Goal: Task Accomplishment & Management: Manage account settings

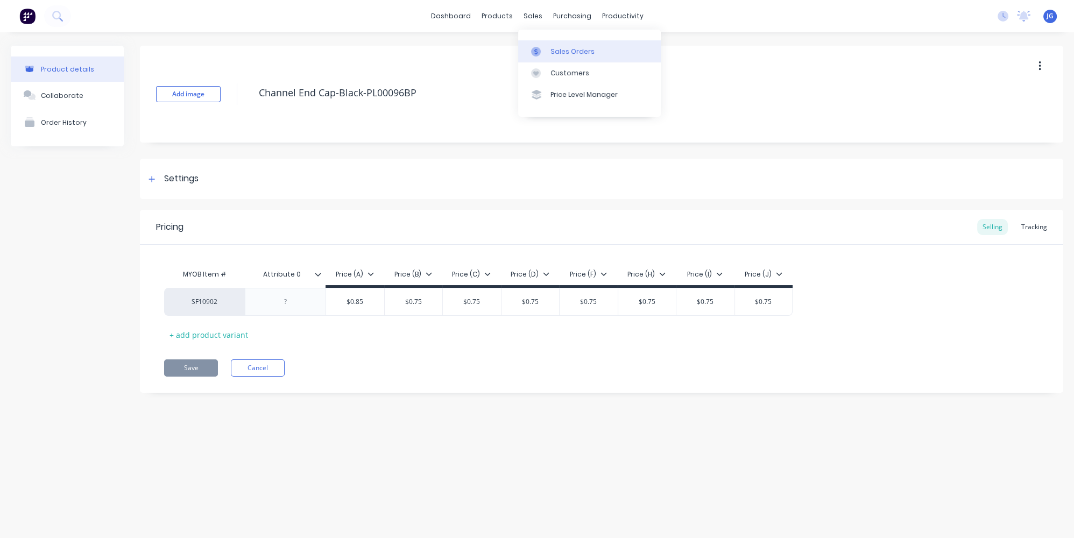
click at [549, 44] on link "Sales Orders" at bounding box center [589, 51] width 143 height 22
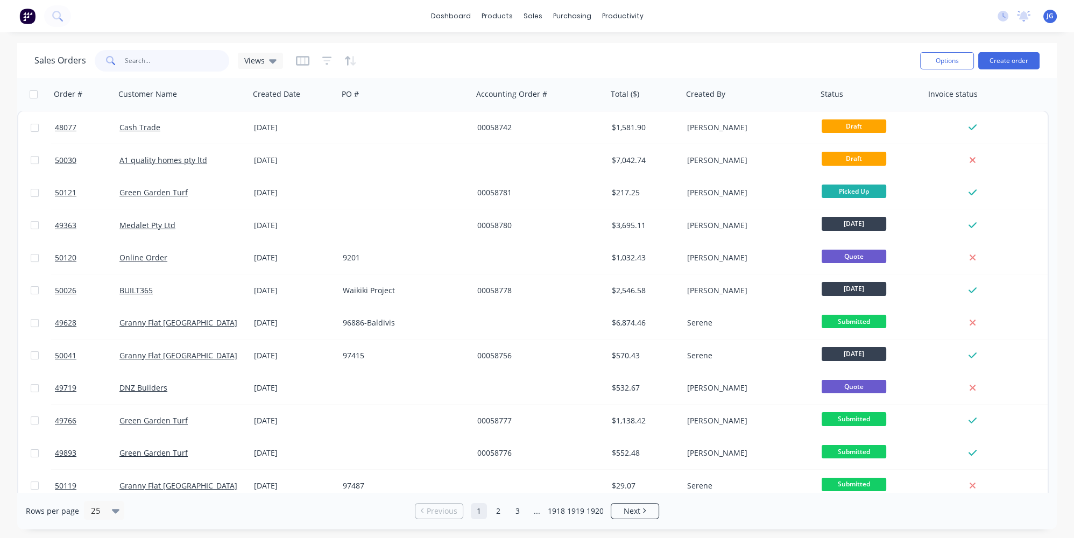
click at [169, 67] on input "text" at bounding box center [177, 61] width 105 height 22
paste input "49266"
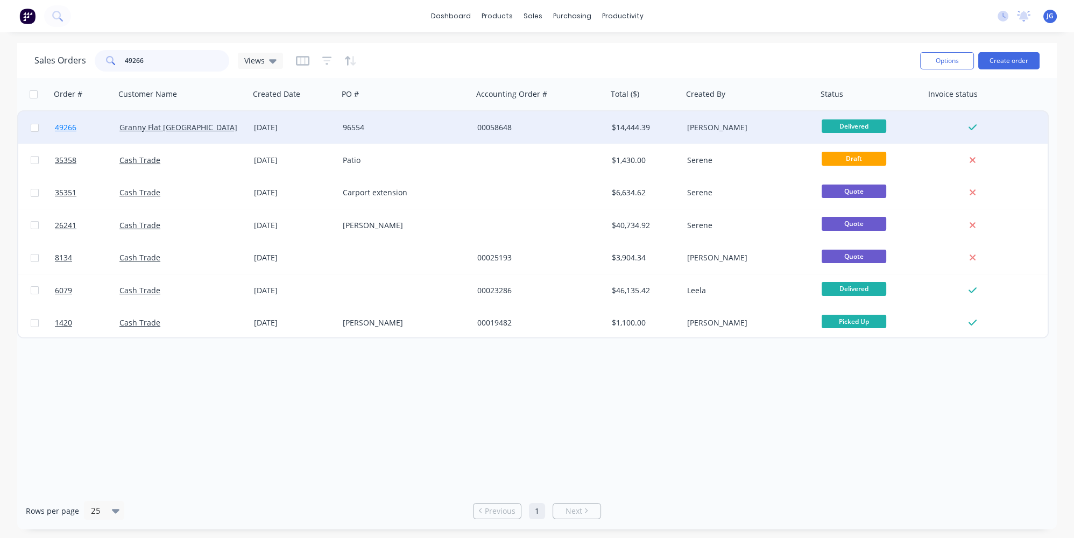
type input "49266"
click at [96, 128] on link "49266" at bounding box center [87, 127] width 65 height 32
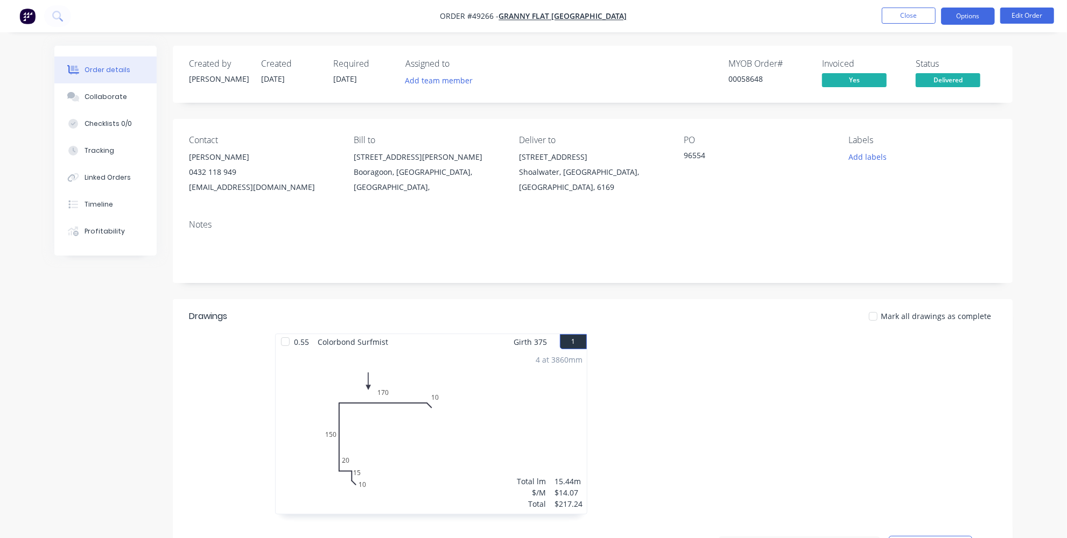
click at [953, 17] on button "Options" at bounding box center [968, 16] width 54 height 17
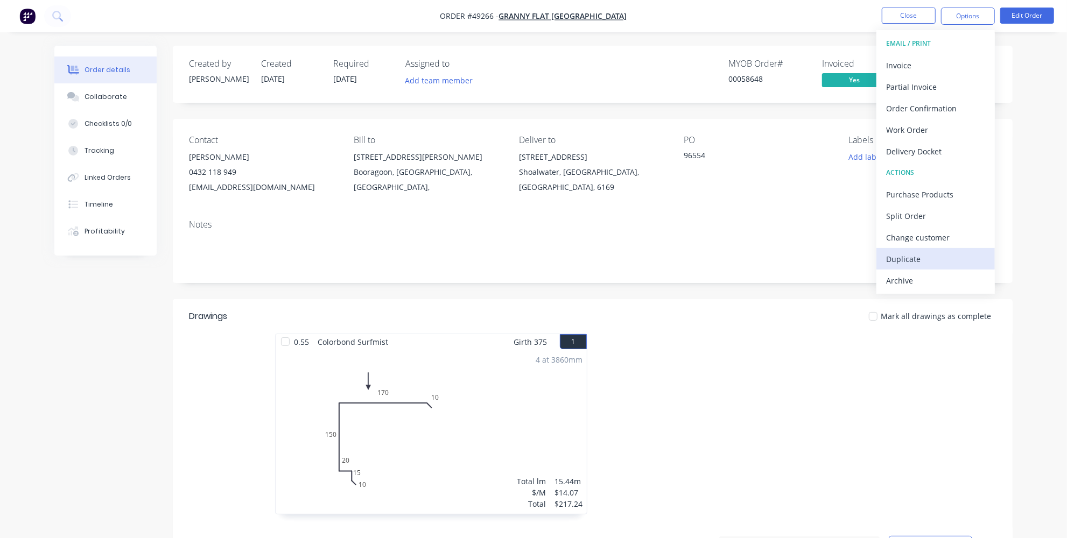
click at [901, 265] on div "Duplicate" at bounding box center [935, 259] width 99 height 16
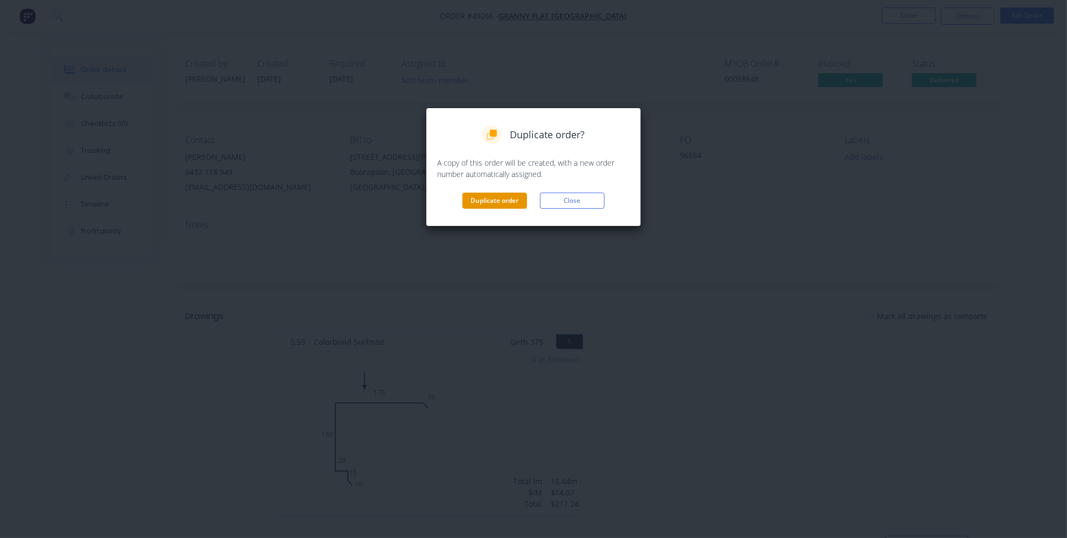
click at [496, 199] on button "Duplicate order" at bounding box center [494, 201] width 65 height 16
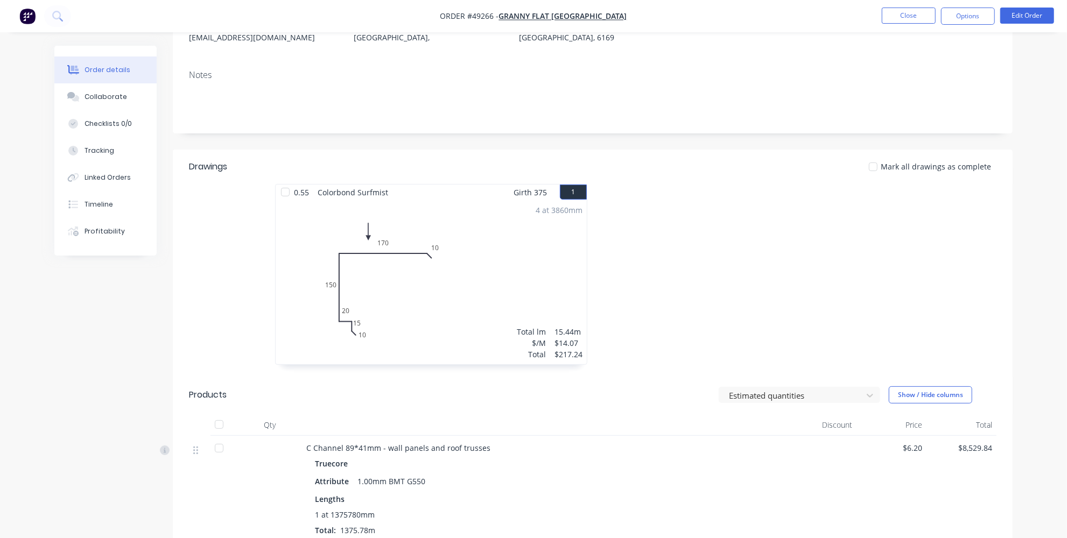
scroll to position [97, 0]
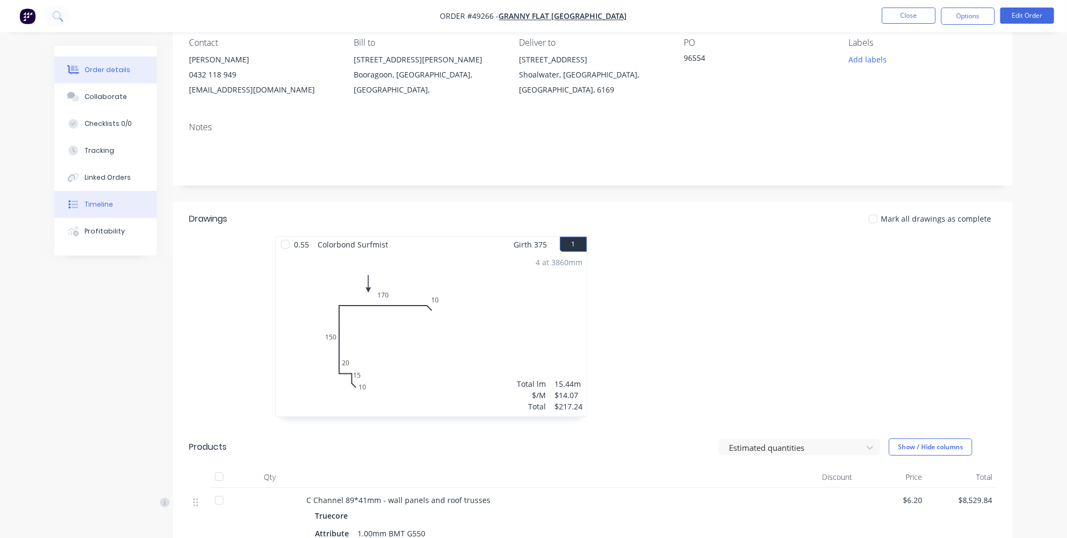
click at [90, 207] on div "Timeline" at bounding box center [98, 205] width 29 height 10
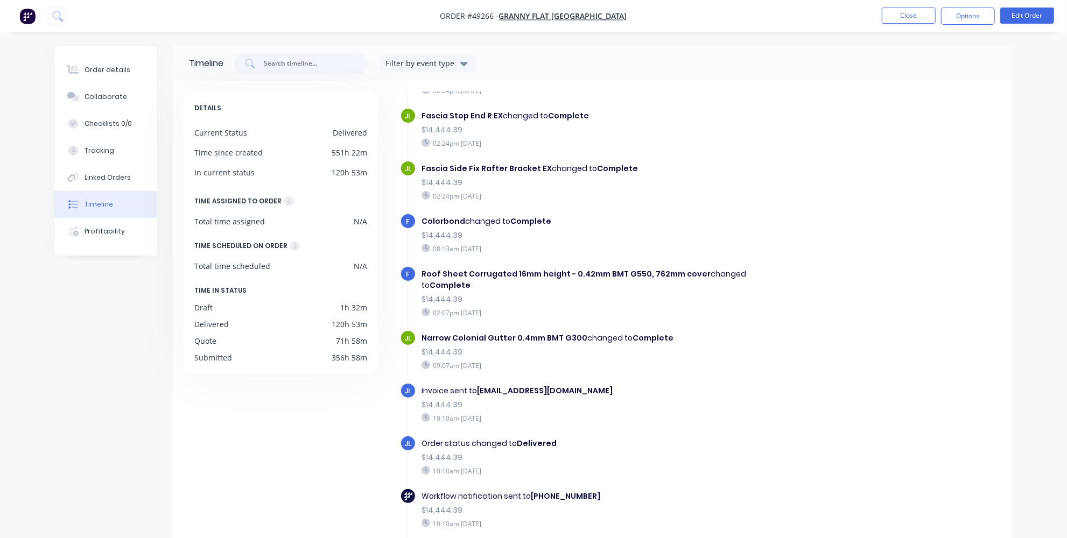
scroll to position [81, 0]
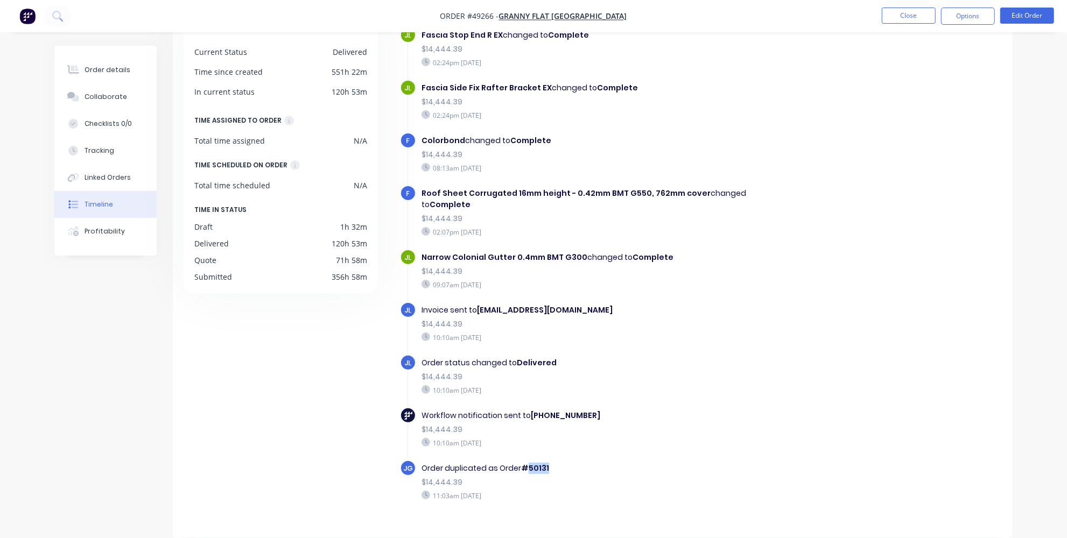
drag, startPoint x: 548, startPoint y: 446, endPoint x: 528, endPoint y: 444, distance: 20.5
click at [528, 463] on div "Order duplicated as Order #50131" at bounding box center [607, 468] width 372 height 11
copy b "50131"
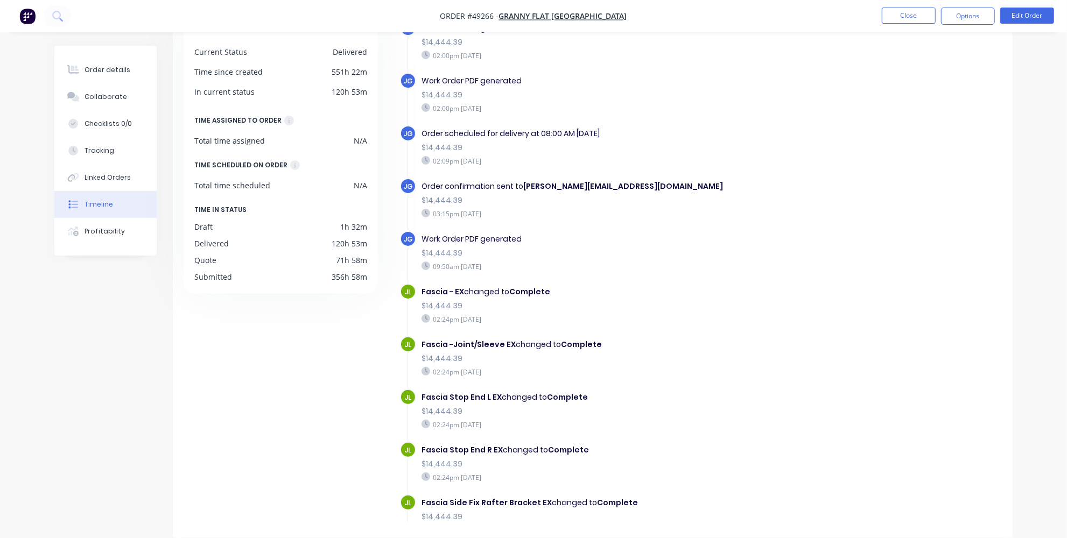
scroll to position [596, 0]
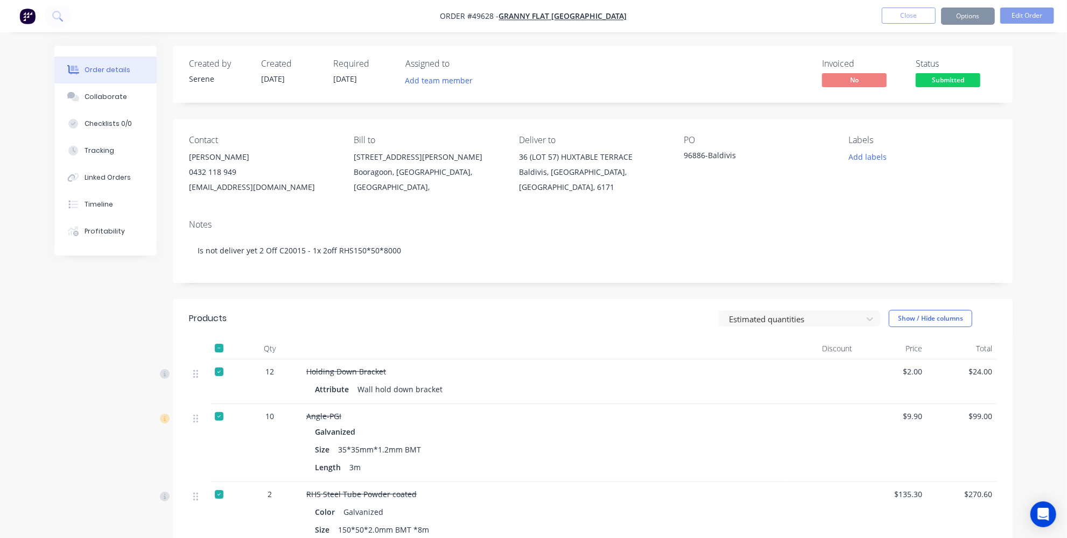
click at [902, 164] on div "Add labels" at bounding box center [922, 157] width 147 height 15
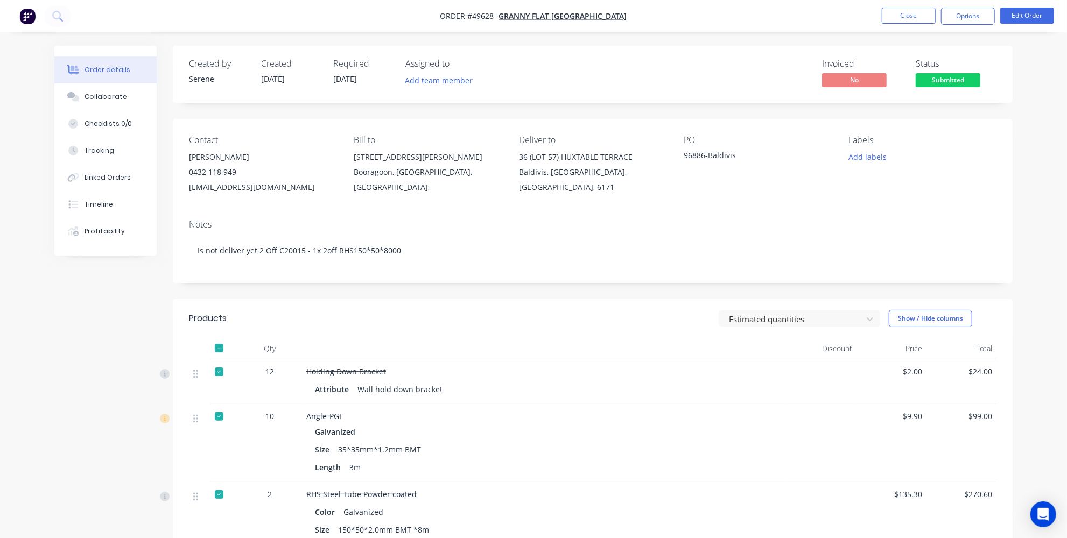
click at [864, 154] on button "Add labels" at bounding box center [867, 157] width 50 height 15
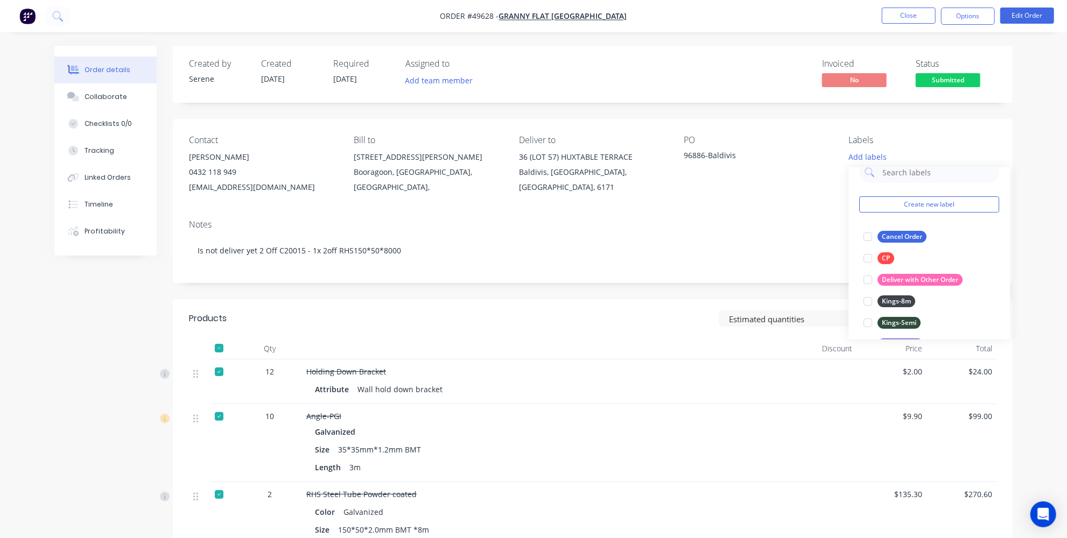
scroll to position [7, 0]
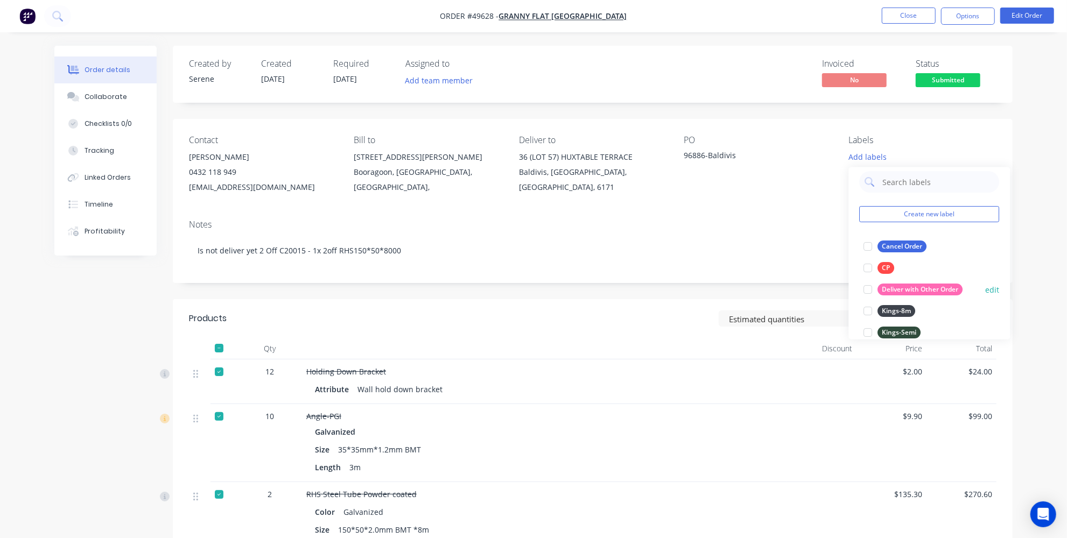
click at [869, 287] on div at bounding box center [868, 290] width 22 height 22
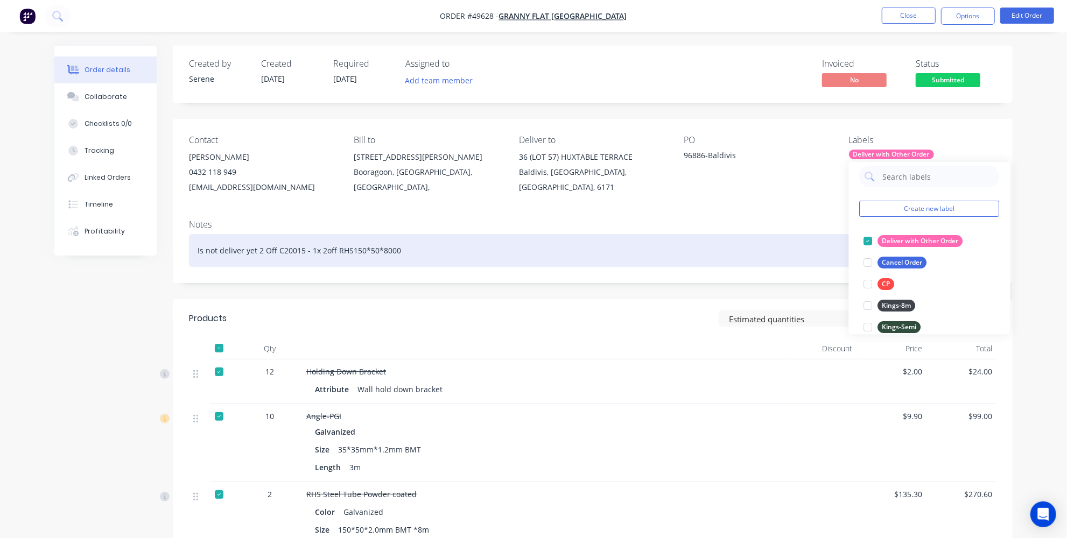
click at [799, 266] on div "Is not deliver yet 2 Off C20015 - 1x 2off RHS150*50*8000" at bounding box center [592, 250] width 807 height 33
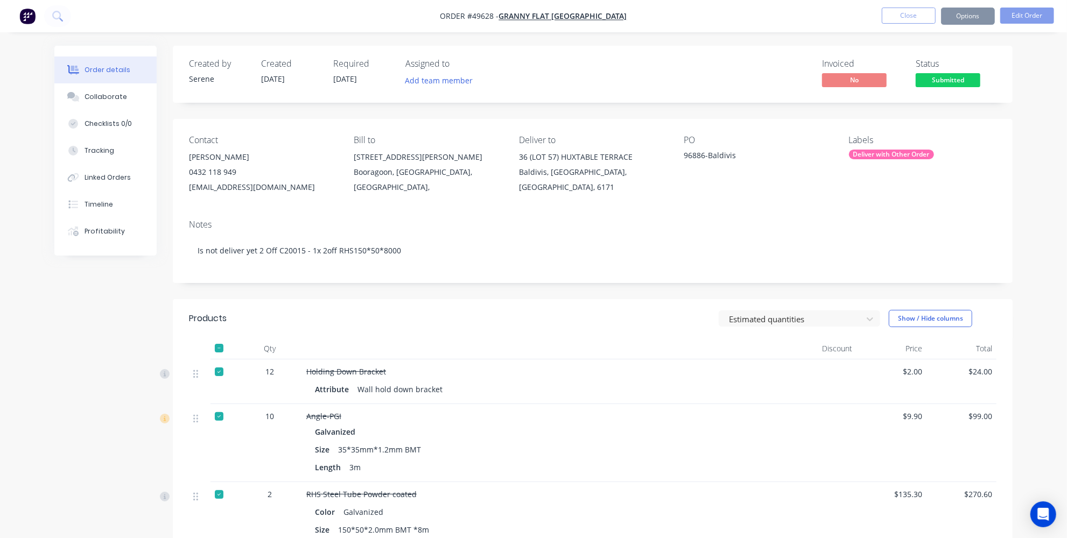
click at [788, 222] on div "Notes" at bounding box center [592, 225] width 807 height 10
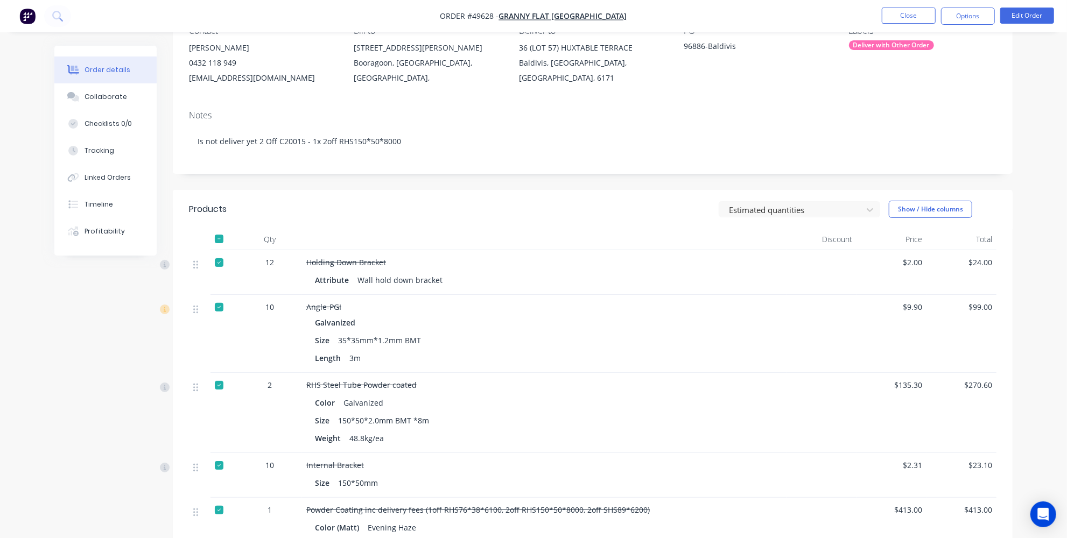
scroll to position [0, 0]
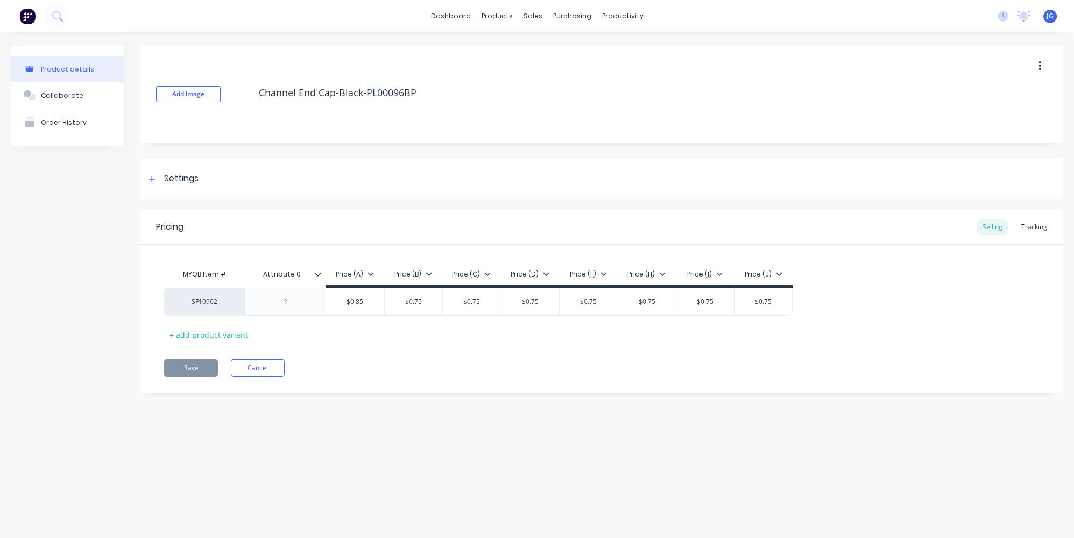
type textarea "x"
click at [543, 56] on link "Sales Orders" at bounding box center [589, 51] width 143 height 22
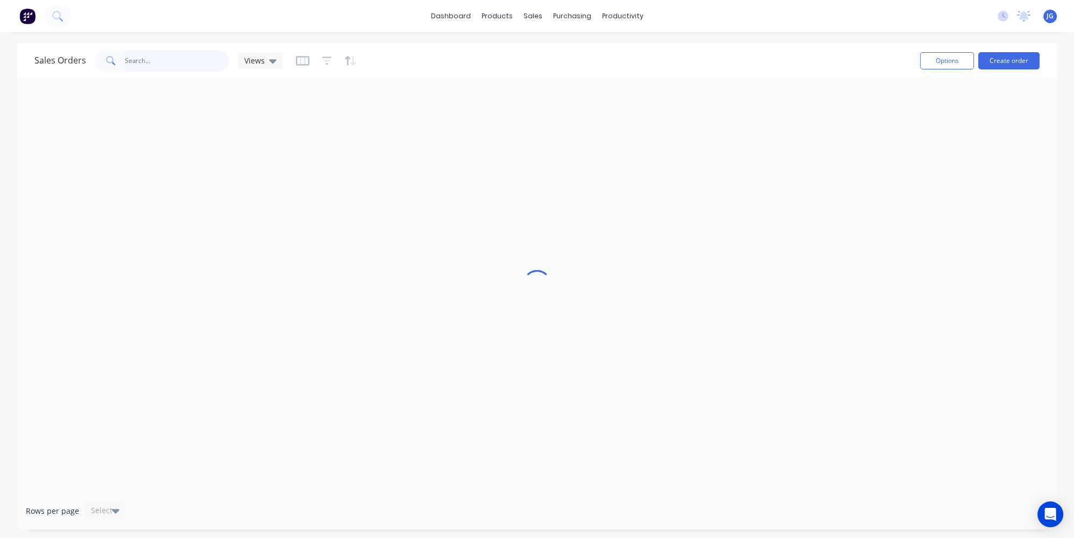
click at [164, 53] on input "text" at bounding box center [177, 61] width 105 height 22
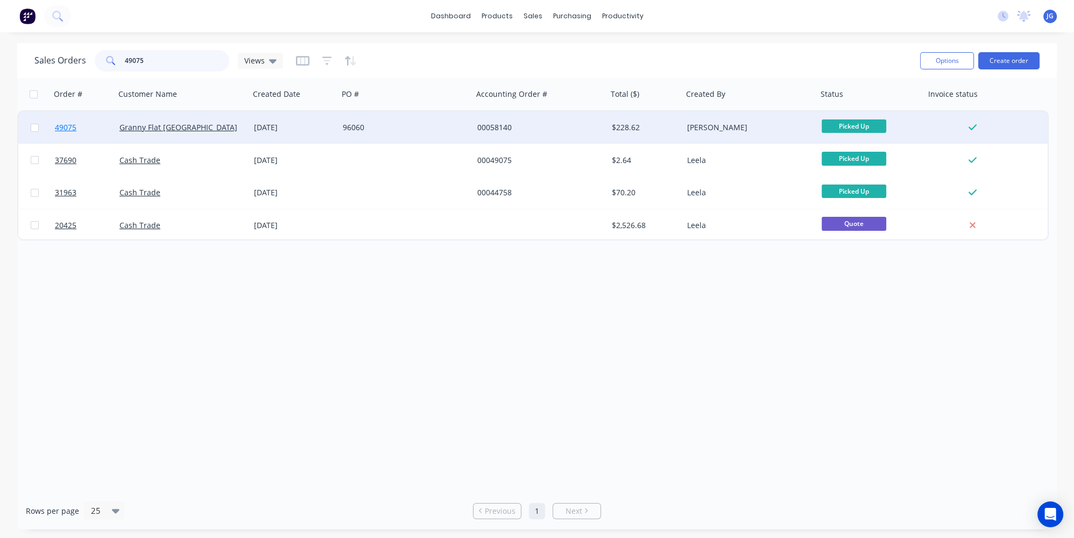
type input "49075"
click at [97, 137] on link "49075" at bounding box center [87, 127] width 65 height 32
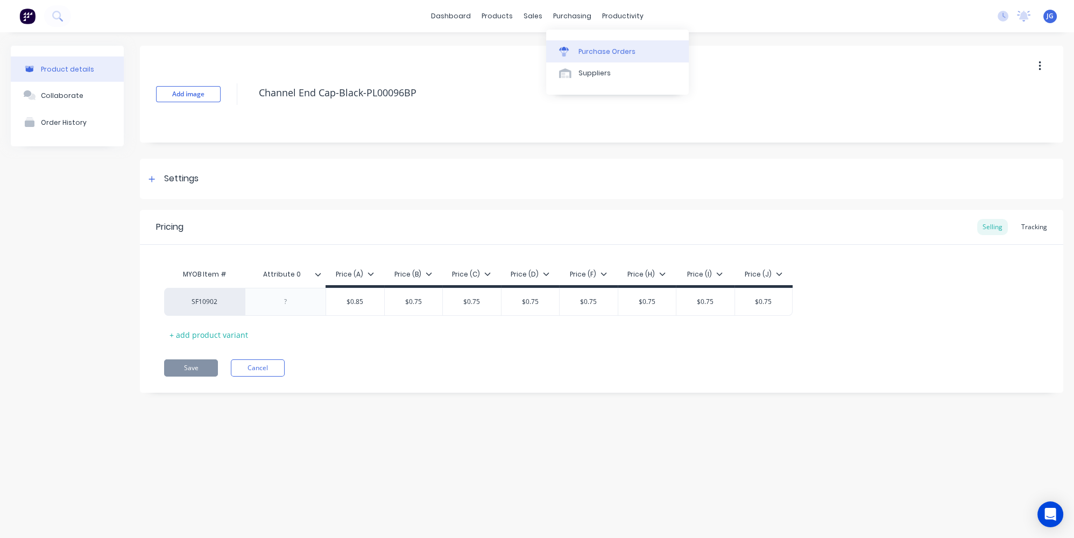
click at [588, 54] on div "Purchase Orders" at bounding box center [606, 52] width 57 height 10
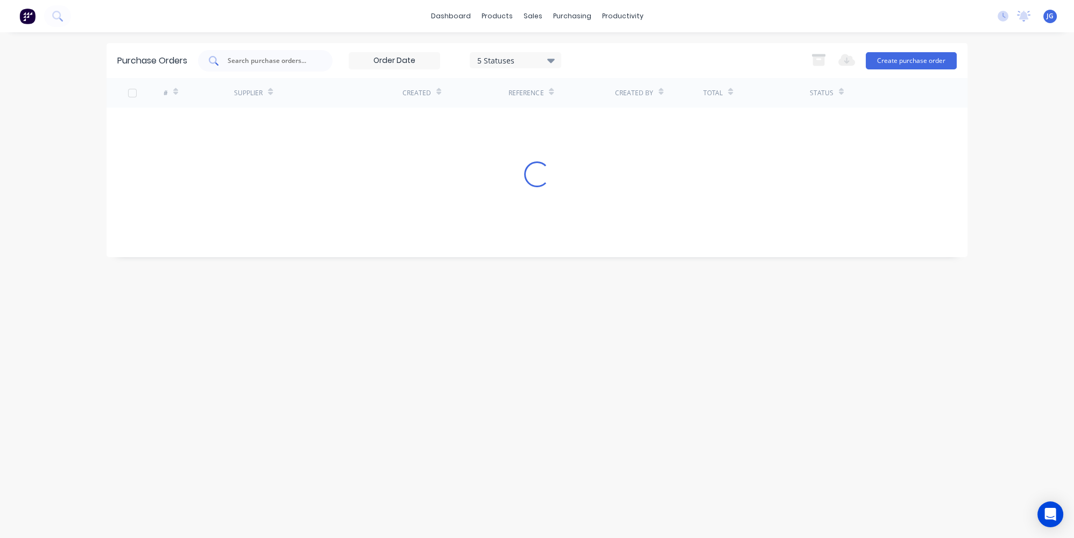
click at [288, 54] on div at bounding box center [265, 61] width 135 height 22
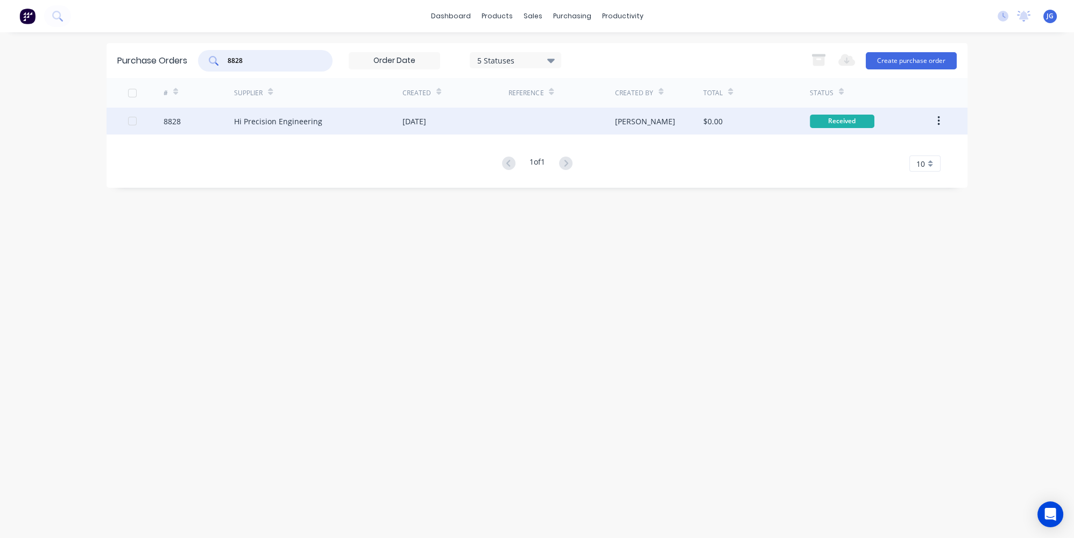
type input "8828"
click at [194, 119] on div "8828" at bounding box center [199, 121] width 71 height 27
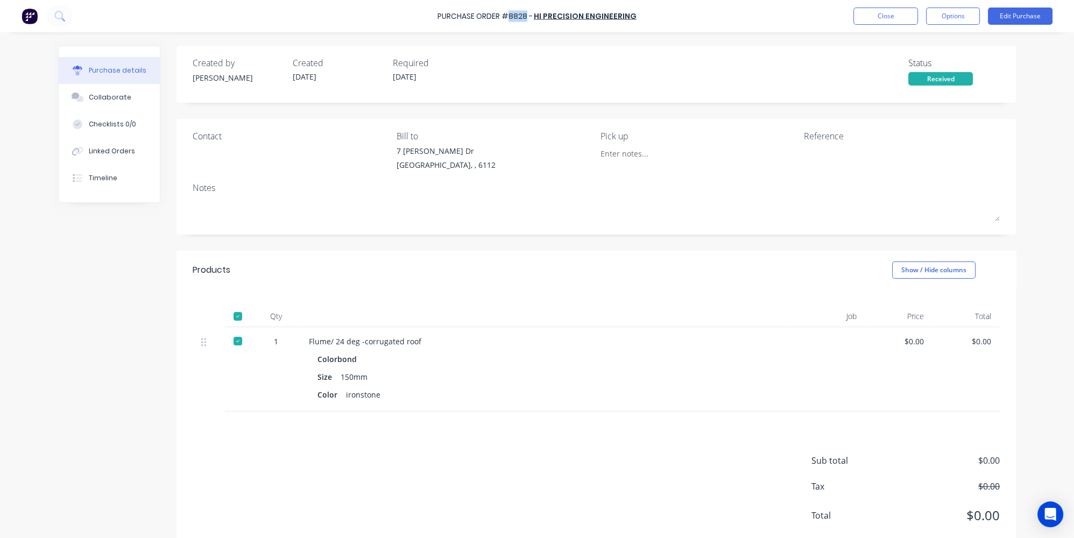
drag, startPoint x: 527, startPoint y: 16, endPoint x: 511, endPoint y: 18, distance: 15.7
click at [511, 18] on div "Purchase Order #8828 -" at bounding box center [484, 16] width 95 height 11
click at [93, 147] on div "Linked Orders" at bounding box center [112, 151] width 46 height 10
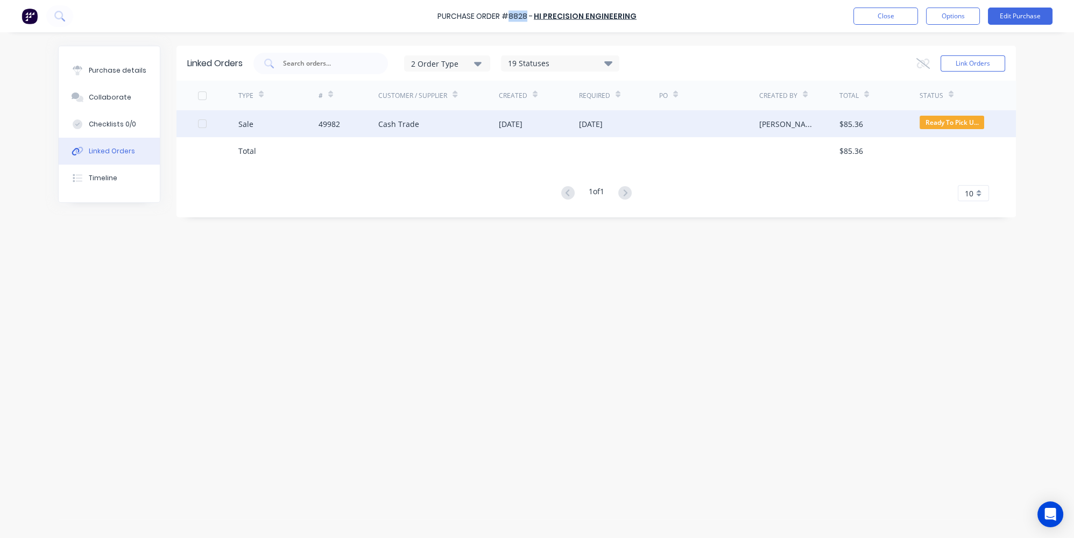
click at [285, 122] on div "Sale" at bounding box center [278, 123] width 80 height 27
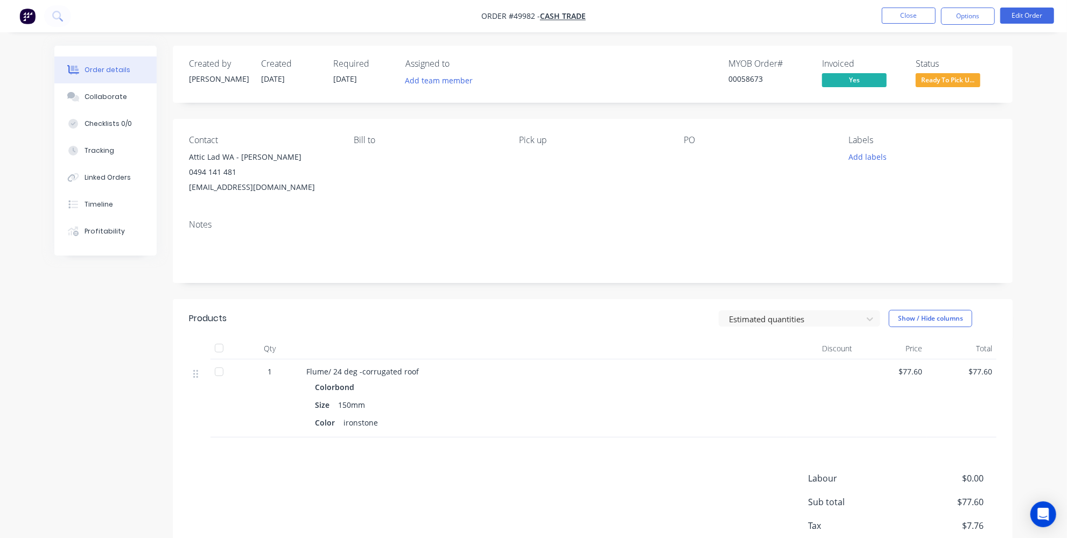
click at [27, 11] on img "button" at bounding box center [27, 16] width 16 height 16
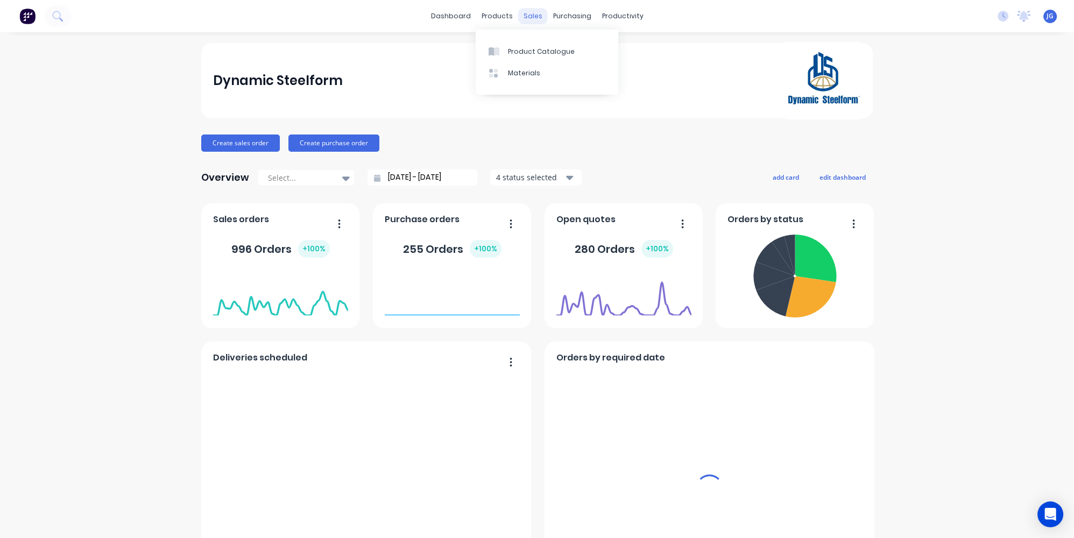
click at [532, 15] on div "sales" at bounding box center [533, 16] width 30 height 16
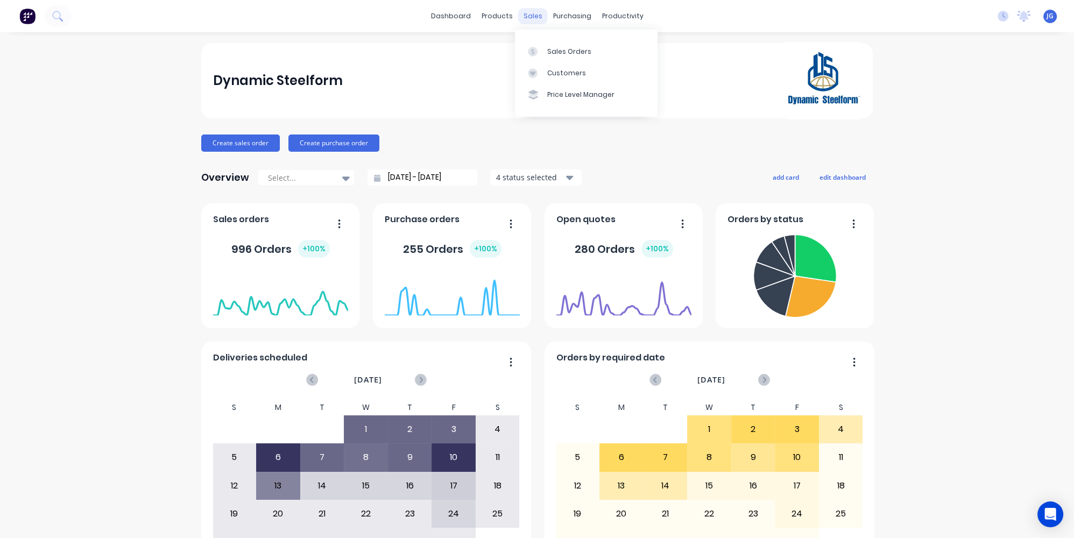
click at [525, 16] on div "sales" at bounding box center [533, 16] width 30 height 16
click at [553, 52] on div "Sales Orders" at bounding box center [569, 52] width 44 height 10
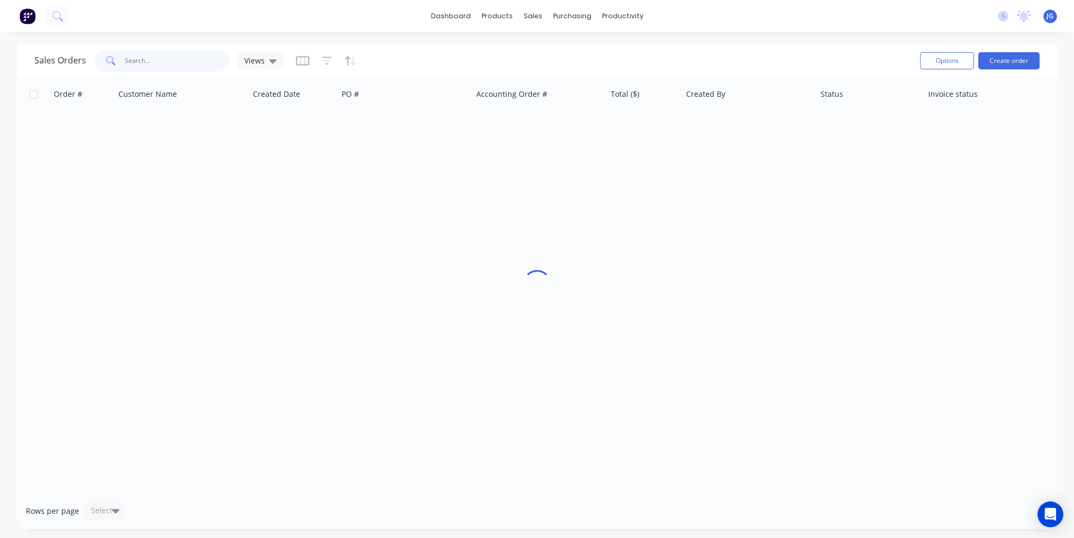
click at [125, 58] on input "text" at bounding box center [177, 61] width 105 height 22
paste input "8843"
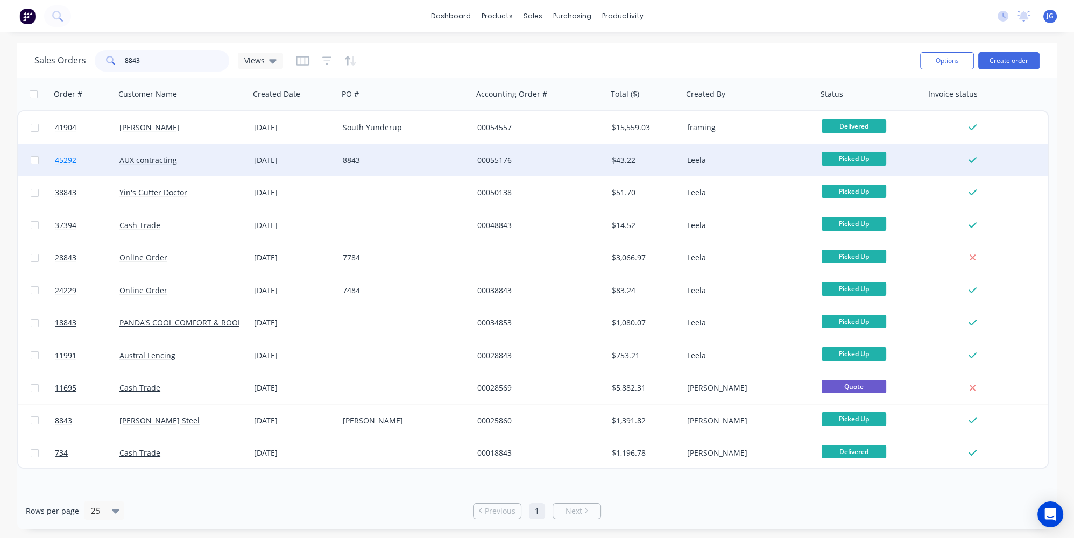
type input "8843"
click at [95, 157] on link "45292" at bounding box center [87, 160] width 65 height 32
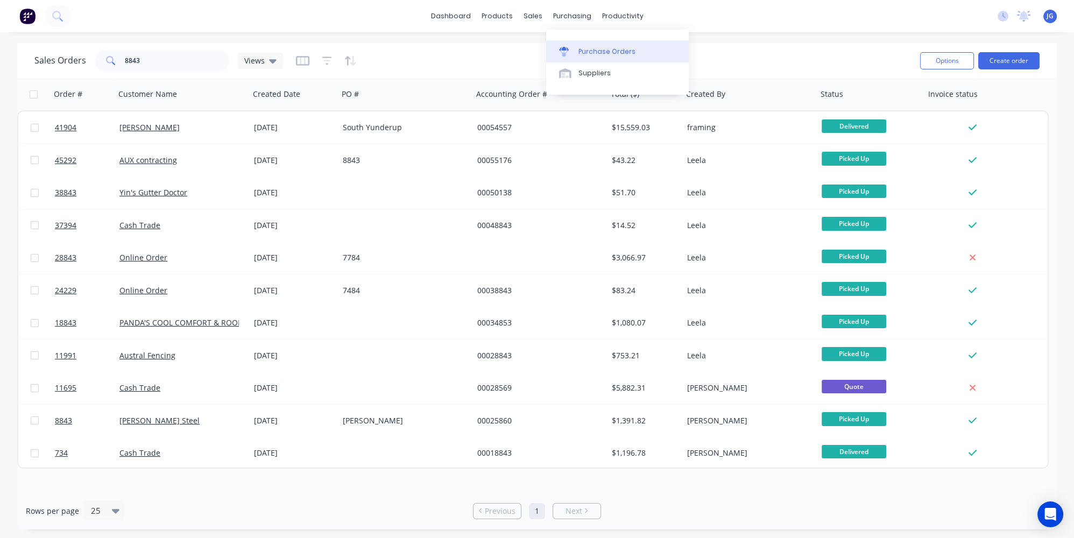
click at [582, 50] on div "Purchase Orders" at bounding box center [606, 52] width 57 height 10
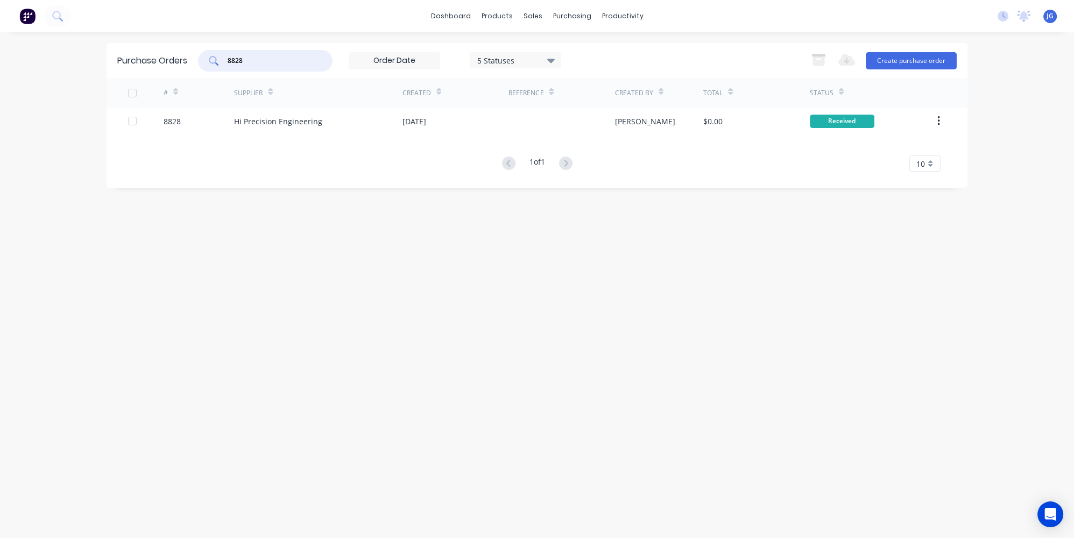
drag, startPoint x: 278, startPoint y: 59, endPoint x: 200, endPoint y: 54, distance: 78.2
click at [200, 54] on div "8828 5 Statuses 5 Statuses" at bounding box center [379, 61] width 363 height 22
paste input "8843"
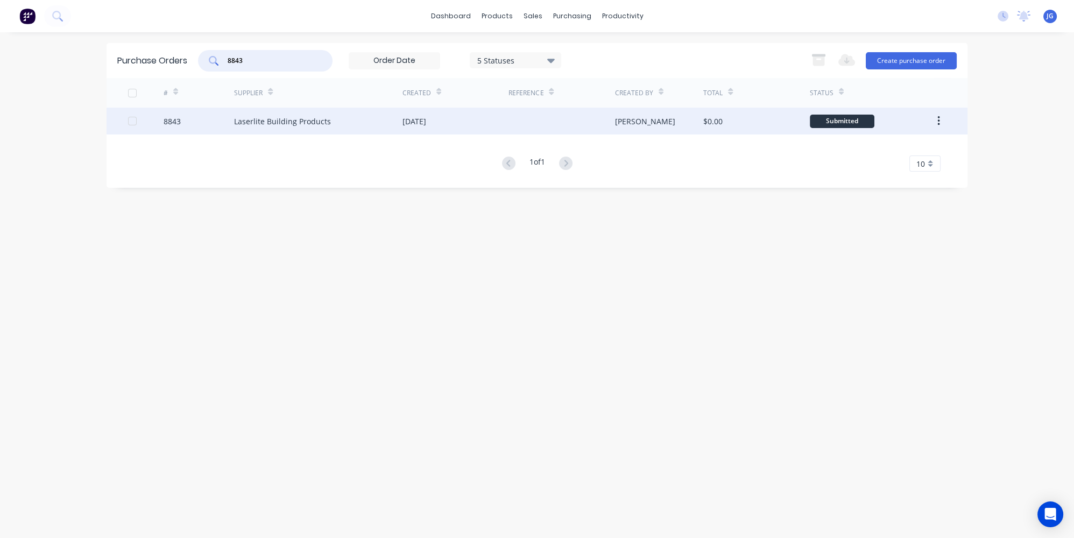
type input "8843"
click at [217, 129] on div "8843" at bounding box center [199, 121] width 71 height 27
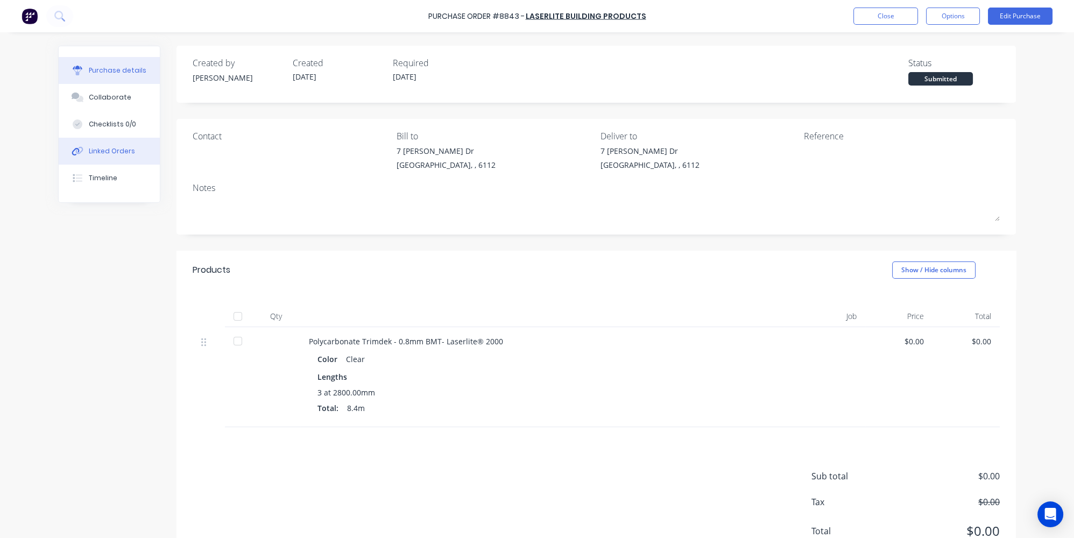
click at [77, 154] on icon at bounding box center [78, 151] width 12 height 10
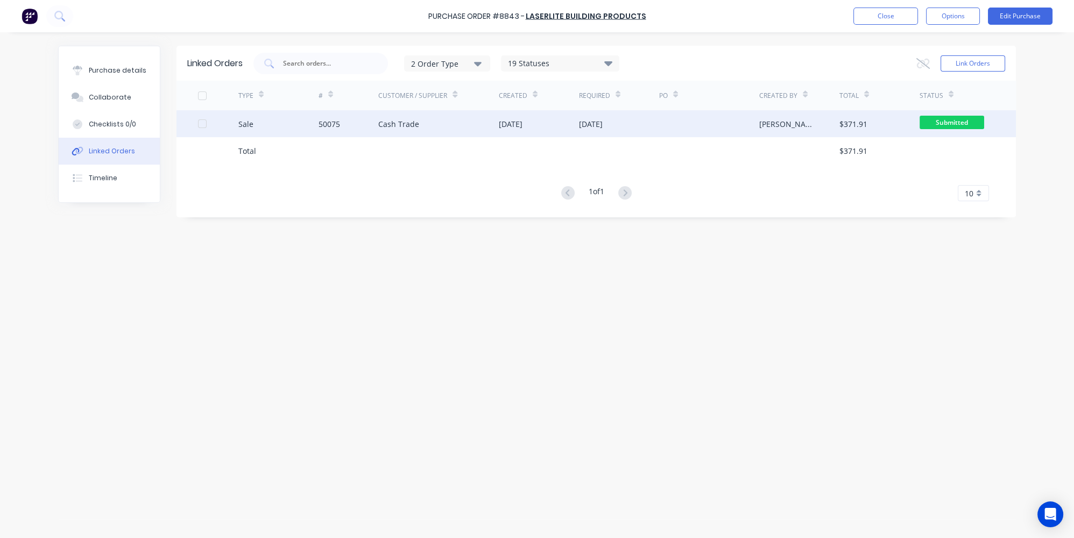
click at [304, 129] on div "Sale" at bounding box center [278, 123] width 80 height 27
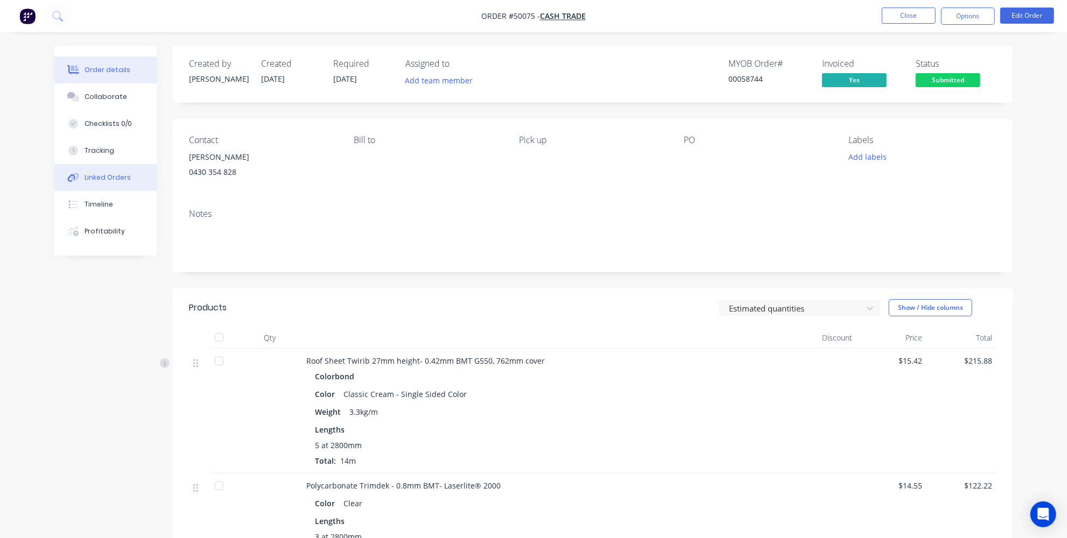
click at [119, 180] on div "Linked Orders" at bounding box center [107, 178] width 46 height 10
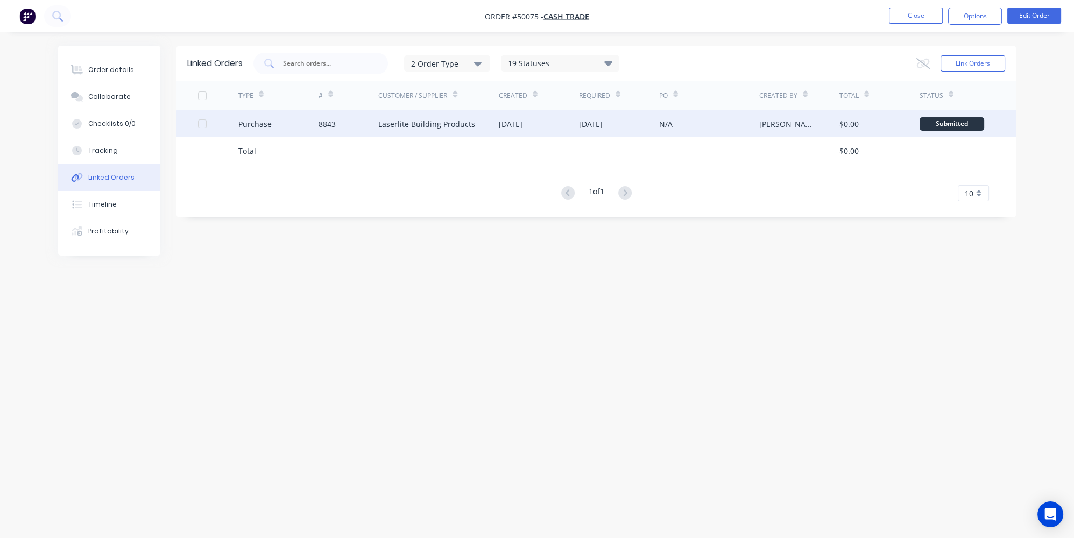
click at [295, 125] on div "Purchase" at bounding box center [278, 123] width 80 height 27
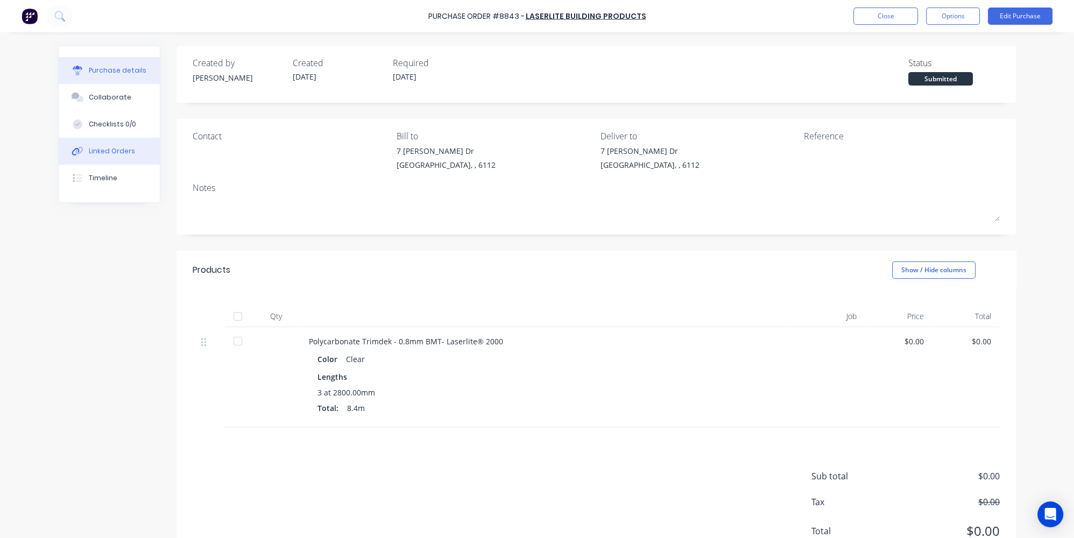
click at [130, 151] on button "Linked Orders" at bounding box center [109, 151] width 101 height 27
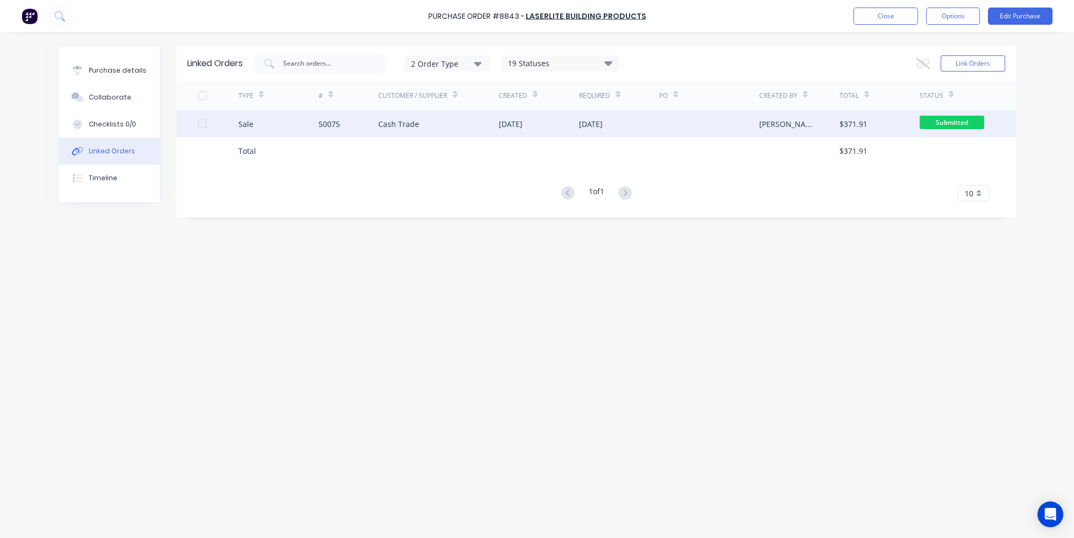
click at [290, 114] on div "Sale" at bounding box center [278, 123] width 80 height 27
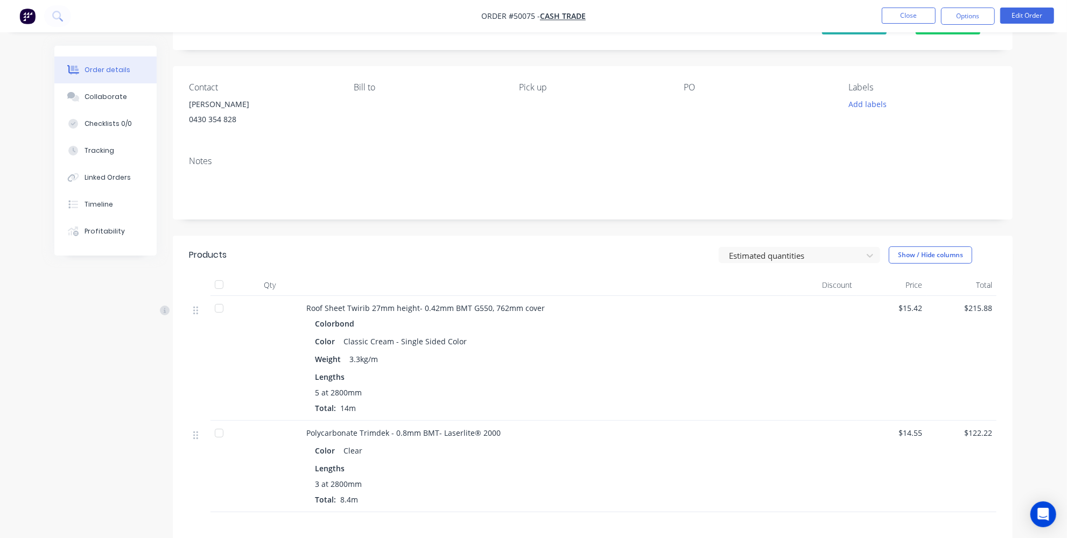
scroll to position [47, 0]
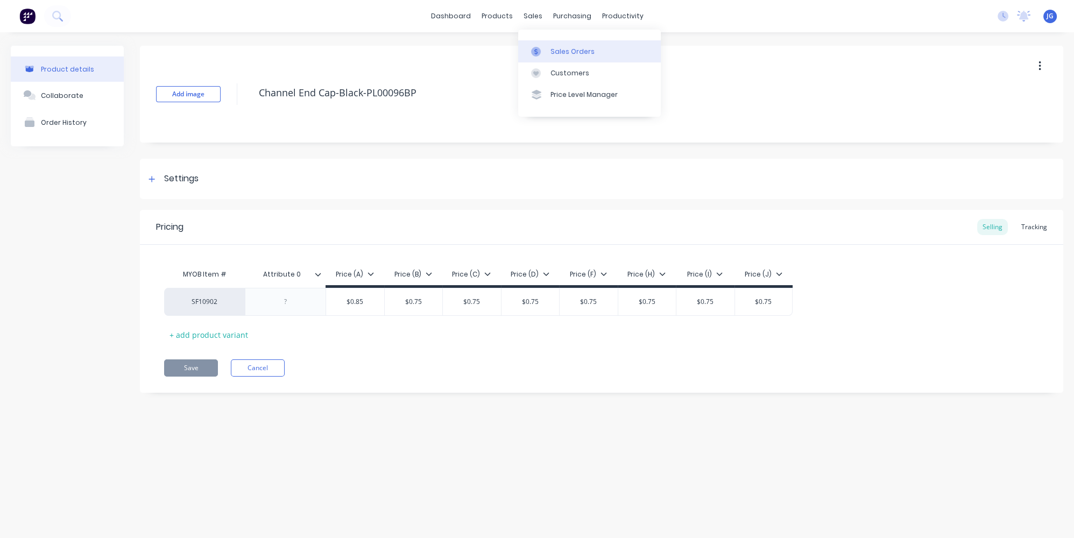
click at [536, 44] on link "Sales Orders" at bounding box center [589, 51] width 143 height 22
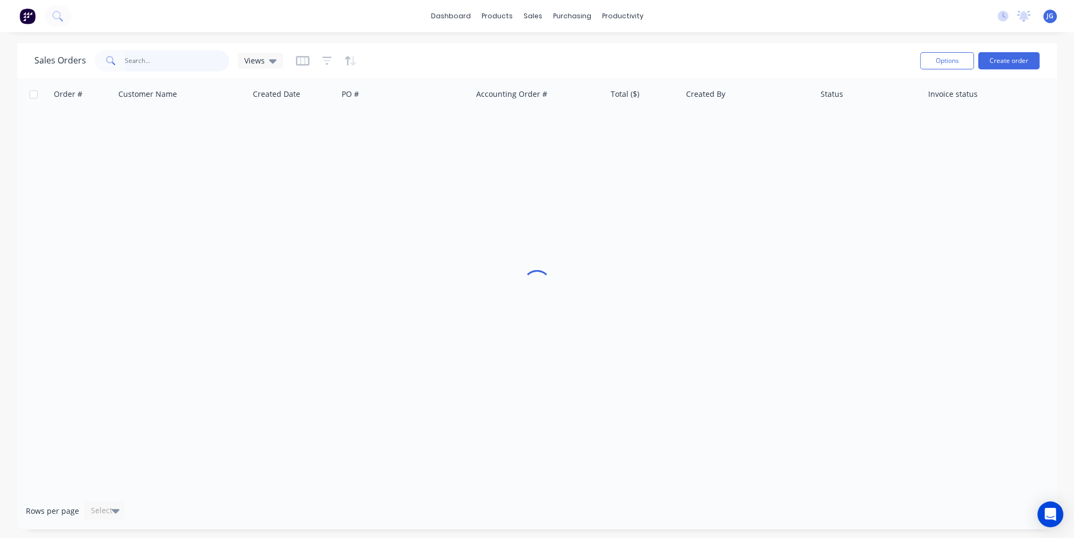
click at [176, 68] on input "text" at bounding box center [177, 61] width 105 height 22
paste input "50131"
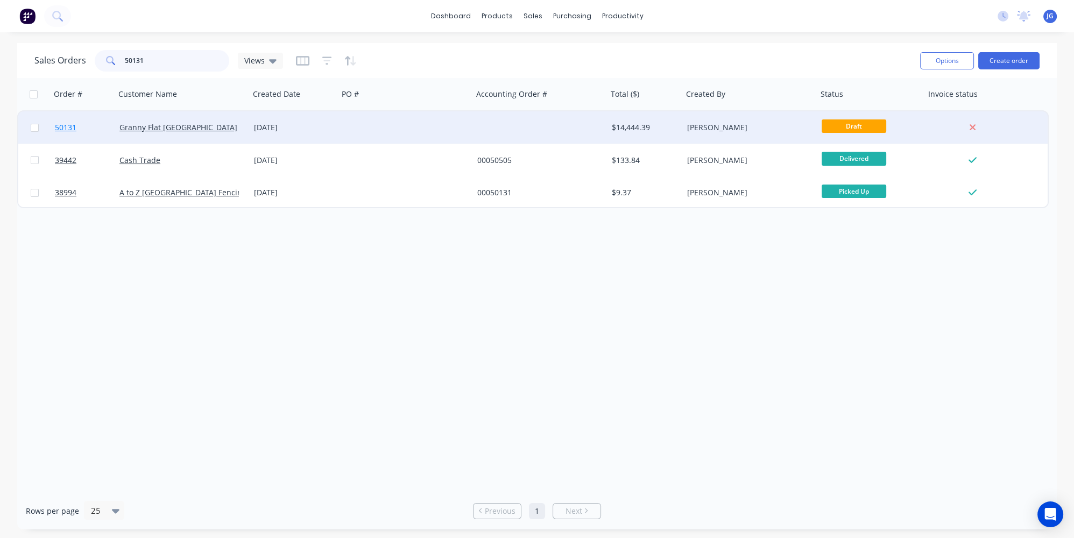
type input "50131"
click at [101, 123] on link "50131" at bounding box center [87, 127] width 65 height 32
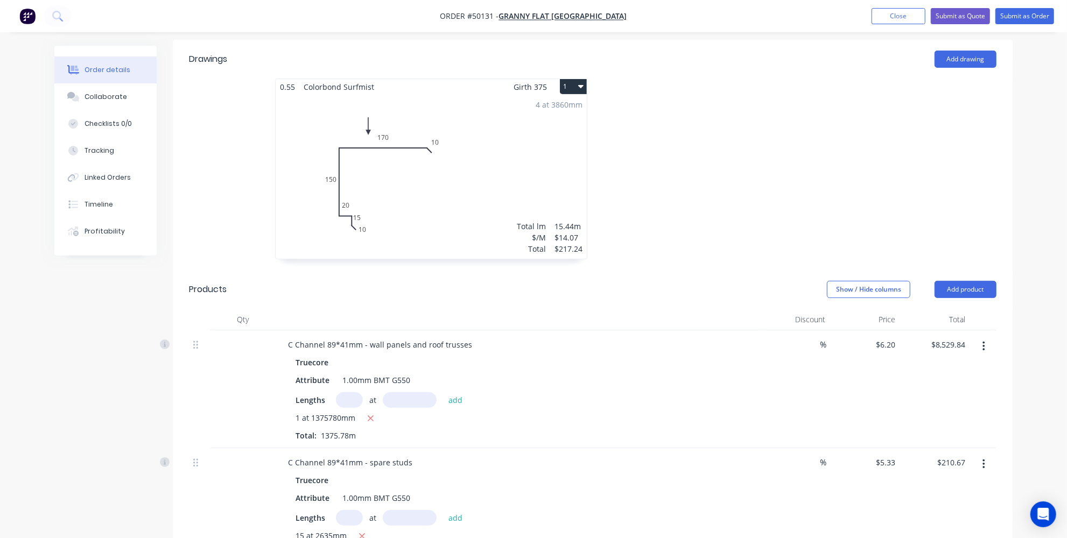
scroll to position [293, 0]
click at [993, 335] on button "button" at bounding box center [983, 344] width 25 height 19
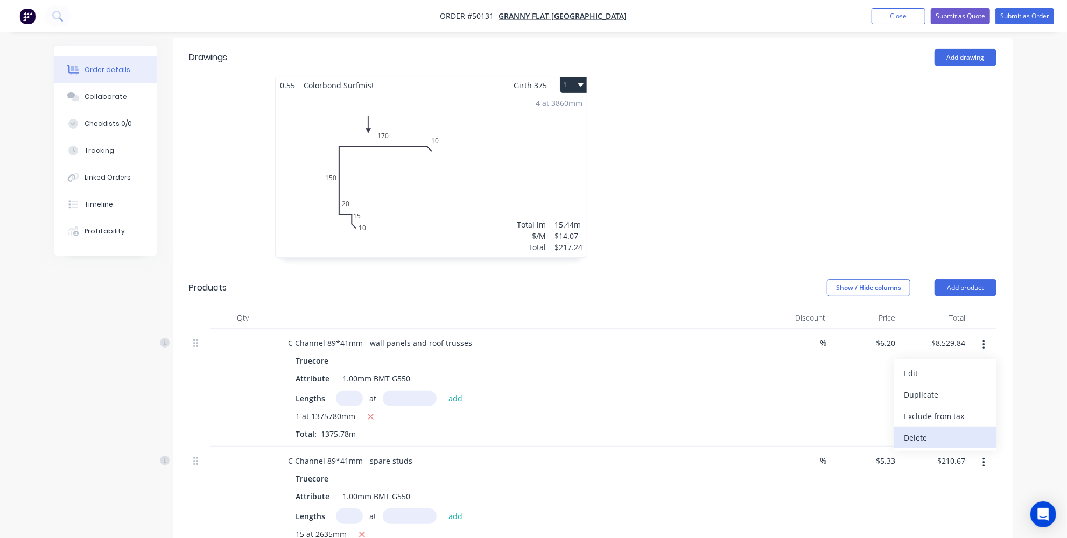
click at [934, 430] on div "Delete" at bounding box center [944, 438] width 83 height 16
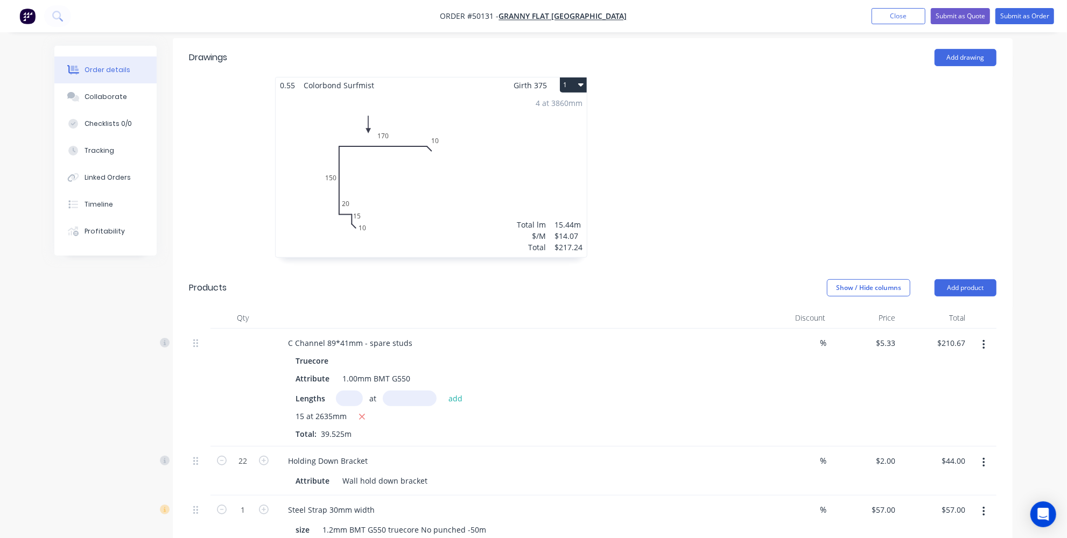
click at [977, 335] on button "button" at bounding box center [983, 344] width 25 height 19
click at [944, 430] on div "Delete" at bounding box center [944, 438] width 83 height 16
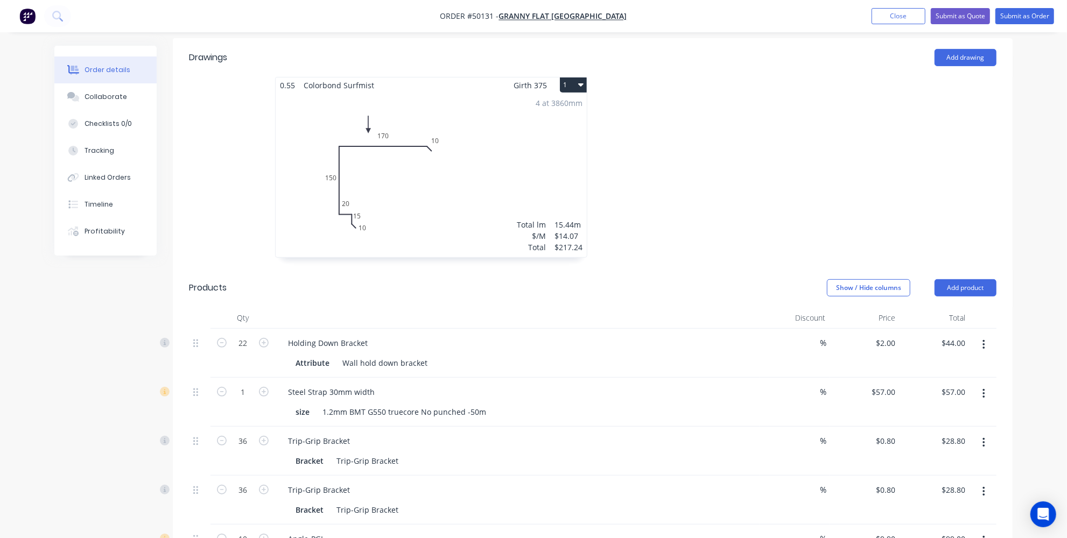
click at [989, 335] on button "button" at bounding box center [983, 344] width 25 height 19
click at [930, 430] on div "Delete" at bounding box center [944, 438] width 83 height 16
click at [974, 335] on button "button" at bounding box center [983, 344] width 25 height 19
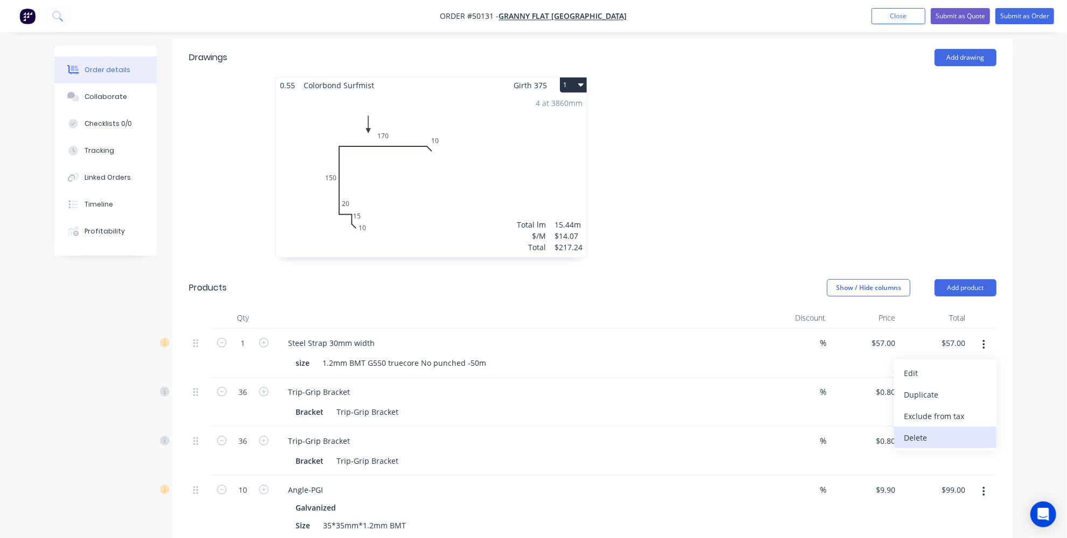
click at [924, 430] on div "Delete" at bounding box center [944, 438] width 83 height 16
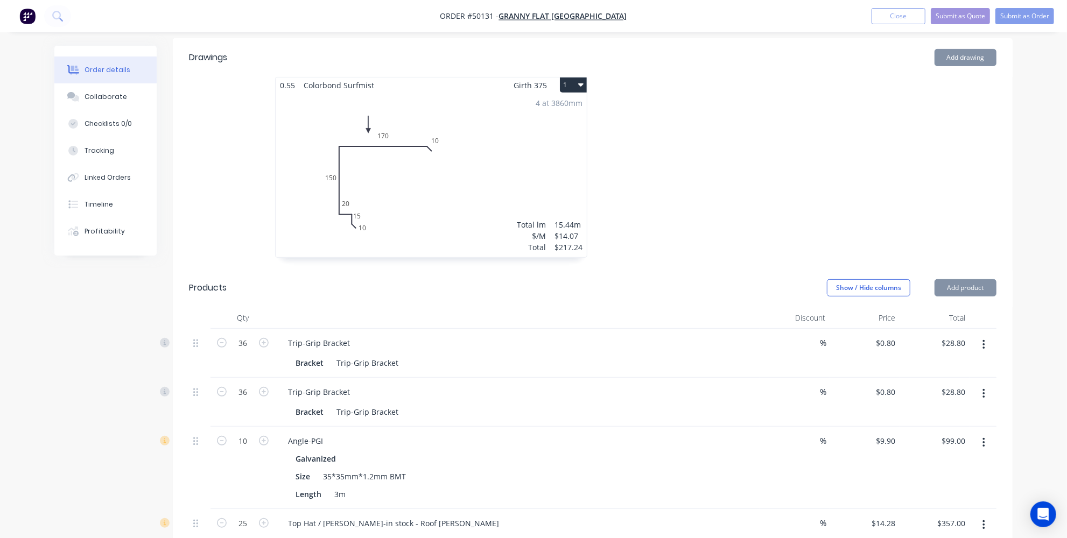
click at [980, 335] on button "button" at bounding box center [983, 344] width 25 height 19
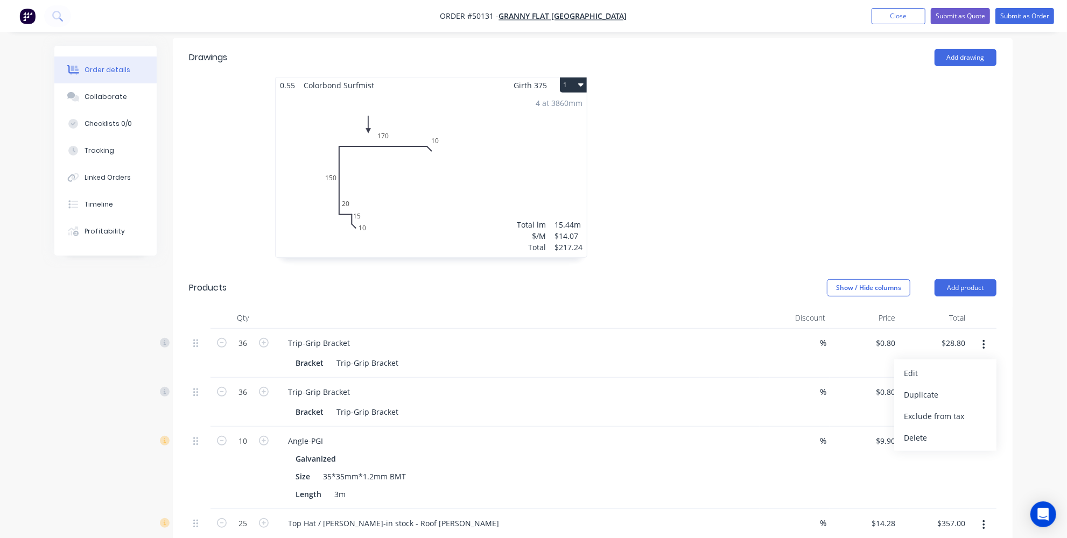
drag, startPoint x: 929, startPoint y: 406, endPoint x: 966, endPoint y: 345, distance: 72.0
click at [929, 430] on div "Delete" at bounding box center [944, 438] width 83 height 16
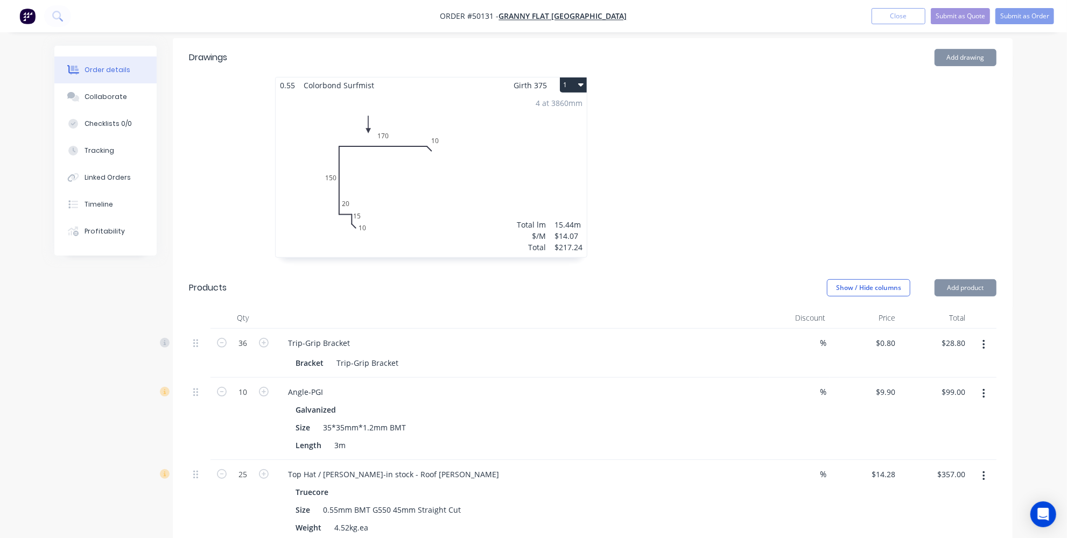
click at [982, 339] on icon "button" at bounding box center [983, 345] width 3 height 12
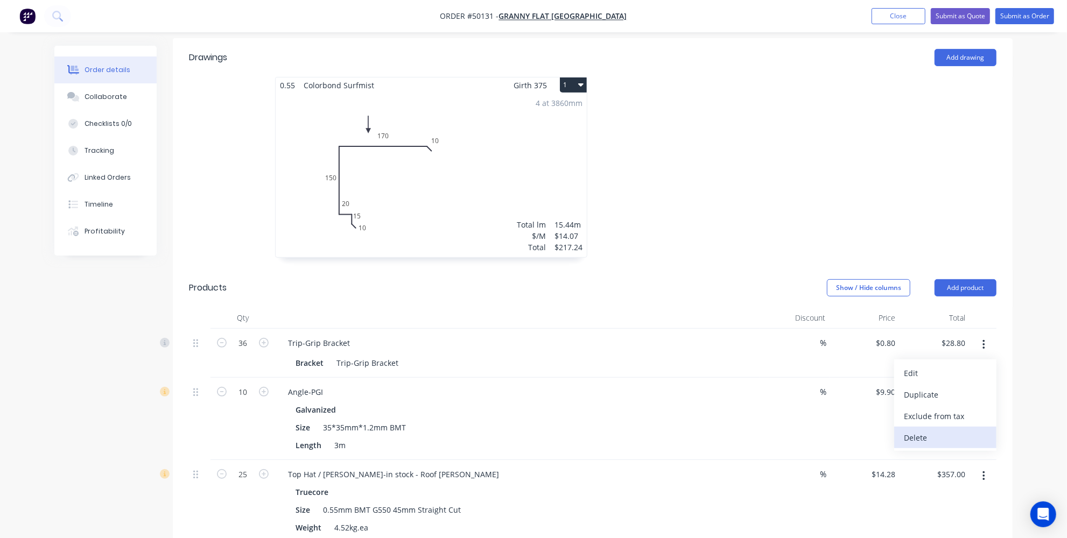
click at [927, 430] on div "Delete" at bounding box center [944, 438] width 83 height 16
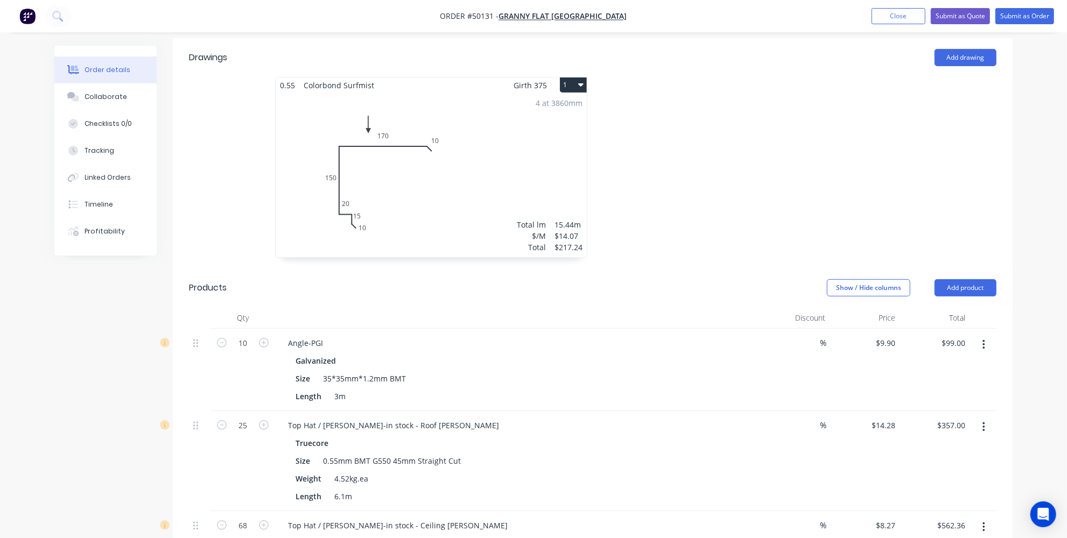
click at [993, 335] on button "button" at bounding box center [983, 344] width 25 height 19
click at [933, 430] on div "Delete" at bounding box center [944, 438] width 83 height 16
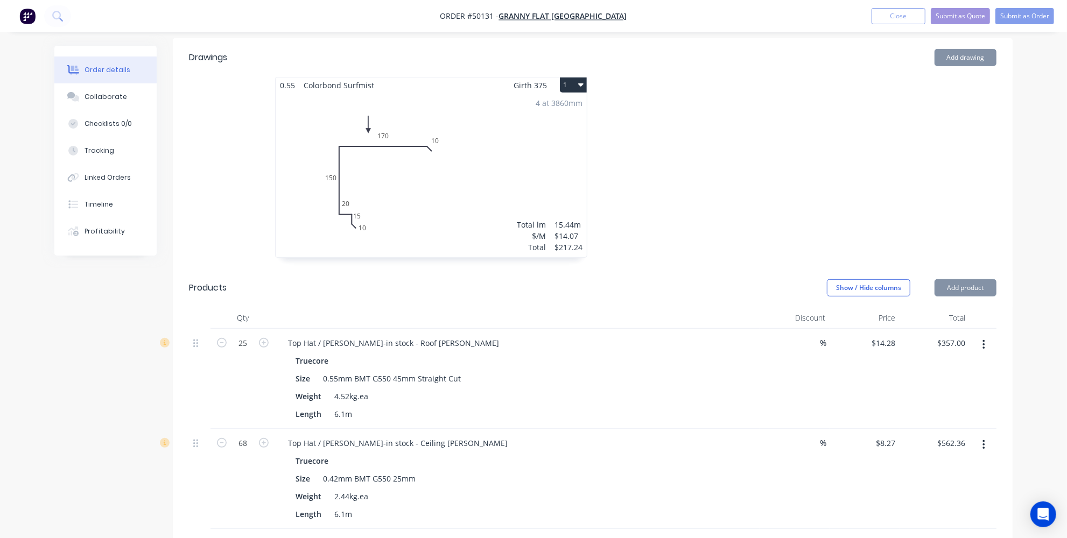
click at [985, 335] on button "button" at bounding box center [983, 344] width 25 height 19
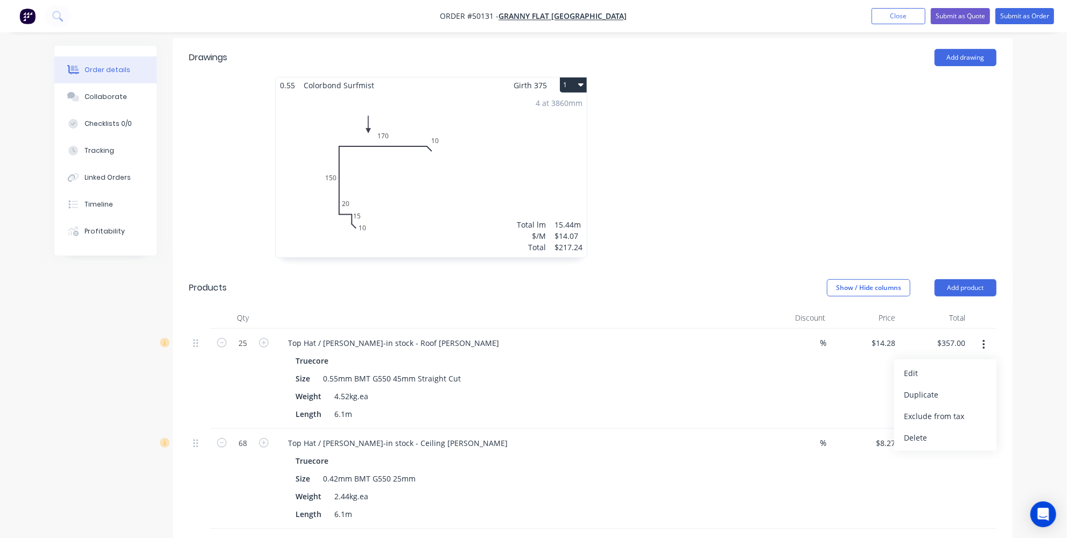
drag, startPoint x: 934, startPoint y: 412, endPoint x: 1002, endPoint y: 313, distance: 120.3
click at [934, 427] on button "Delete" at bounding box center [945, 438] width 102 height 22
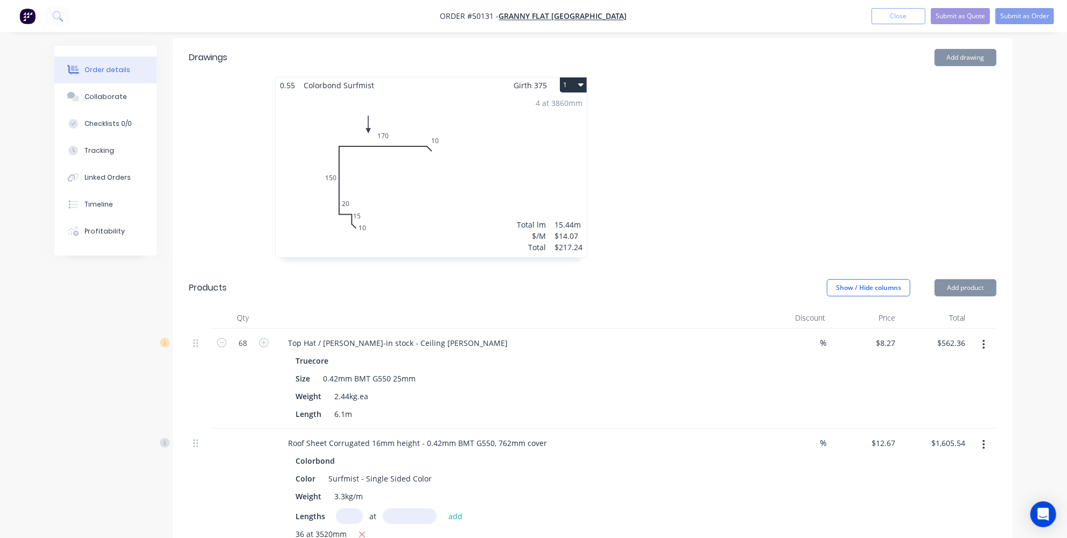
click at [986, 335] on button "button" at bounding box center [983, 344] width 25 height 19
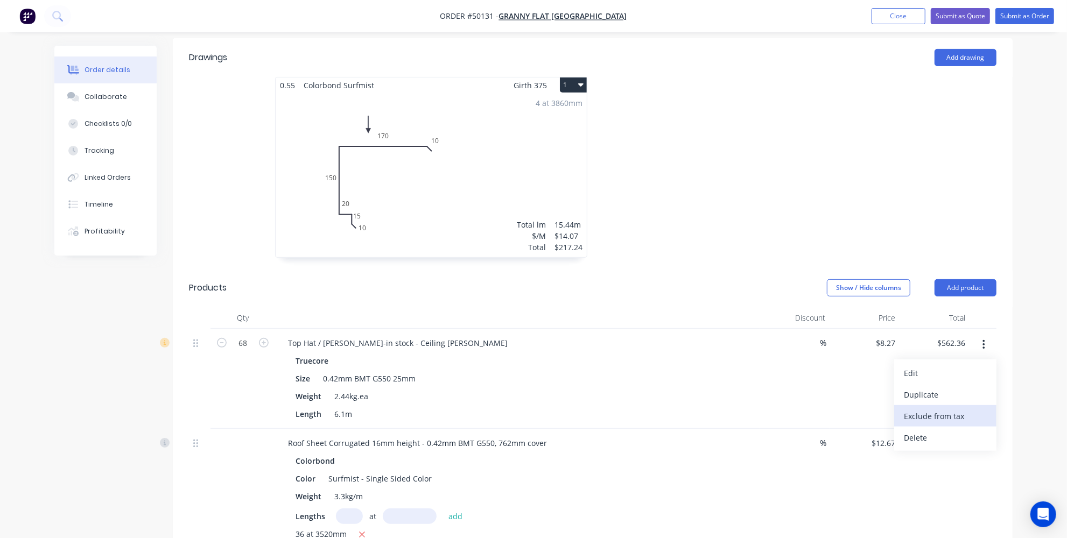
click at [954, 408] on div "Exclude from tax" at bounding box center [944, 416] width 83 height 16
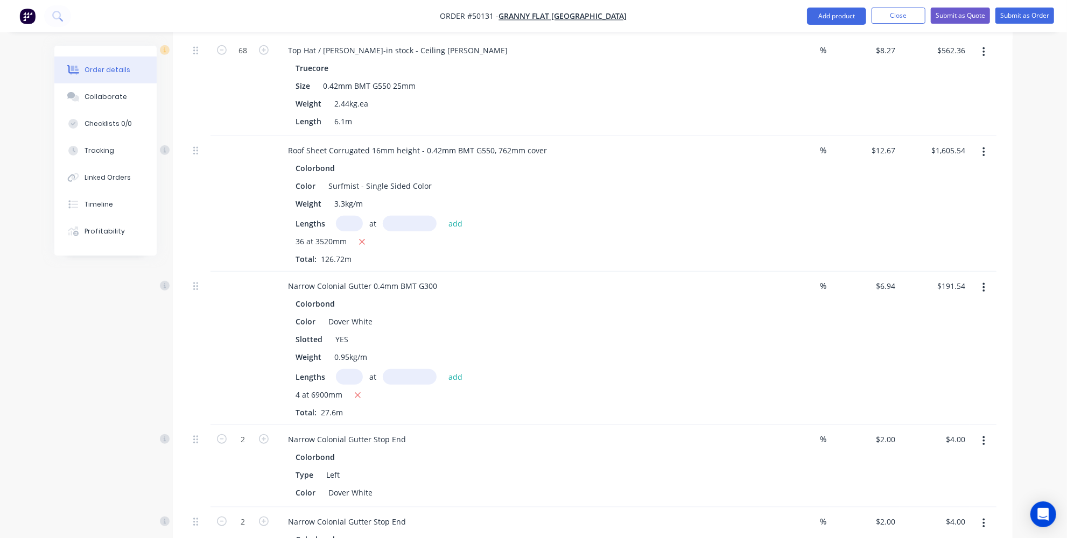
scroll to position [391, 0]
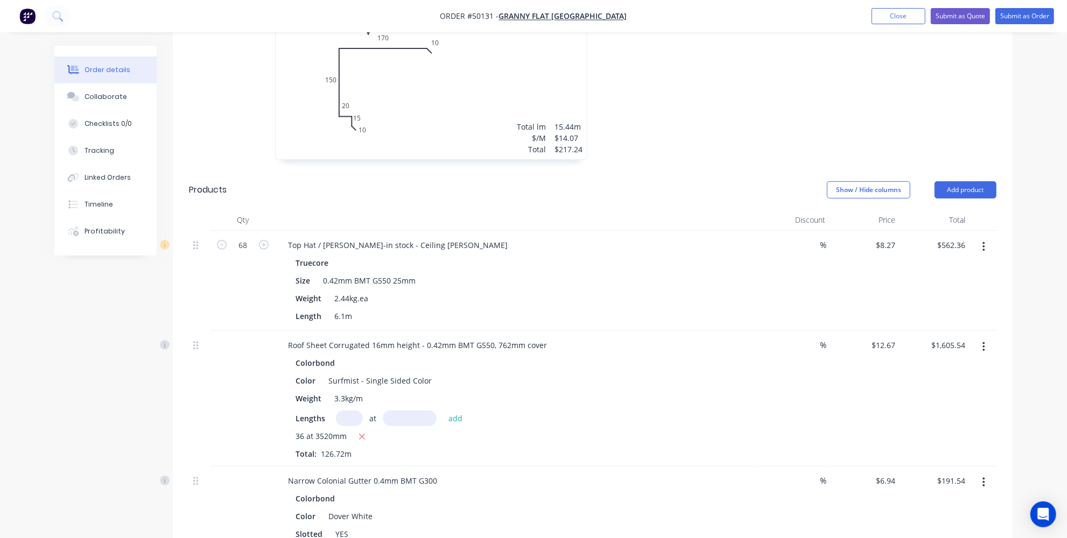
click at [989, 237] on button "button" at bounding box center [983, 246] width 25 height 19
click at [928, 332] on div "Delete" at bounding box center [944, 340] width 83 height 16
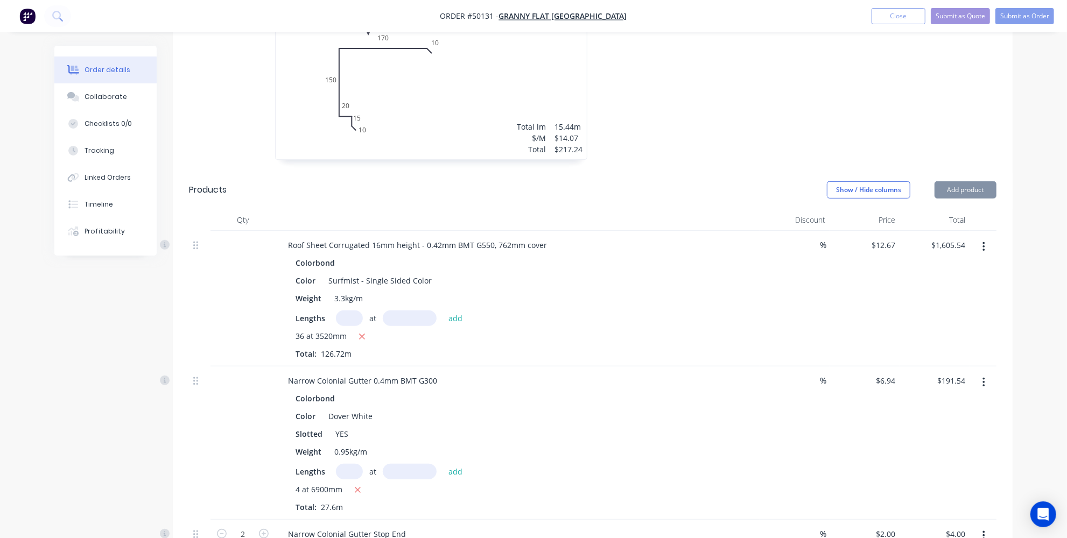
click at [988, 237] on button "button" at bounding box center [983, 246] width 25 height 19
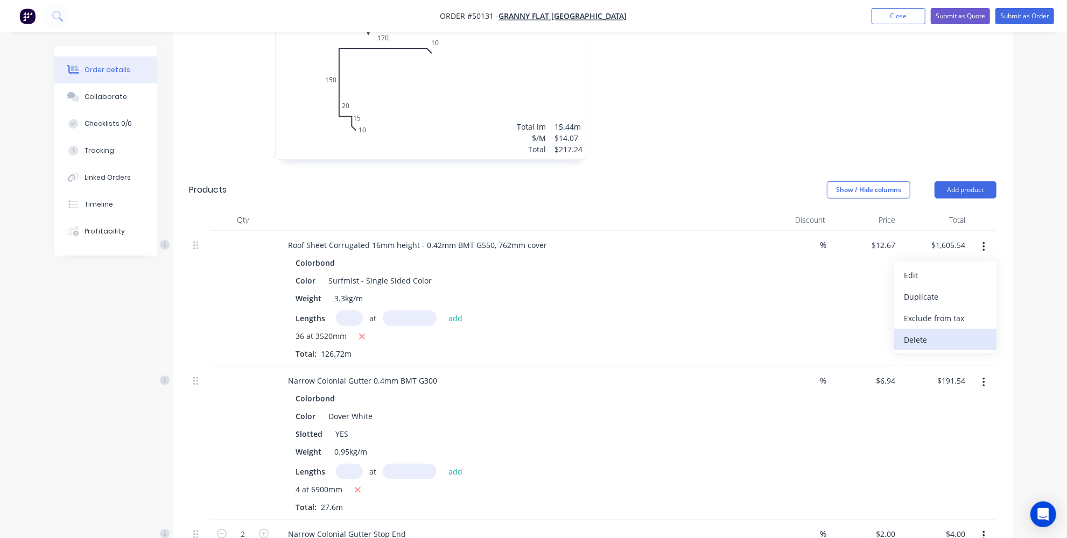
click at [930, 332] on div "Delete" at bounding box center [944, 340] width 83 height 16
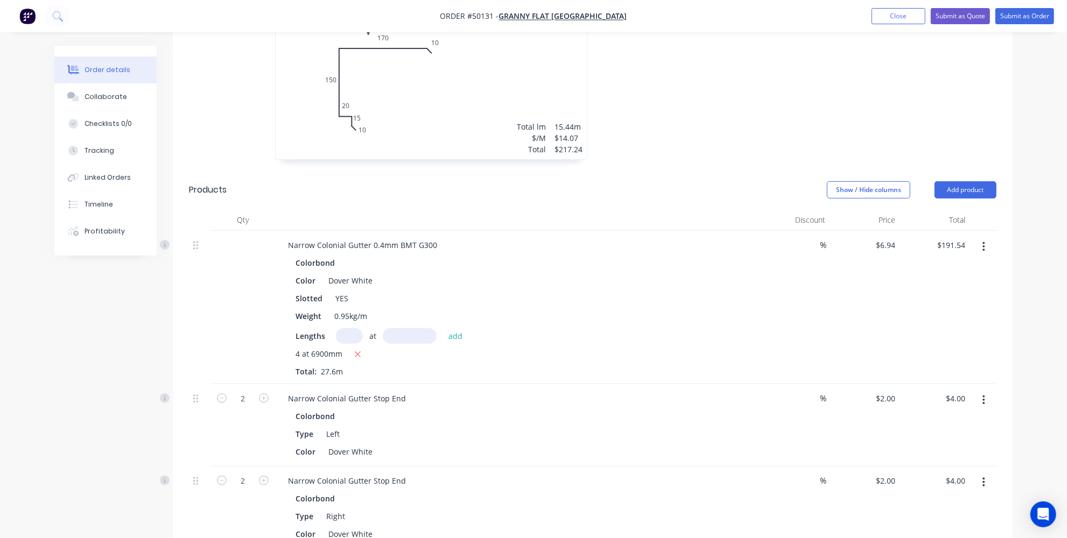
click at [979, 237] on button "button" at bounding box center [983, 246] width 25 height 19
click at [923, 332] on div "Delete" at bounding box center [944, 340] width 83 height 16
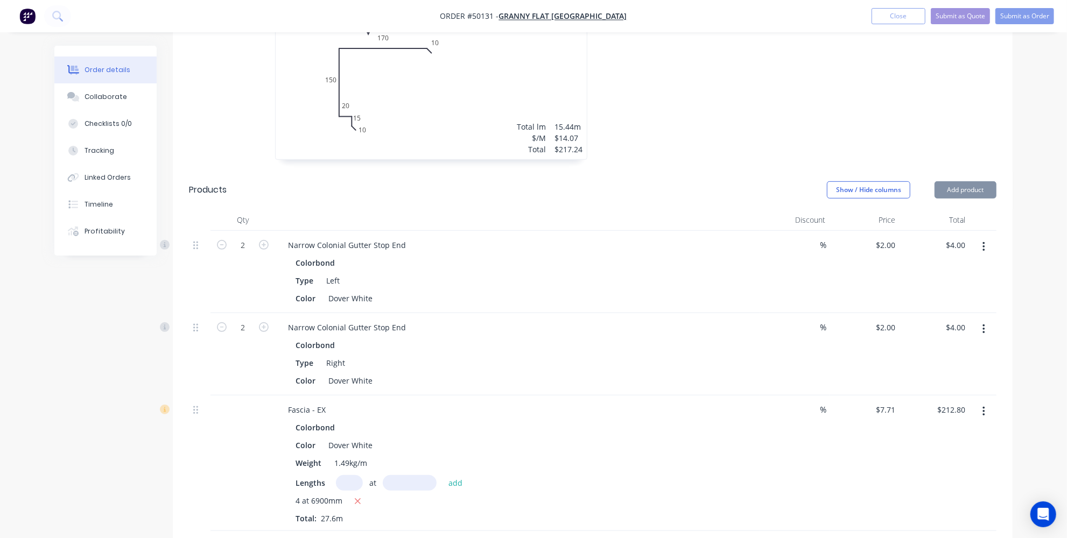
click at [986, 237] on button "button" at bounding box center [983, 246] width 25 height 19
drag, startPoint x: 910, startPoint y: 309, endPoint x: 988, endPoint y: 209, distance: 126.6
click at [910, 332] on div "Delete" at bounding box center [944, 340] width 83 height 16
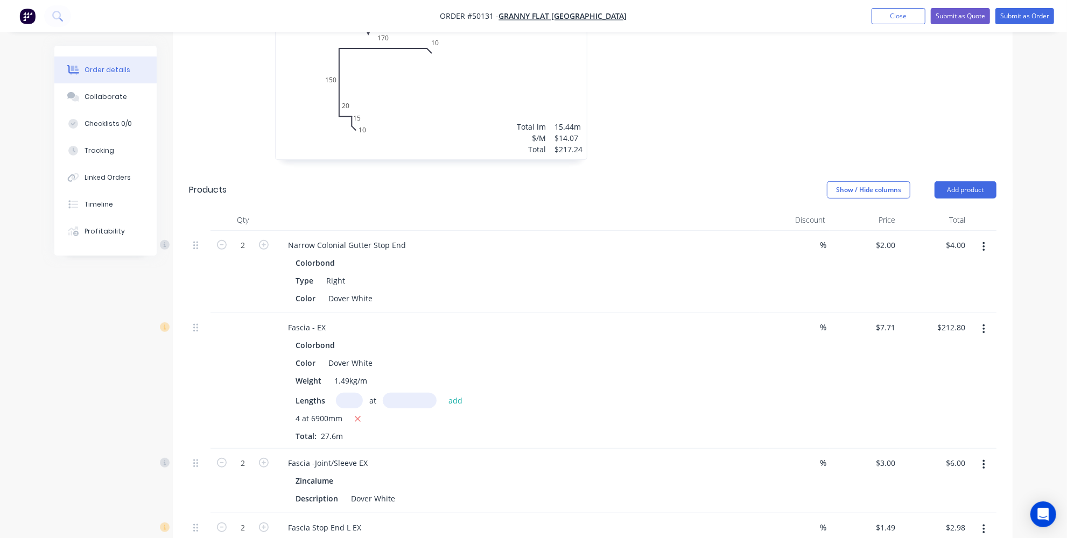
click at [988, 237] on button "button" at bounding box center [983, 246] width 25 height 19
drag, startPoint x: 927, startPoint y: 311, endPoint x: 941, endPoint y: 288, distance: 27.0
click at [927, 332] on div "Delete" at bounding box center [944, 340] width 83 height 16
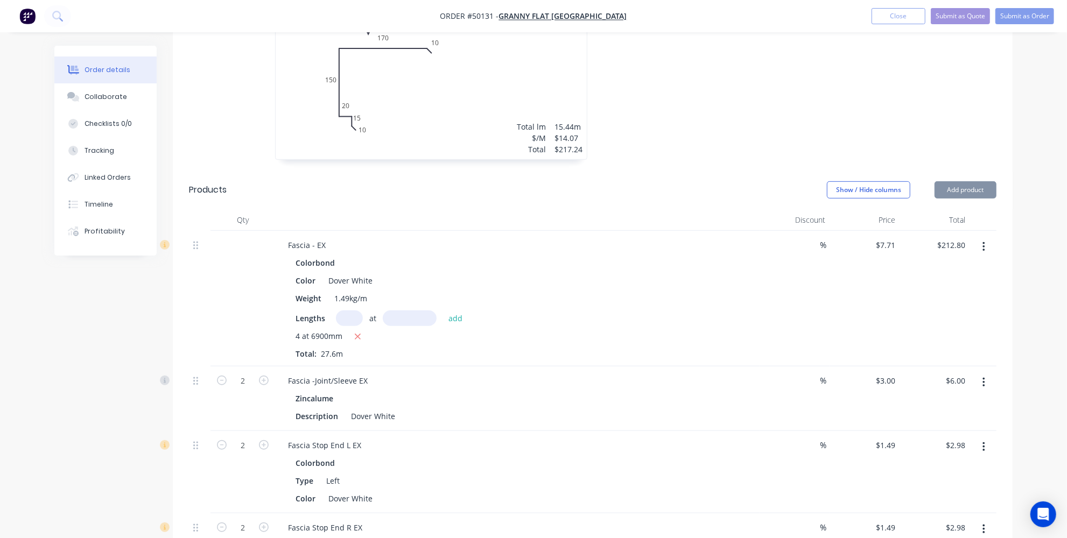
click at [985, 241] on icon "button" at bounding box center [983, 247] width 3 height 12
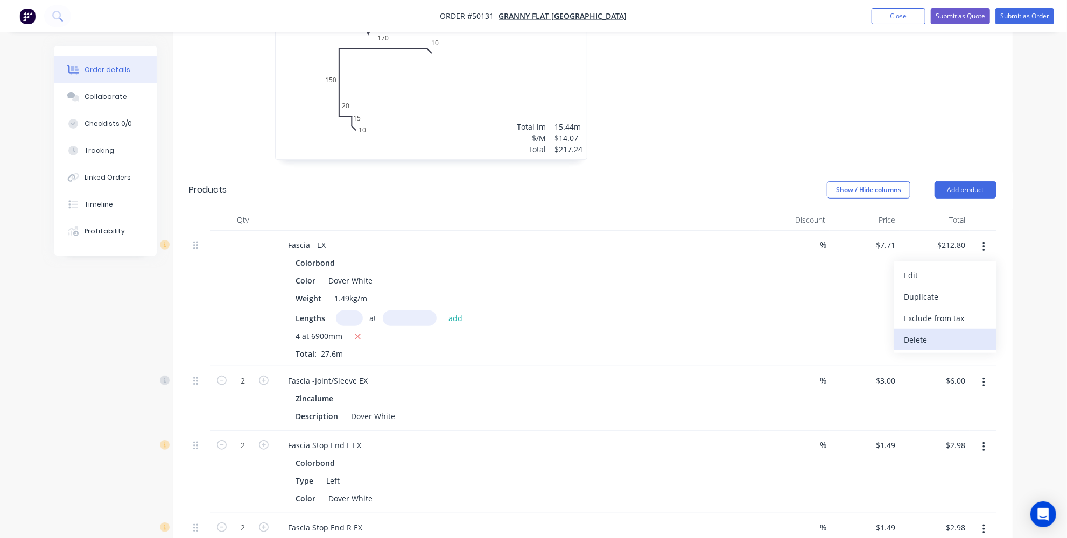
click at [937, 332] on div "Delete" at bounding box center [944, 340] width 83 height 16
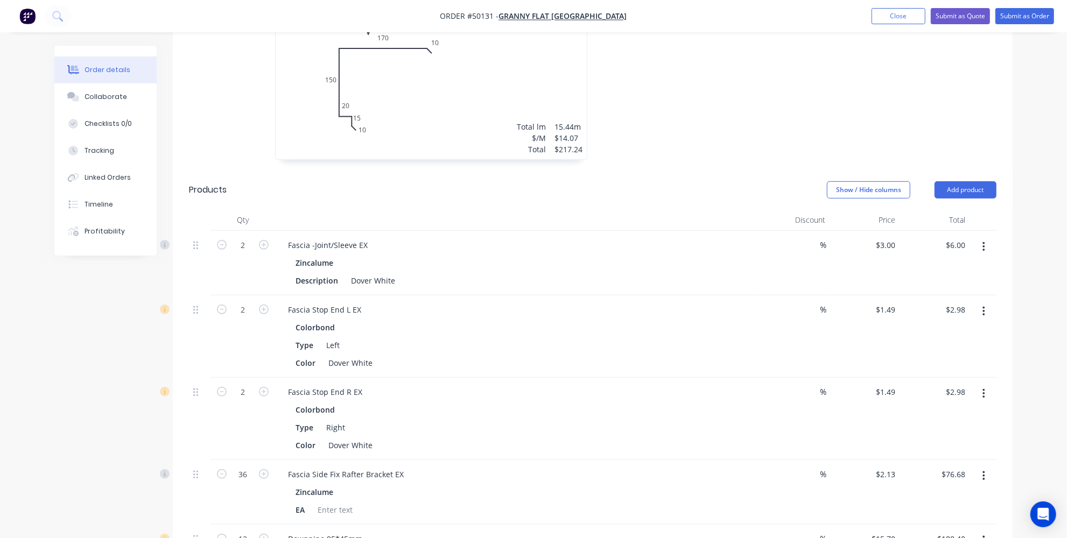
click at [977, 237] on button "button" at bounding box center [983, 246] width 25 height 19
drag, startPoint x: 920, startPoint y: 311, endPoint x: 976, endPoint y: 256, distance: 79.1
click at [920, 332] on div "Delete" at bounding box center [944, 340] width 83 height 16
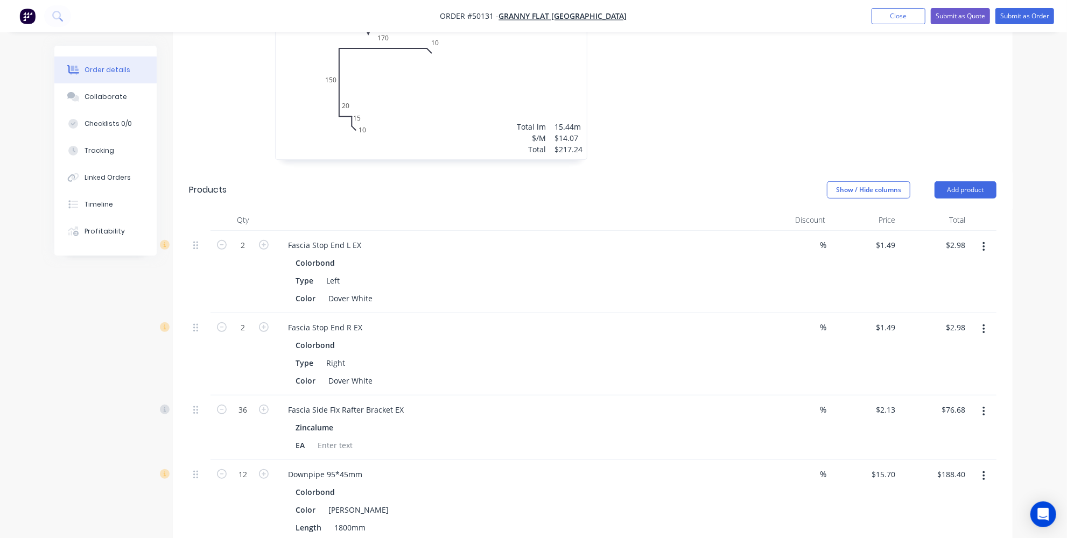
click at [978, 237] on button "button" at bounding box center [983, 246] width 25 height 19
click at [920, 332] on div "Delete" at bounding box center [944, 340] width 83 height 16
click at [983, 241] on icon "button" at bounding box center [983, 247] width 3 height 12
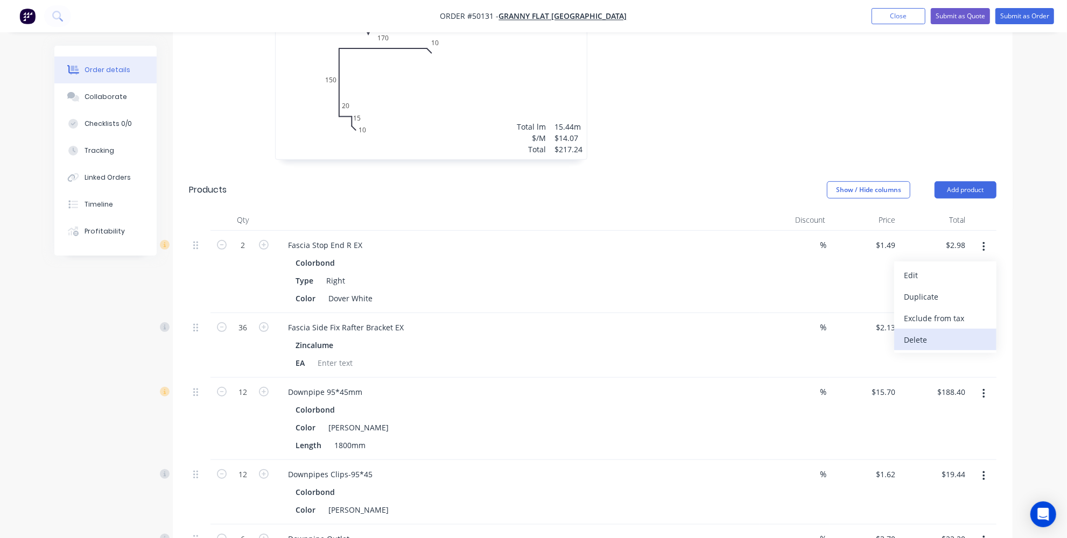
click at [927, 329] on button "Delete" at bounding box center [945, 340] width 102 height 22
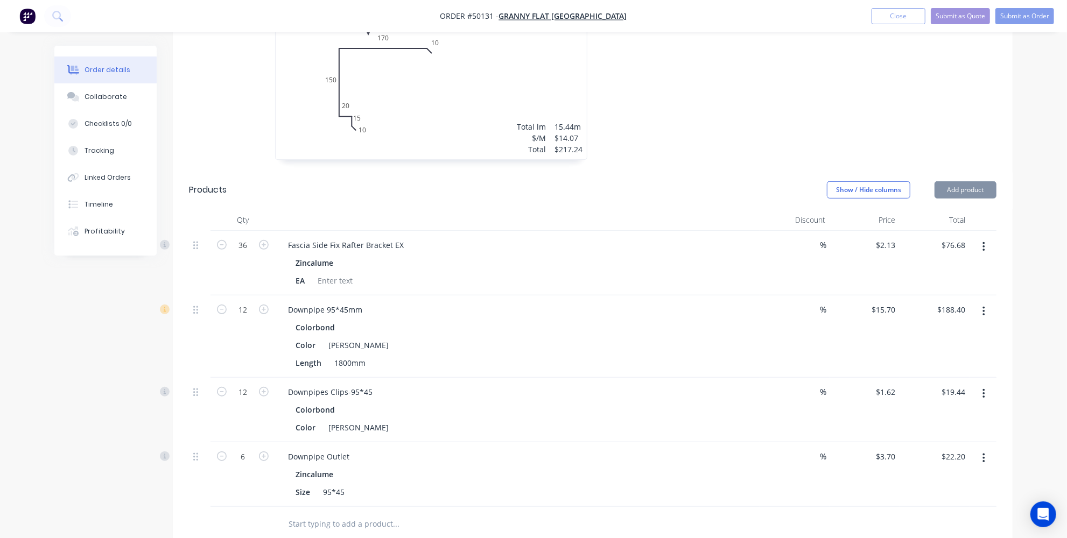
click at [989, 237] on button "button" at bounding box center [983, 246] width 25 height 19
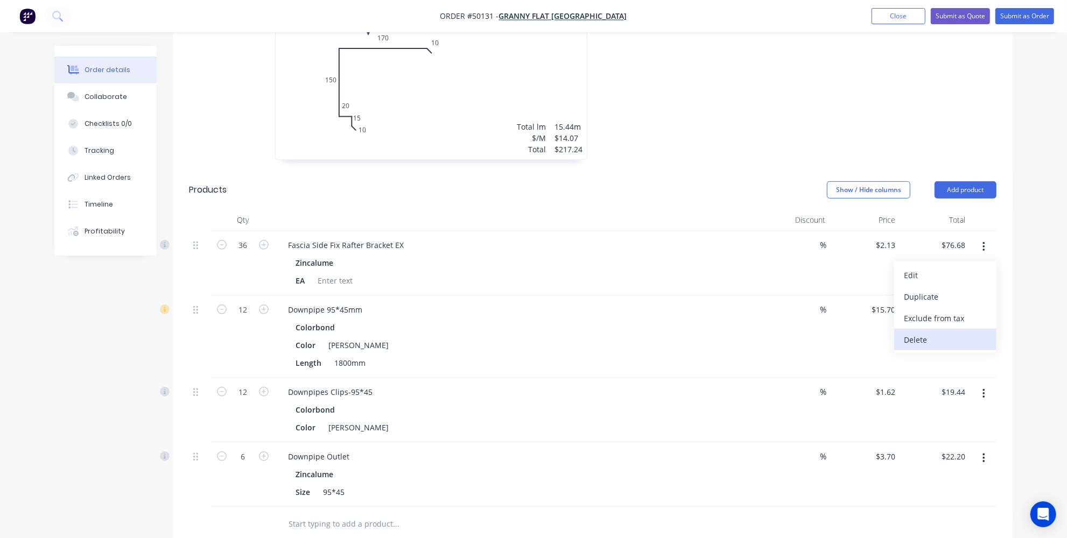
click at [935, 332] on div "Delete" at bounding box center [944, 340] width 83 height 16
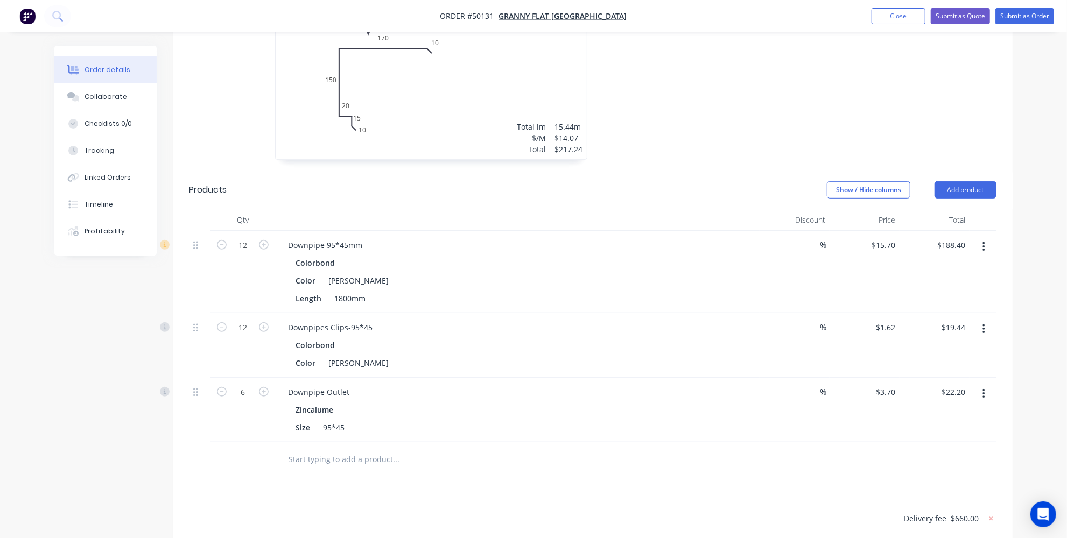
click at [987, 237] on button "button" at bounding box center [983, 246] width 25 height 19
drag, startPoint x: 945, startPoint y: 312, endPoint x: 956, endPoint y: 286, distance: 27.3
click at [950, 332] on div "Delete" at bounding box center [944, 340] width 83 height 16
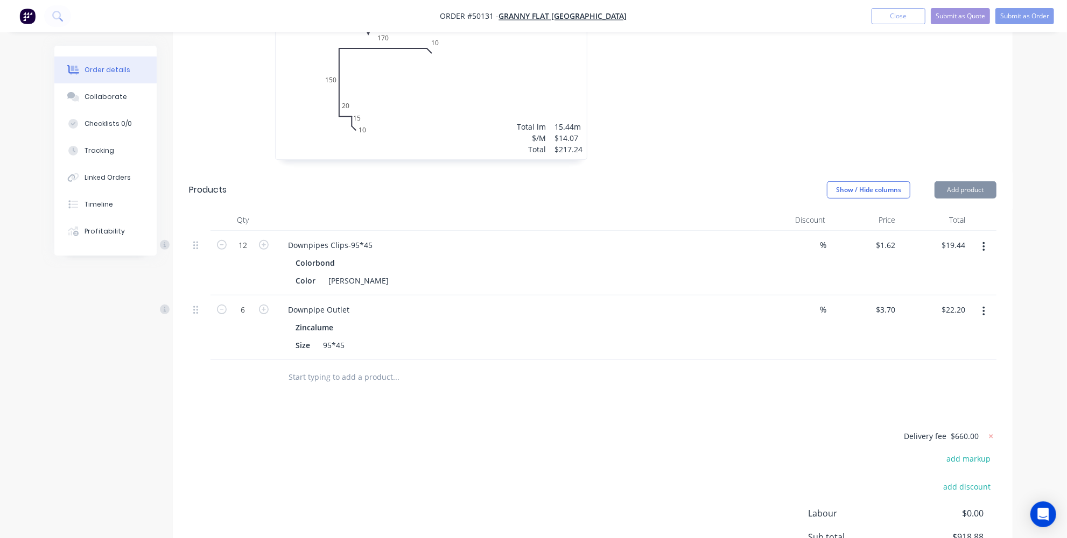
click at [988, 237] on button "button" at bounding box center [983, 246] width 25 height 19
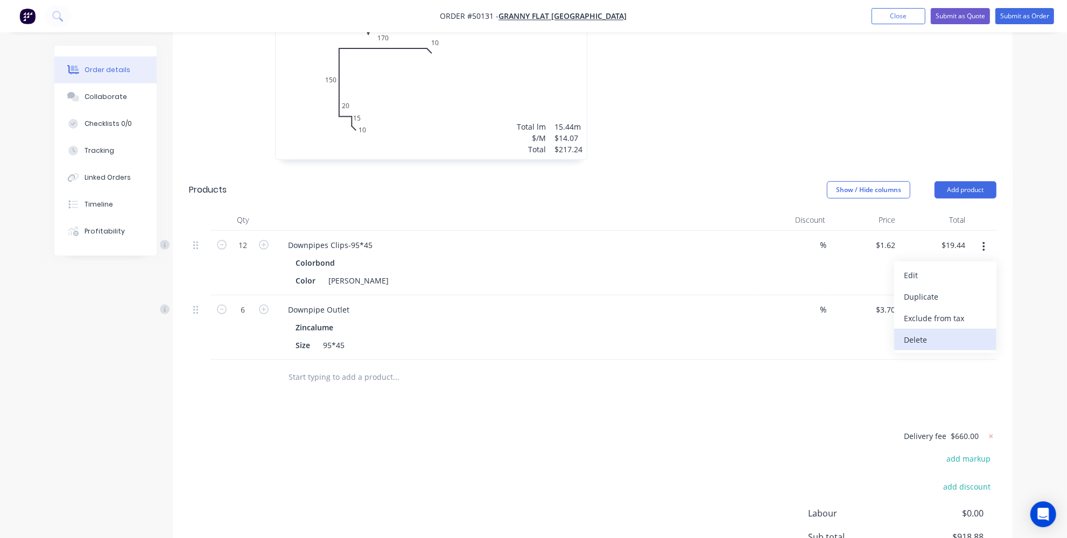
drag, startPoint x: 941, startPoint y: 313, endPoint x: 994, endPoint y: 241, distance: 89.8
click at [942, 332] on div "Delete" at bounding box center [944, 340] width 83 height 16
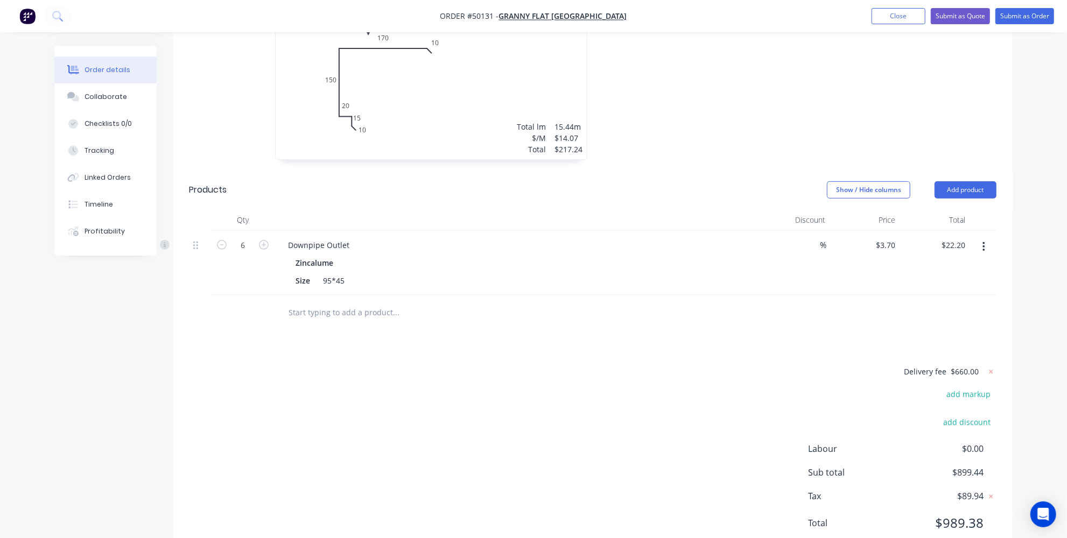
click at [983, 237] on button "button" at bounding box center [983, 246] width 25 height 19
drag, startPoint x: 913, startPoint y: 310, endPoint x: 917, endPoint y: 285, distance: 25.0
click at [913, 332] on div "Delete" at bounding box center [944, 340] width 83 height 16
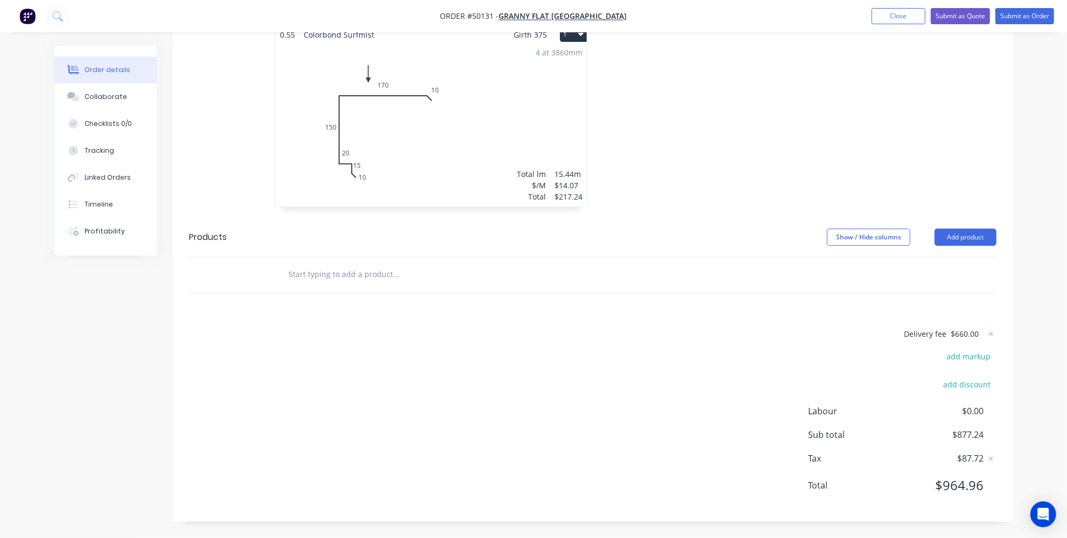
scroll to position [310, 0]
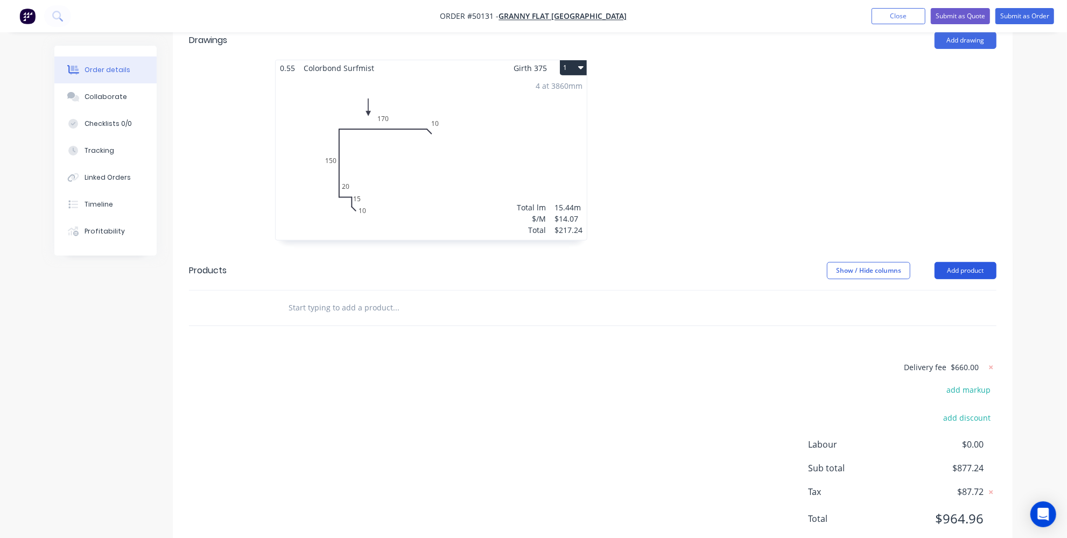
click at [970, 262] on button "Add product" at bounding box center [965, 270] width 62 height 17
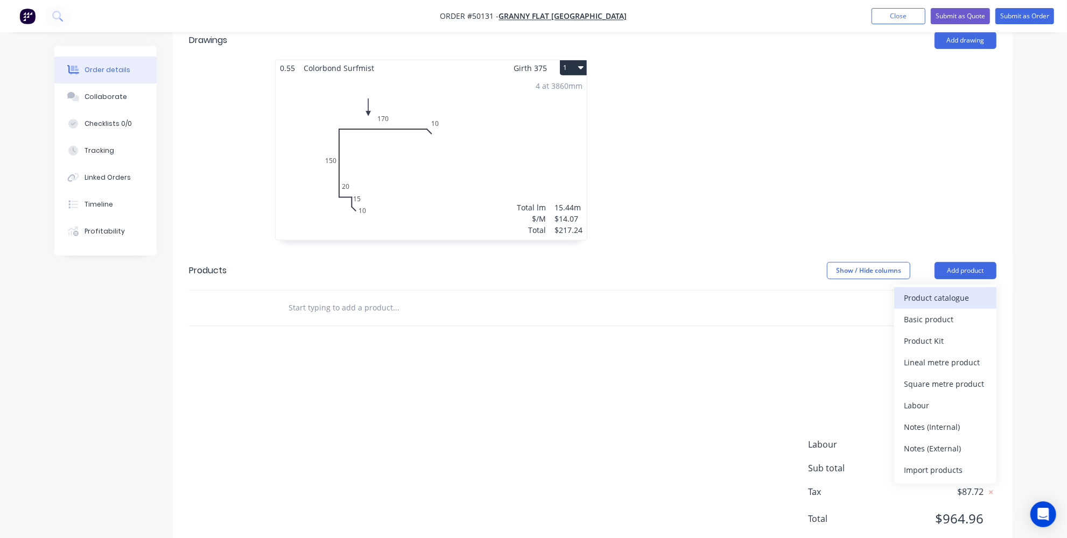
click at [935, 290] on div "Product catalogue" at bounding box center [944, 298] width 83 height 16
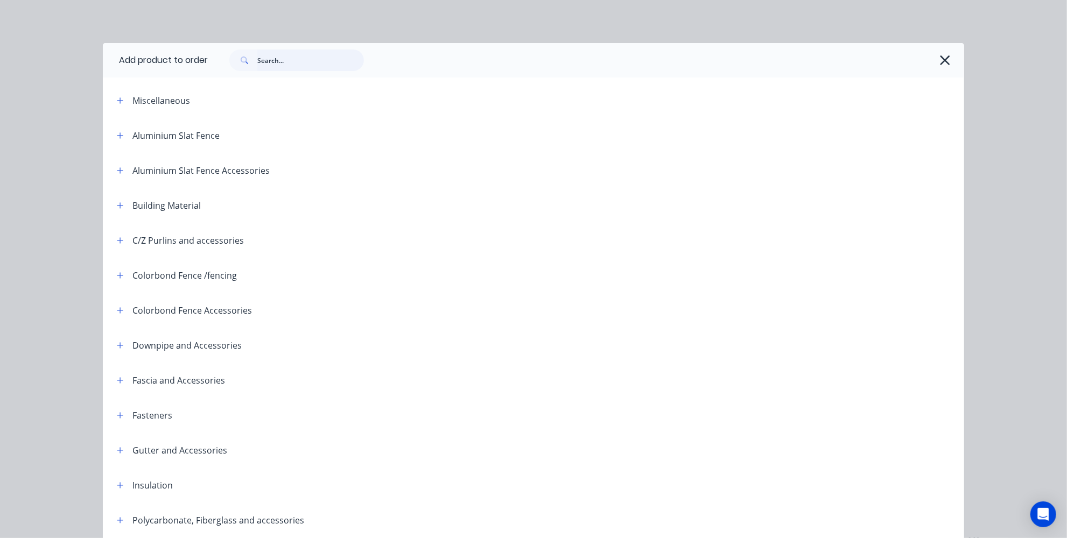
click at [279, 56] on input "text" at bounding box center [310, 61] width 107 height 22
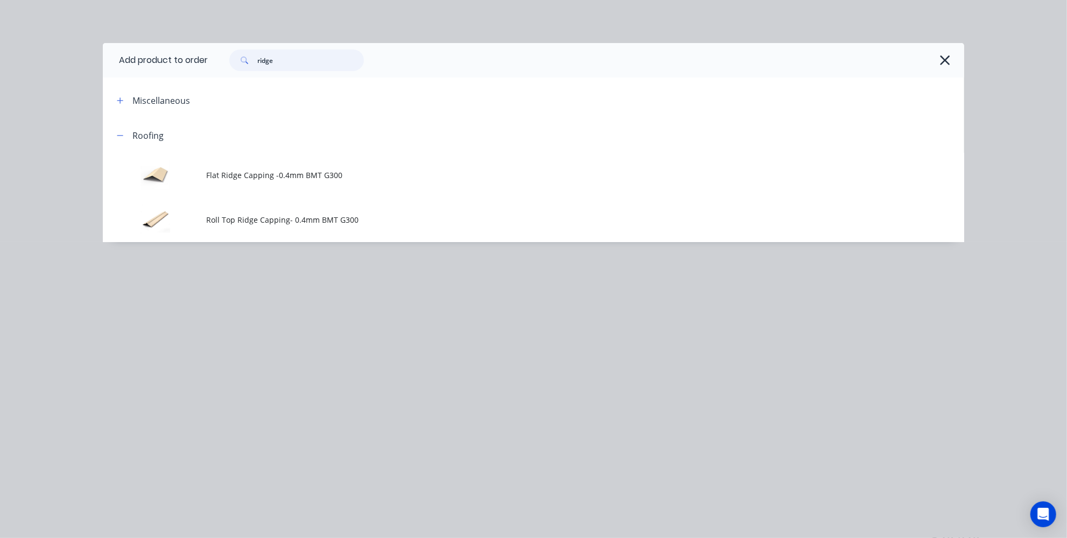
type input "ridge"
click at [949, 65] on icon "button" at bounding box center [944, 60] width 11 height 15
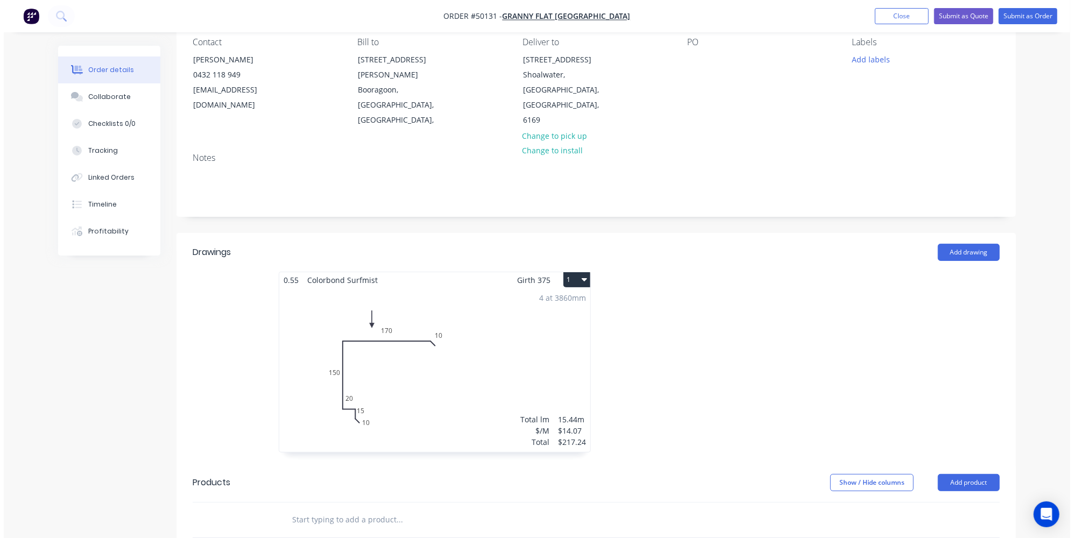
scroll to position [0, 0]
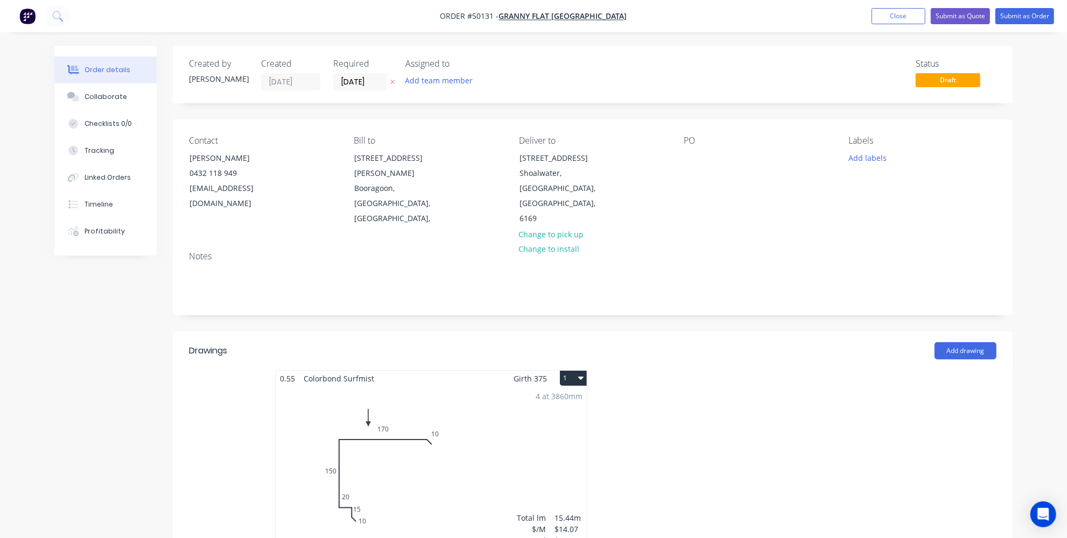
click at [33, 15] on img "button" at bounding box center [27, 16] width 16 height 16
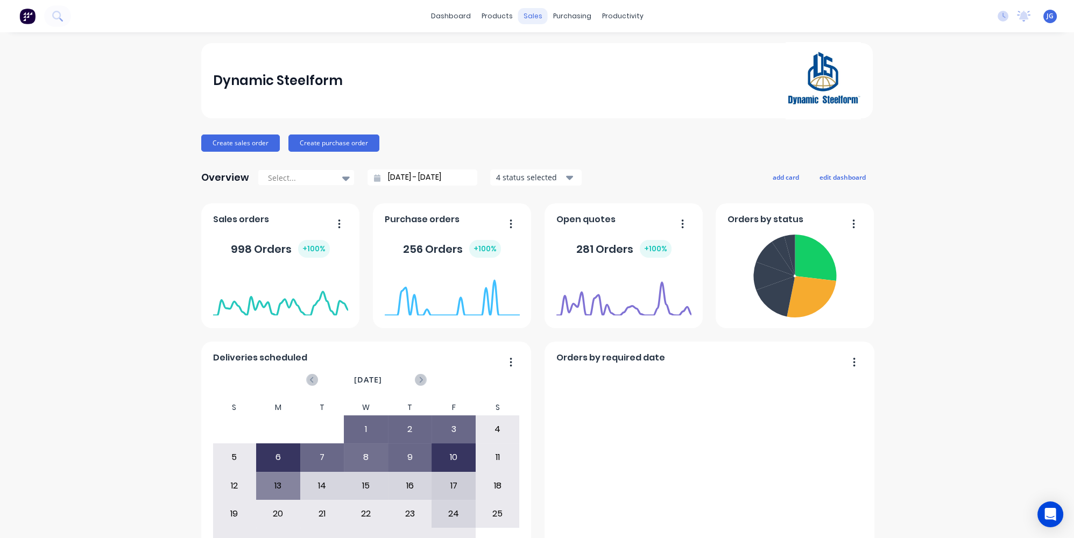
click at [539, 15] on div "sales" at bounding box center [533, 16] width 30 height 16
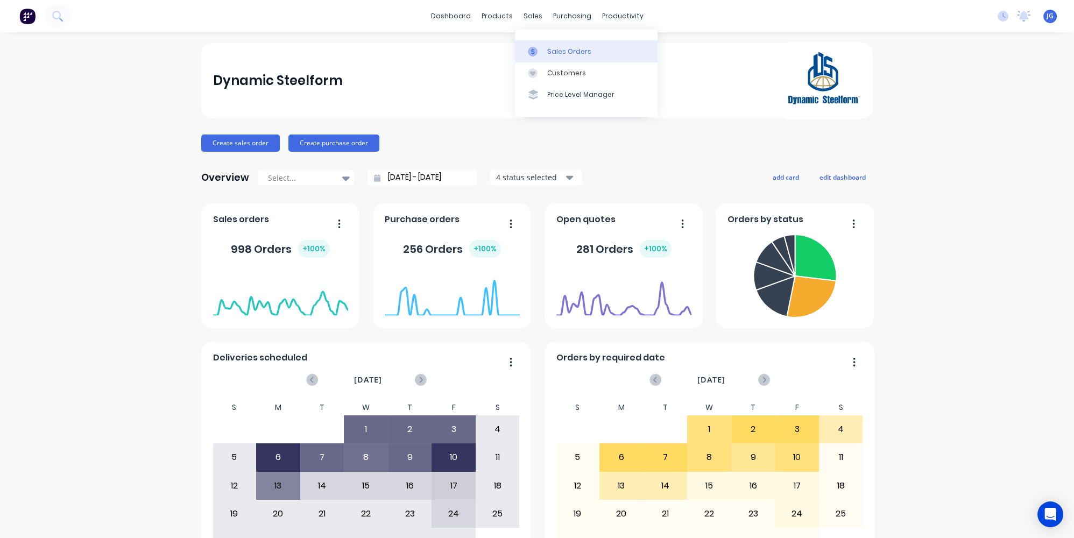
click at [539, 41] on link "Sales Orders" at bounding box center [586, 51] width 143 height 22
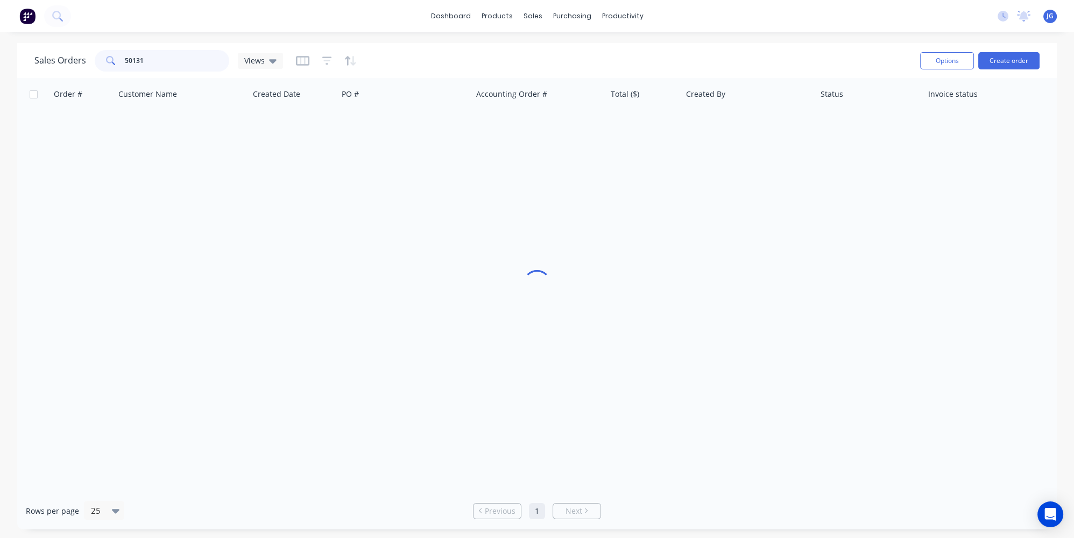
drag, startPoint x: 172, startPoint y: 58, endPoint x: 0, endPoint y: 55, distance: 171.7
click at [0, 55] on div "Sales Orders 50131 Views Options Create order Order # Customer Name Created Dat…" at bounding box center [537, 286] width 1074 height 486
paste input "gracef@formahomes.com.au"
type input "gracef@formahomes.com.au"
drag, startPoint x: 217, startPoint y: 58, endPoint x: 9, endPoint y: 64, distance: 207.8
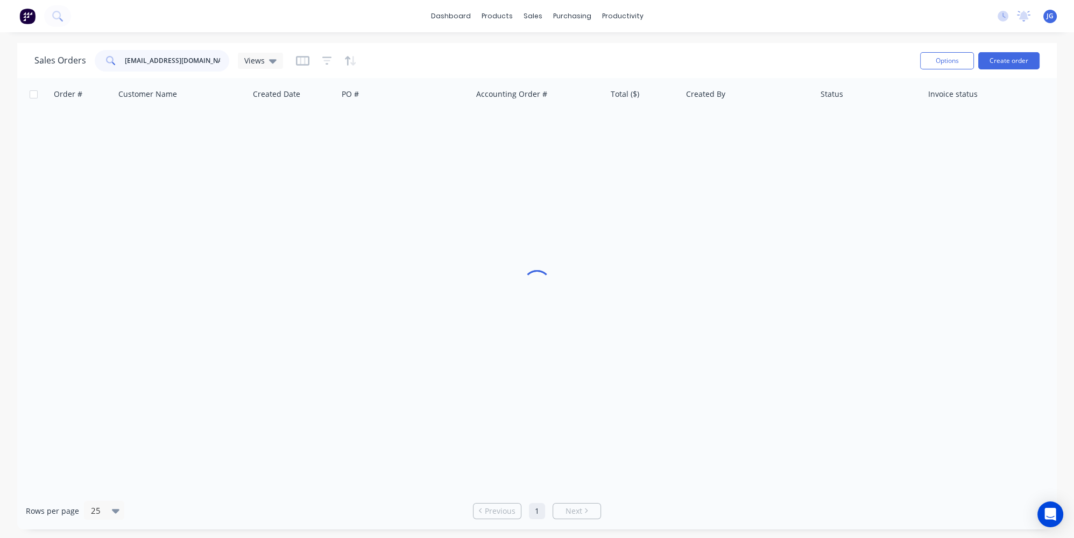
click at [9, 64] on div "Sales Orders gracef@formahomes.com.au Views Options Create order Order # Custom…" at bounding box center [537, 286] width 1074 height 486
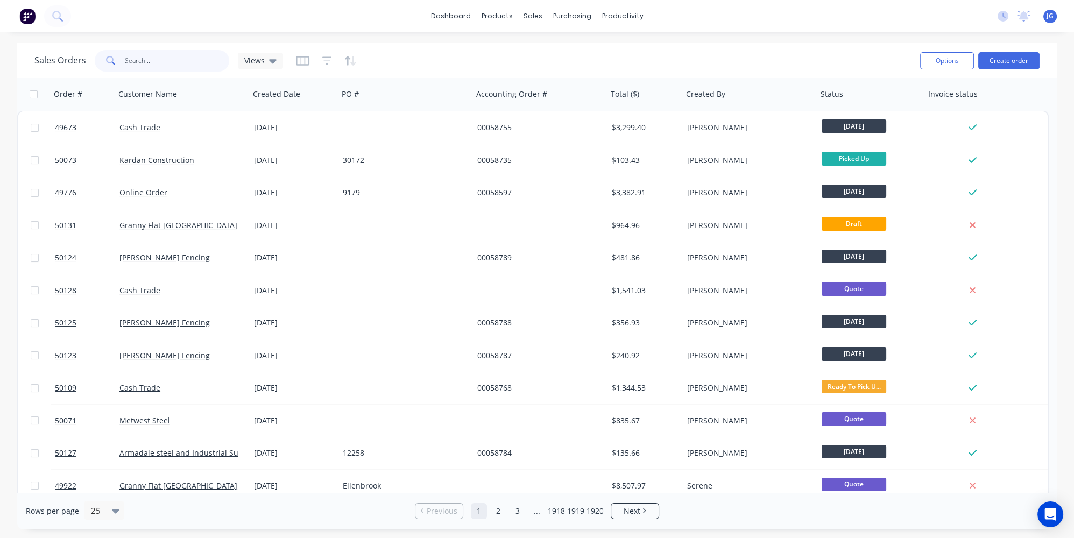
paste input "478 865 087"
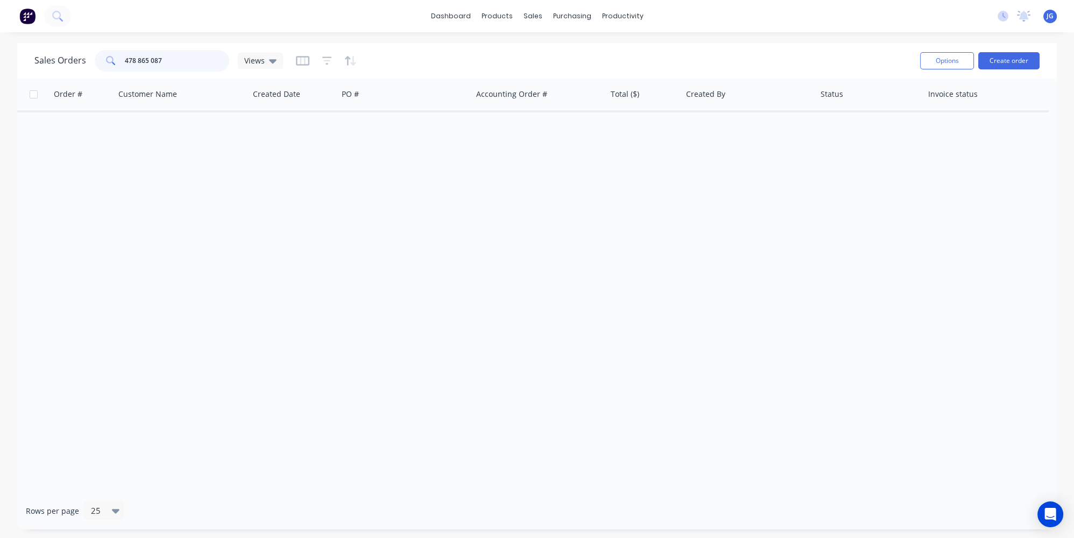
click at [123, 63] on div "478 865 087" at bounding box center [162, 61] width 135 height 22
drag, startPoint x: 46, startPoint y: 57, endPoint x: 23, endPoint y: 57, distance: 22.6
click at [23, 57] on div "Sales Orders 478 865 087 Views Options Create order" at bounding box center [537, 60] width 1040 height 35
type input "v"
paste input "405 076 152"
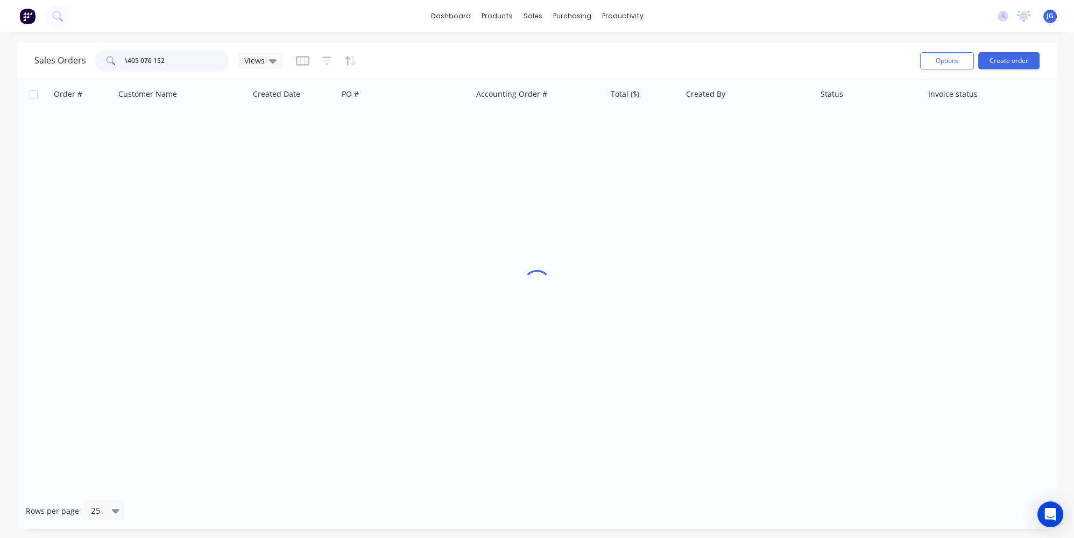
click at [127, 62] on input "\405 076 152" at bounding box center [177, 61] width 105 height 22
type input "0405 076 152"
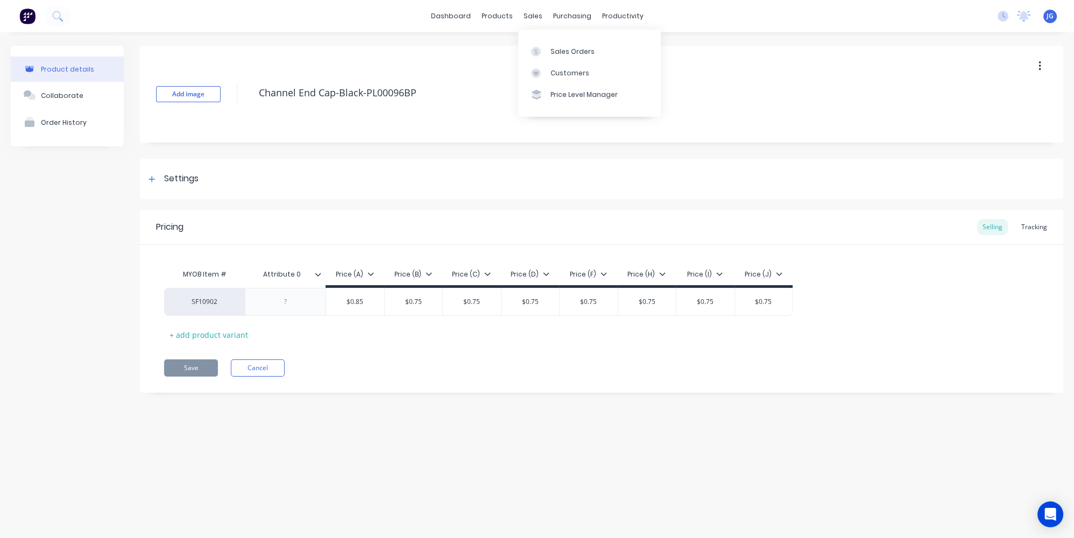
click at [546, 39] on div "Sales Orders Customers Price Level Manager" at bounding box center [589, 73] width 143 height 87
click at [549, 43] on link "Sales Orders" at bounding box center [589, 51] width 143 height 22
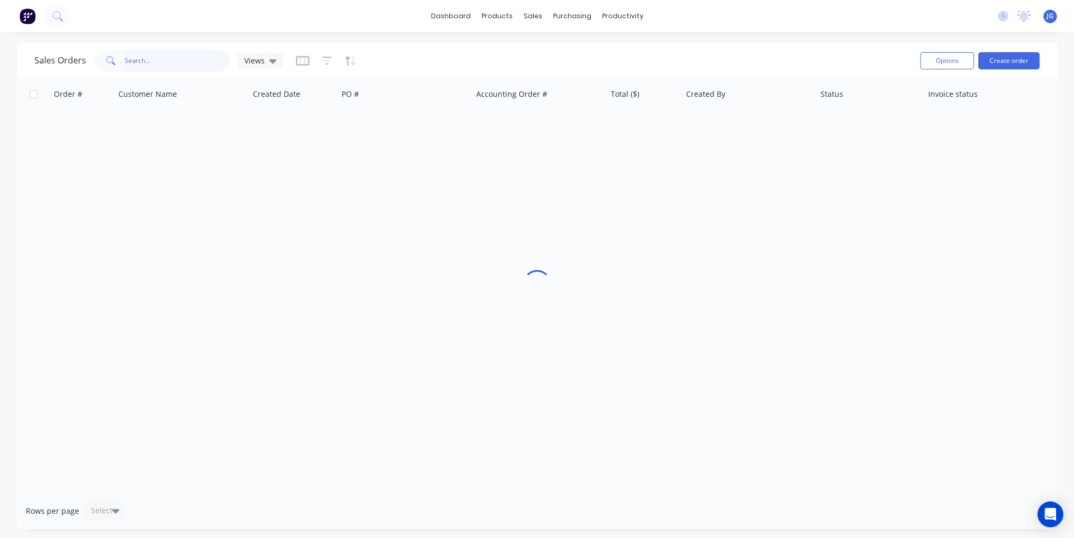
click at [154, 57] on input "text" at bounding box center [177, 61] width 105 height 22
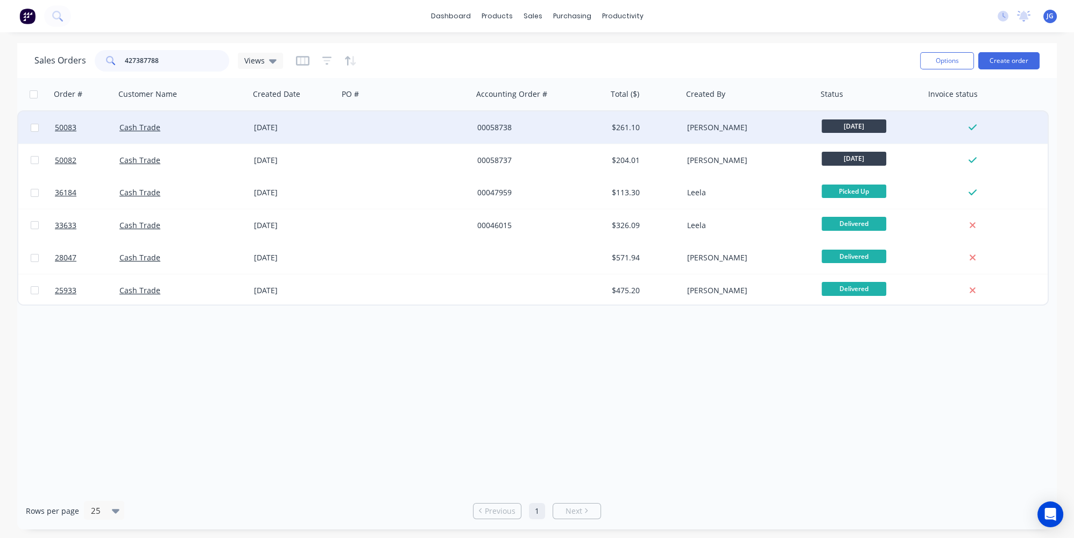
type input "427387788"
click at [215, 124] on div "Cash Trade" at bounding box center [178, 127] width 119 height 11
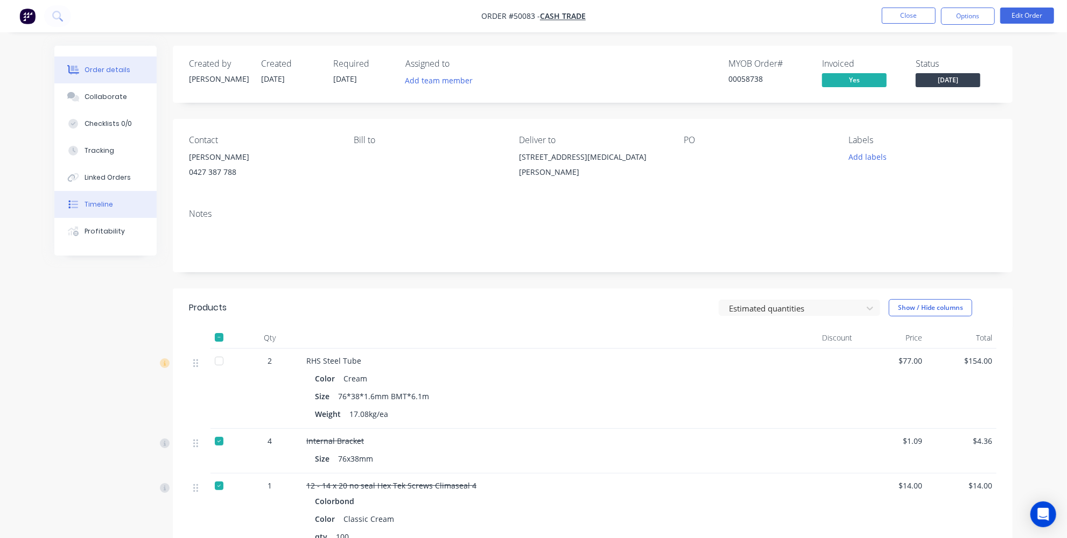
click at [89, 200] on div "Timeline" at bounding box center [98, 205] width 29 height 10
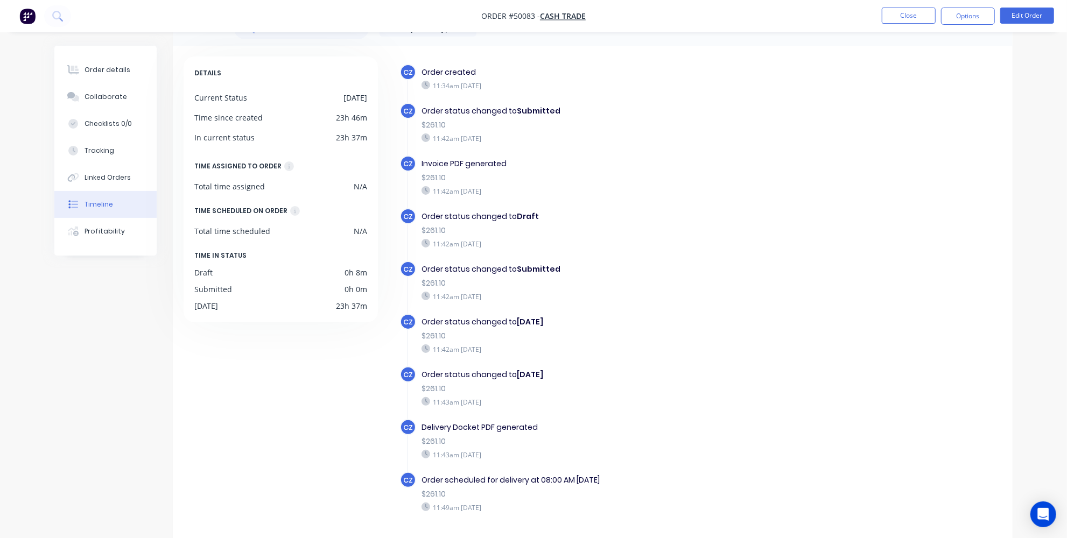
scroll to position [48, 0]
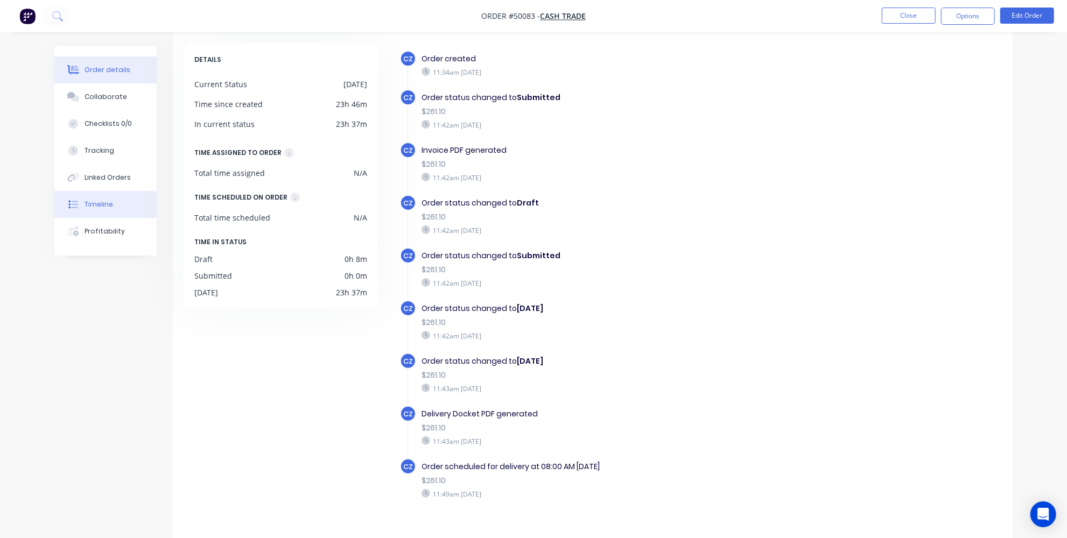
click at [117, 67] on div "Order details" at bounding box center [107, 70] width 46 height 10
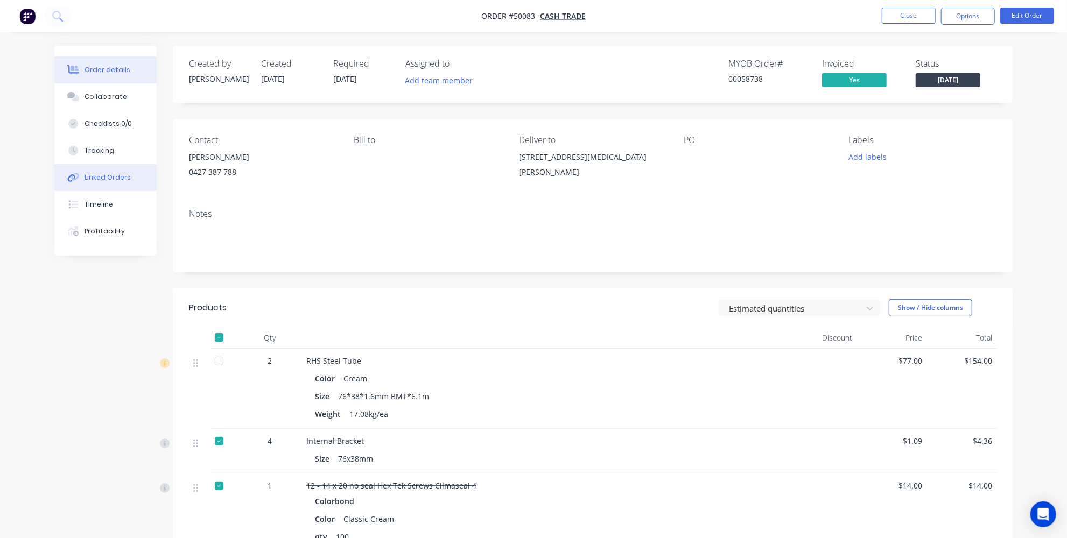
click at [114, 185] on button "Linked Orders" at bounding box center [105, 177] width 102 height 27
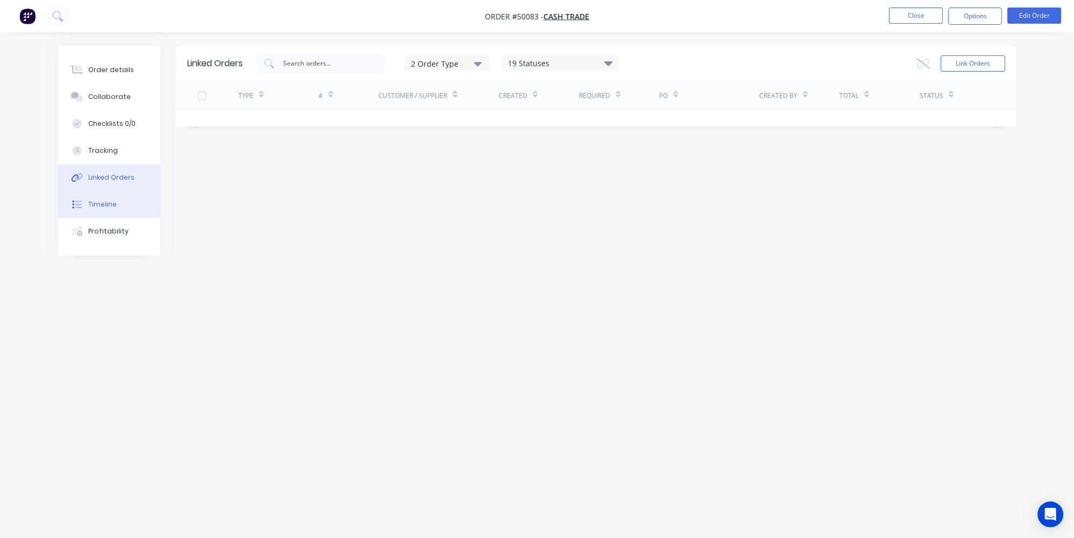
click at [108, 203] on div "Timeline" at bounding box center [102, 205] width 29 height 10
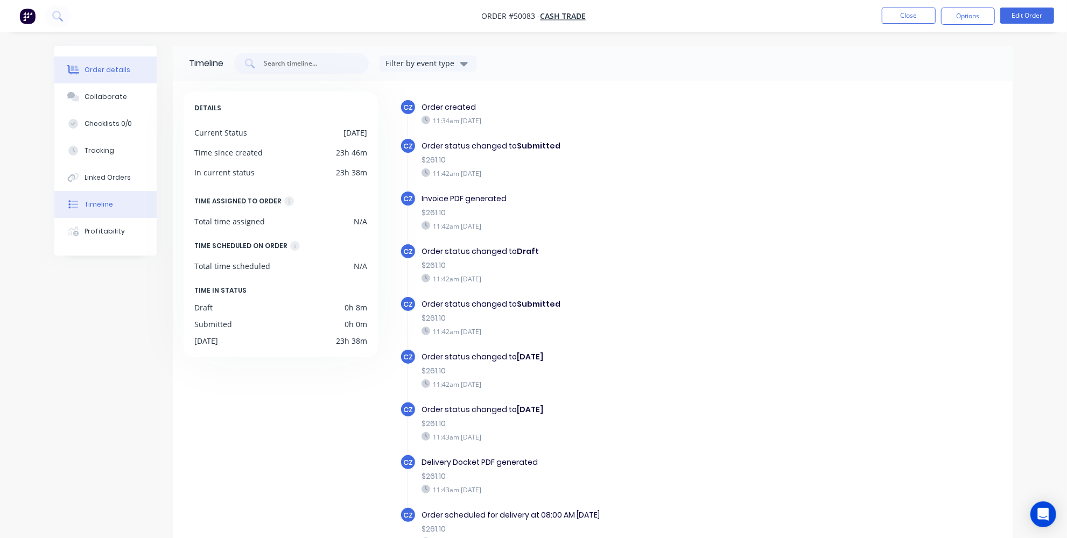
click at [116, 75] on button "Order details" at bounding box center [105, 70] width 102 height 27
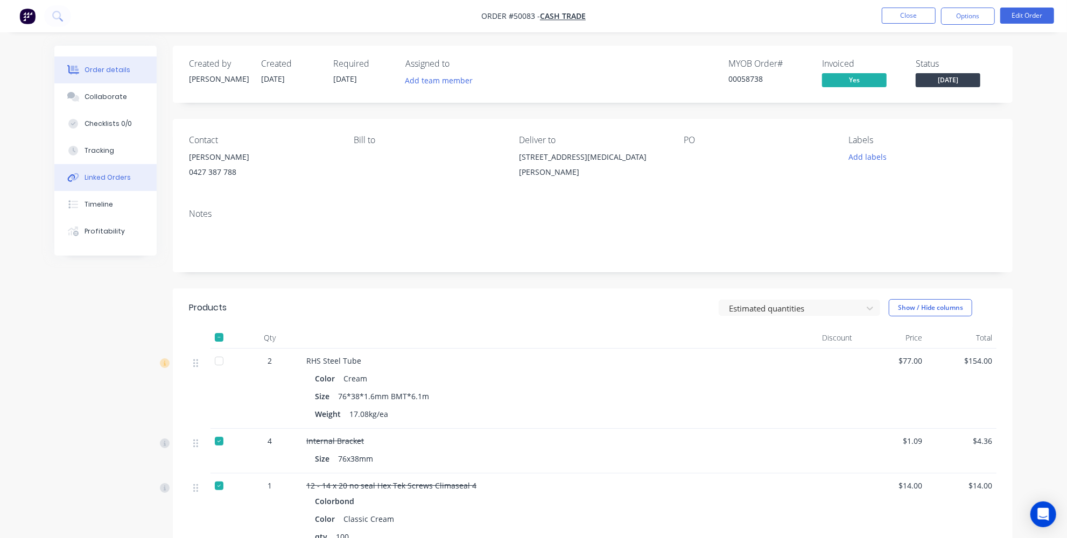
click at [97, 171] on button "Linked Orders" at bounding box center [105, 177] width 102 height 27
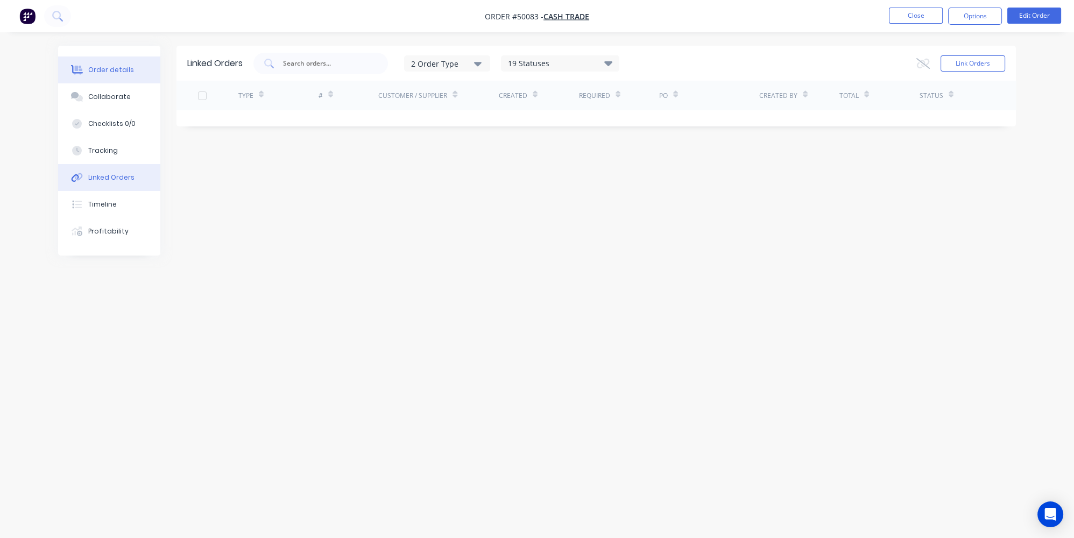
click at [108, 63] on button "Order details" at bounding box center [109, 70] width 102 height 27
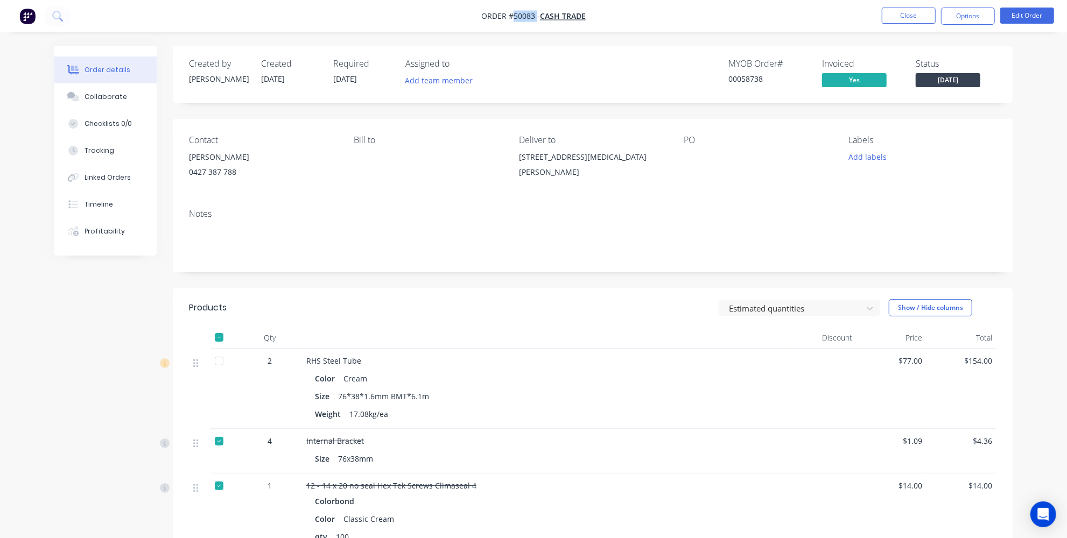
drag, startPoint x: 535, startPoint y: 12, endPoint x: 513, endPoint y: 16, distance: 22.5
click at [513, 16] on span "Order #50083 -" at bounding box center [510, 16] width 59 height 10
copy span "50083"
drag, startPoint x: 630, startPoint y: 150, endPoint x: 491, endPoint y: 166, distance: 140.2
click at [491, 166] on div "Contact Tom 0427 387 788 Bill to Deliver to 2 Exon Ct, Camillo WA 6111 PO Label…" at bounding box center [592, 159] width 839 height 81
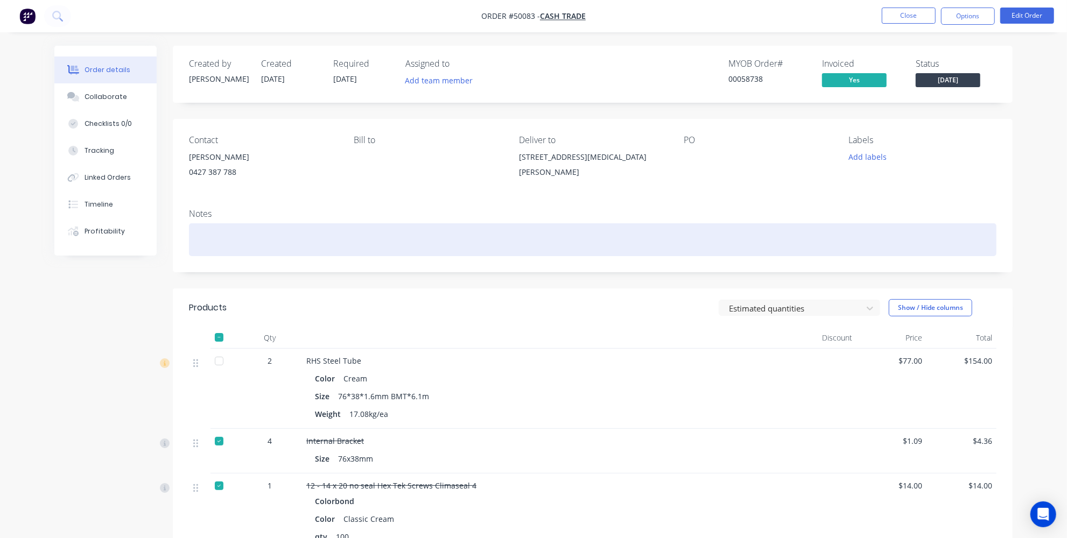
click at [564, 240] on div at bounding box center [592, 239] width 807 height 33
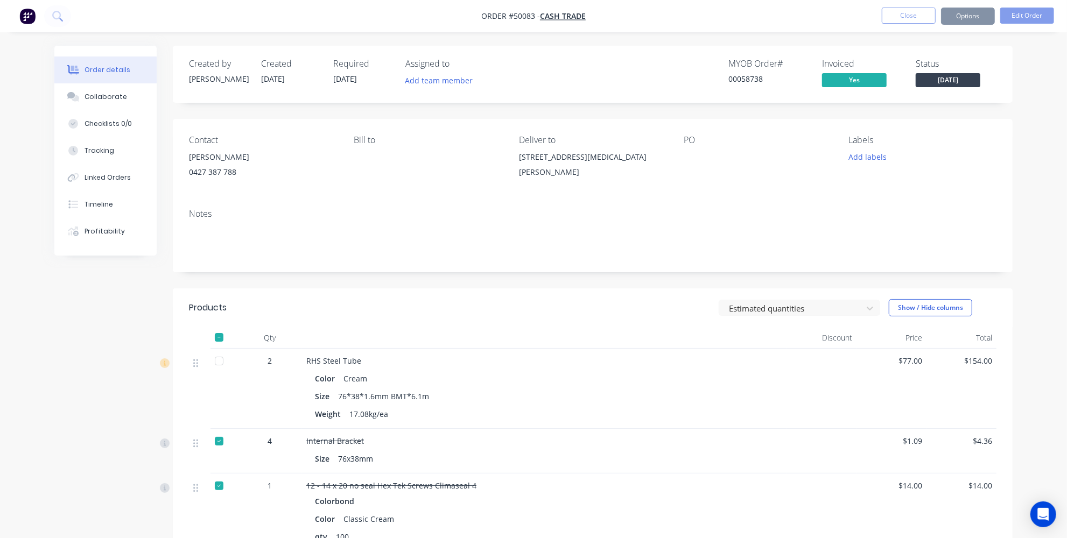
click at [608, 168] on div "[STREET_ADDRESS][MEDICAL_DATA][PERSON_NAME]" at bounding box center [592, 167] width 147 height 34
drag, startPoint x: 620, startPoint y: 158, endPoint x: 499, endPoint y: 161, distance: 121.6
click at [499, 161] on div "Contact Tom 0427 387 788 Bill to Deliver to 2 Exon Ct, Camillo WA 6111 PO Label…" at bounding box center [592, 159] width 839 height 81
click at [533, 159] on div "[STREET_ADDRESS][MEDICAL_DATA][PERSON_NAME]" at bounding box center [592, 165] width 147 height 30
drag, startPoint x: 516, startPoint y: 150, endPoint x: 619, endPoint y: 158, distance: 103.1
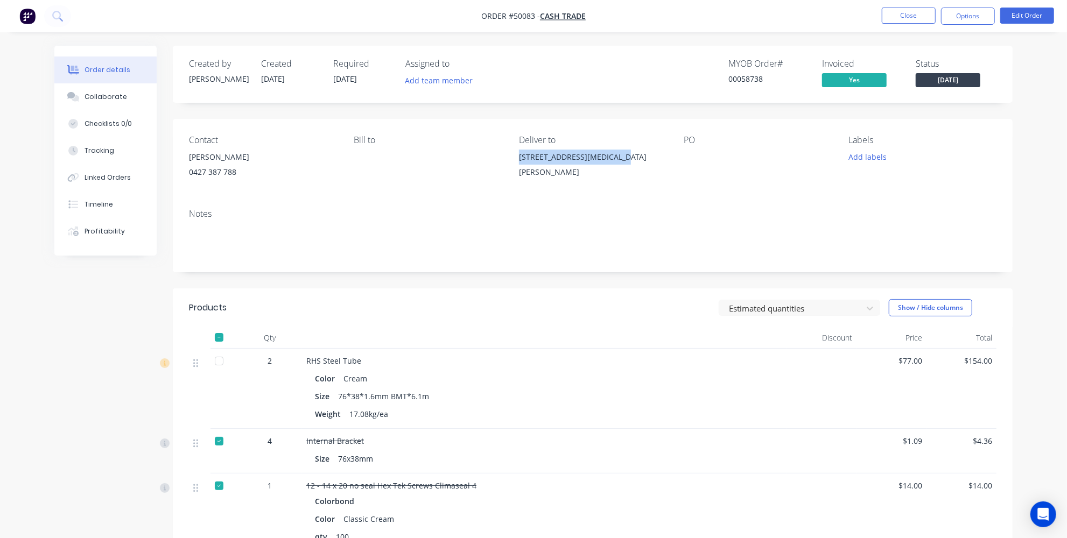
click at [618, 158] on div "Contact Tom 0427 387 788 Bill to Deliver to 2 Exon Ct, Camillo WA 6111 PO Label…" at bounding box center [592, 159] width 839 height 81
copy div "2 Exon Ct, Camillo WA 6111"
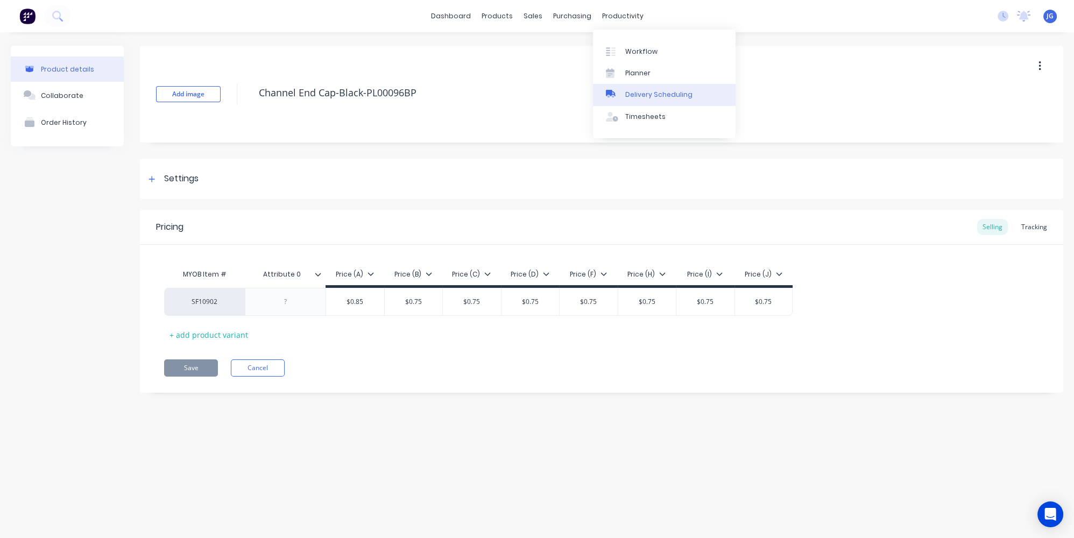
click at [629, 91] on div "Delivery Scheduling" at bounding box center [658, 95] width 67 height 10
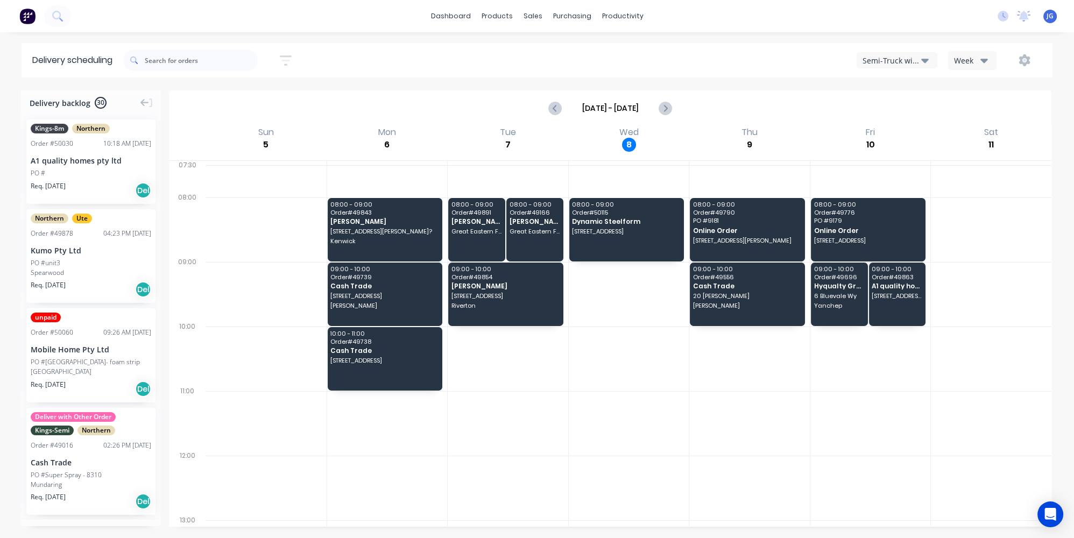
click at [888, 64] on div "Semi-Truck with Hiab" at bounding box center [892, 60] width 59 height 11
click at [902, 133] on div "Utes Delivery" at bounding box center [910, 131] width 107 height 22
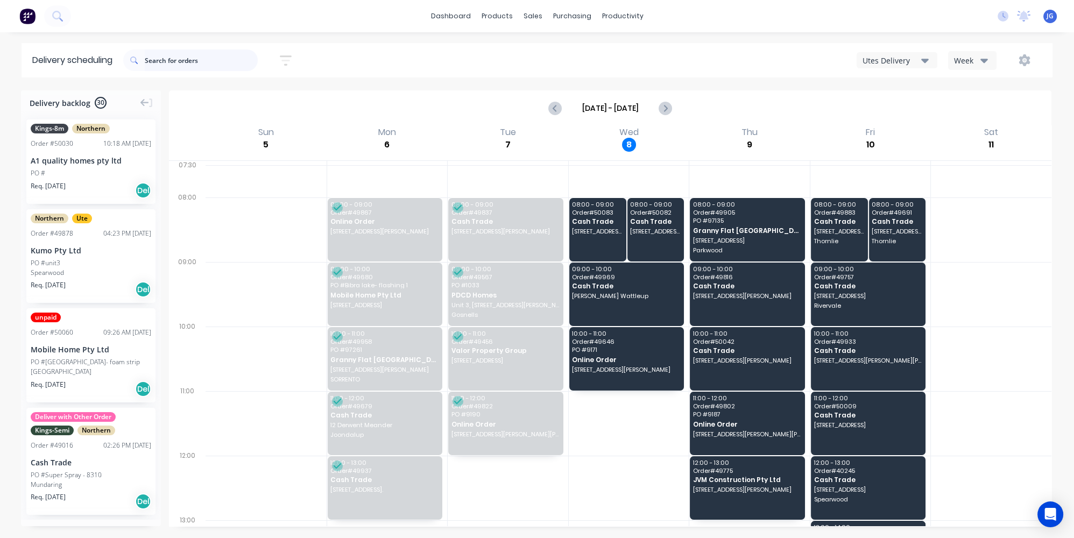
click at [183, 68] on input "text" at bounding box center [201, 61] width 113 height 22
click at [592, 243] on div "08:00 - 09:00 Order # 50083 Cash Trade [STREET_ADDRESS][MEDICAL_DATA][PERSON_NA…" at bounding box center [597, 229] width 57 height 63
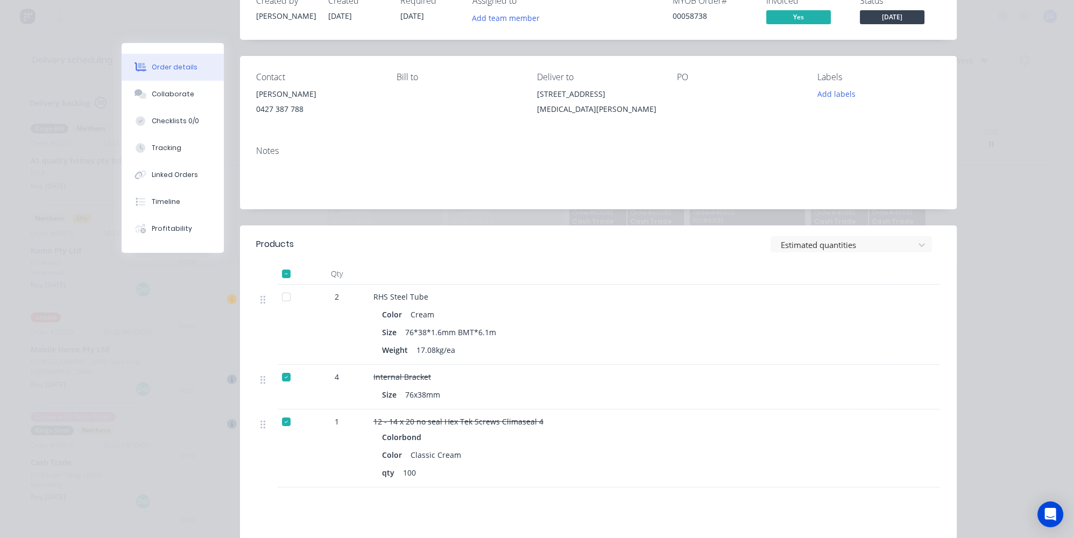
scroll to position [195, 0]
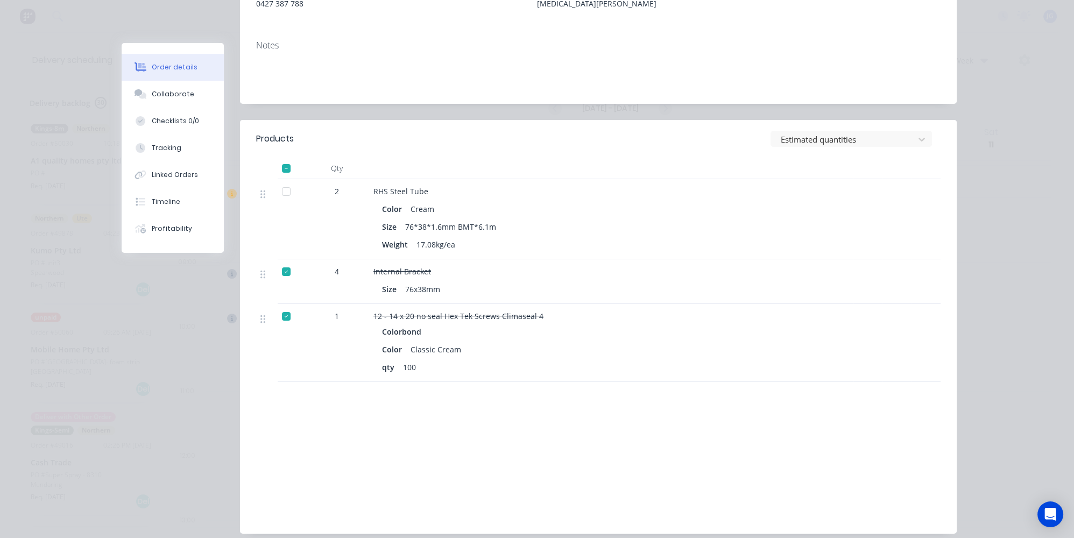
click at [986, 300] on div "Order details Collaborate Checklists 0/0 Tracking Linked Orders Timeline Profit…" at bounding box center [537, 269] width 1074 height 538
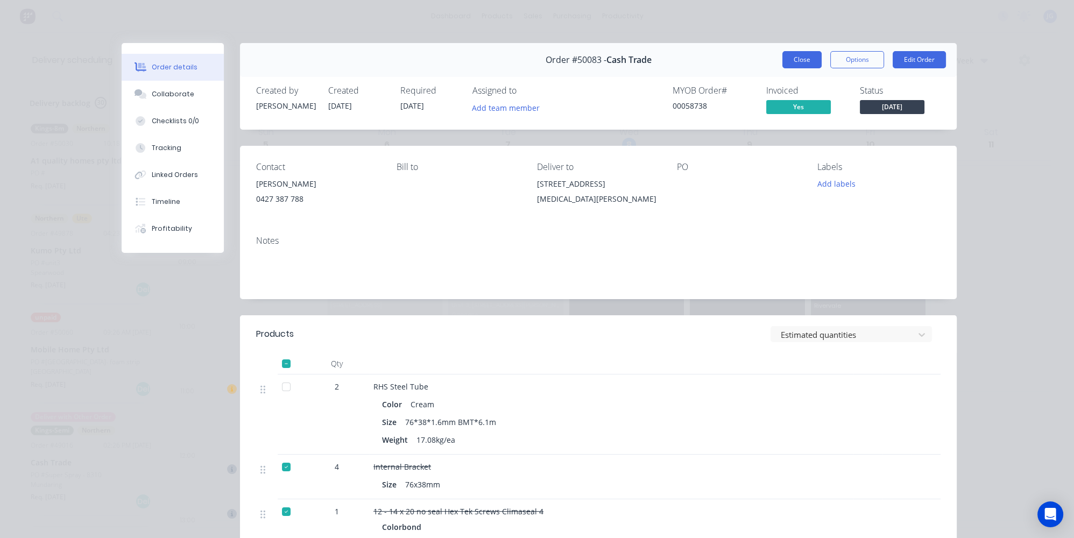
click at [800, 58] on button "Close" at bounding box center [801, 59] width 39 height 17
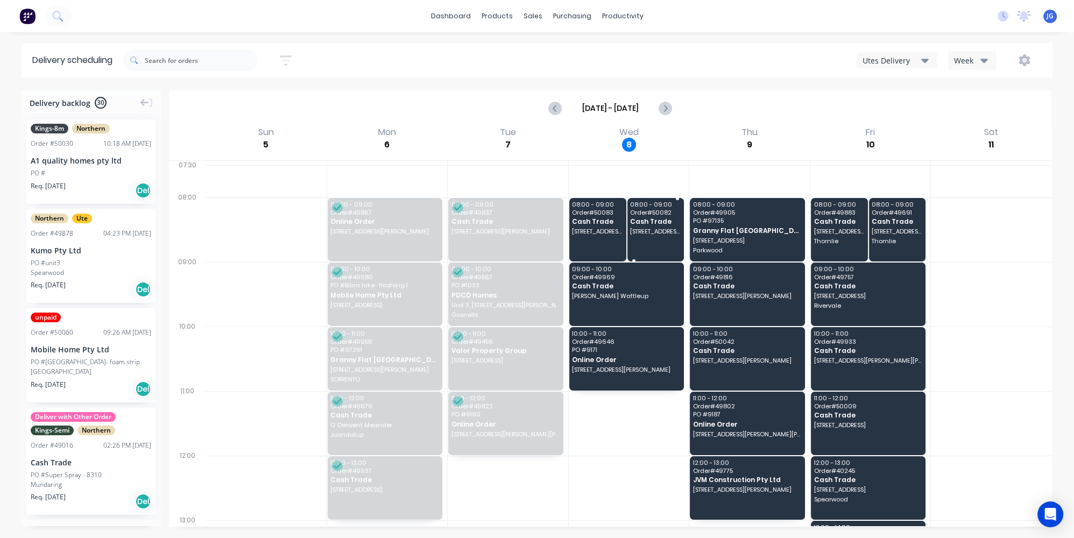
click at [645, 228] on span "2 Exon Ct, Camillo WA 6111" at bounding box center [655, 231] width 51 height 6
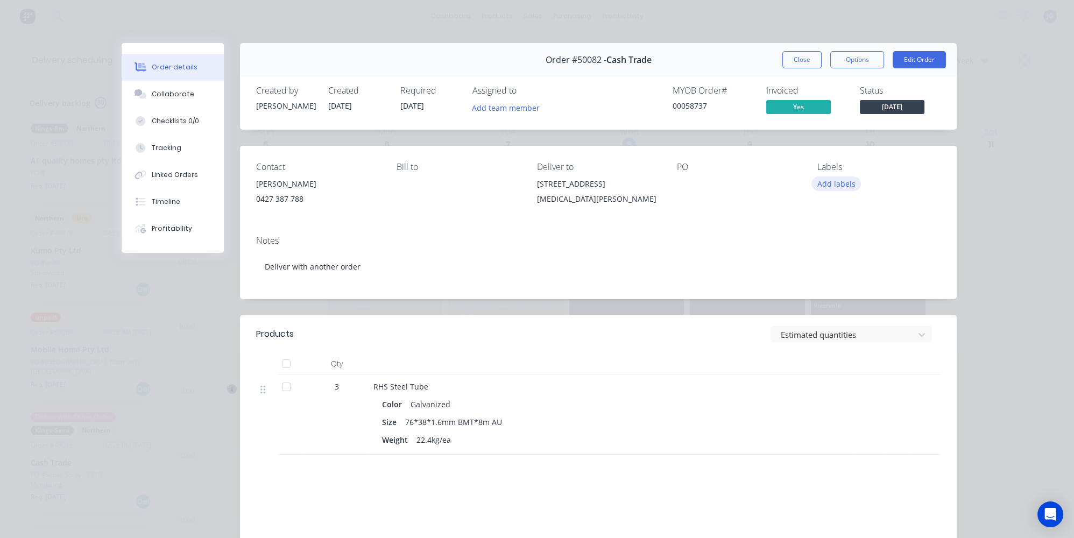
click at [834, 189] on button "Add labels" at bounding box center [836, 183] width 50 height 15
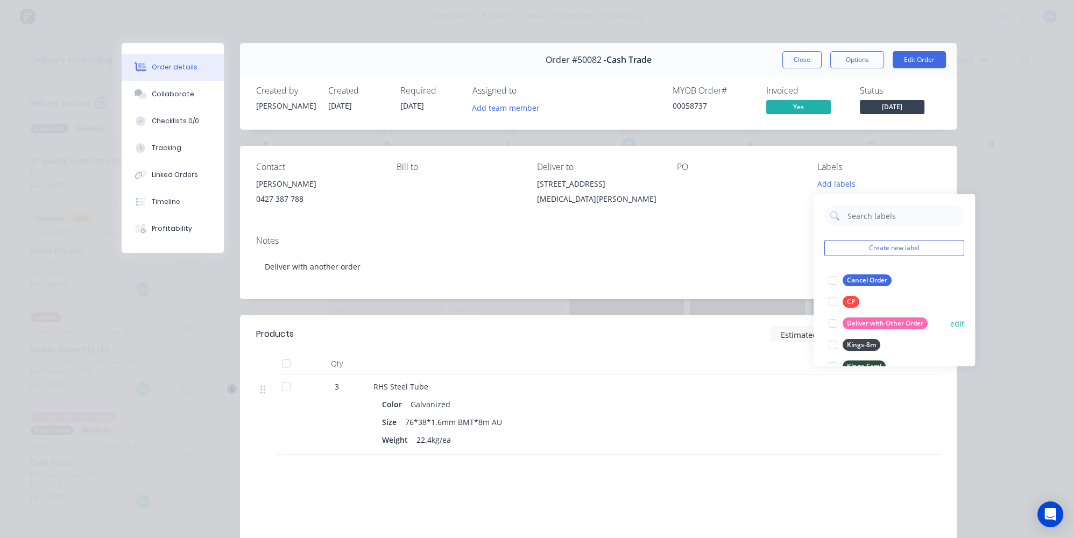
click at [829, 326] on div at bounding box center [833, 324] width 22 height 22
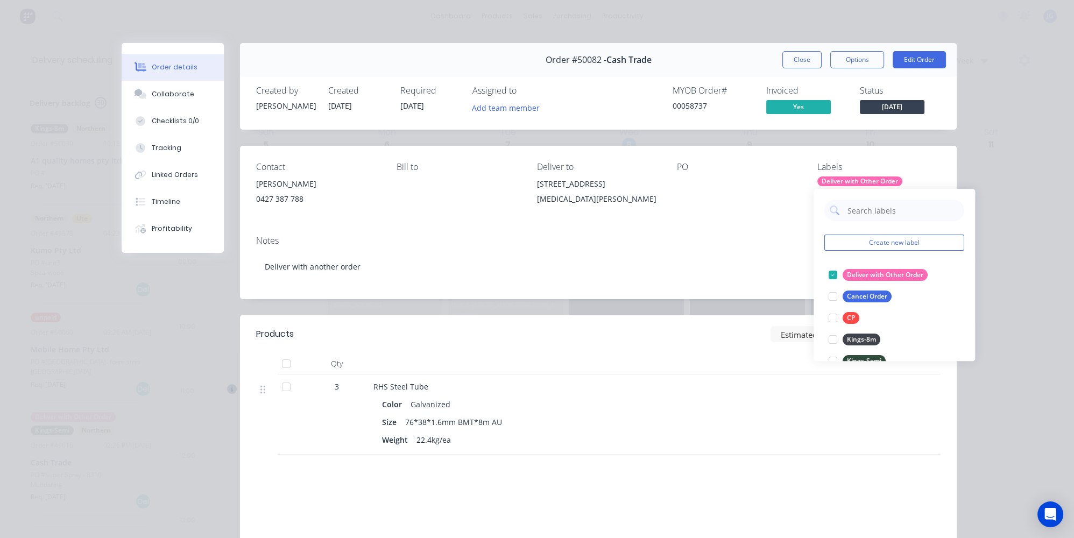
click at [998, 39] on div "Order details Collaborate Checklists 0/0 Tracking Linked Orders Timeline Profit…" at bounding box center [537, 269] width 1074 height 538
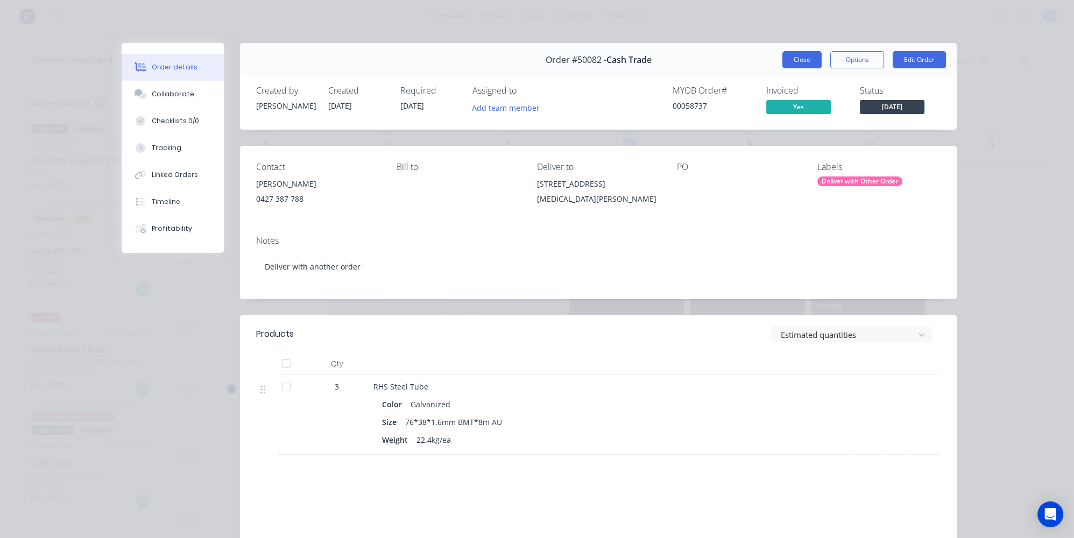
click at [796, 54] on button "Close" at bounding box center [801, 59] width 39 height 17
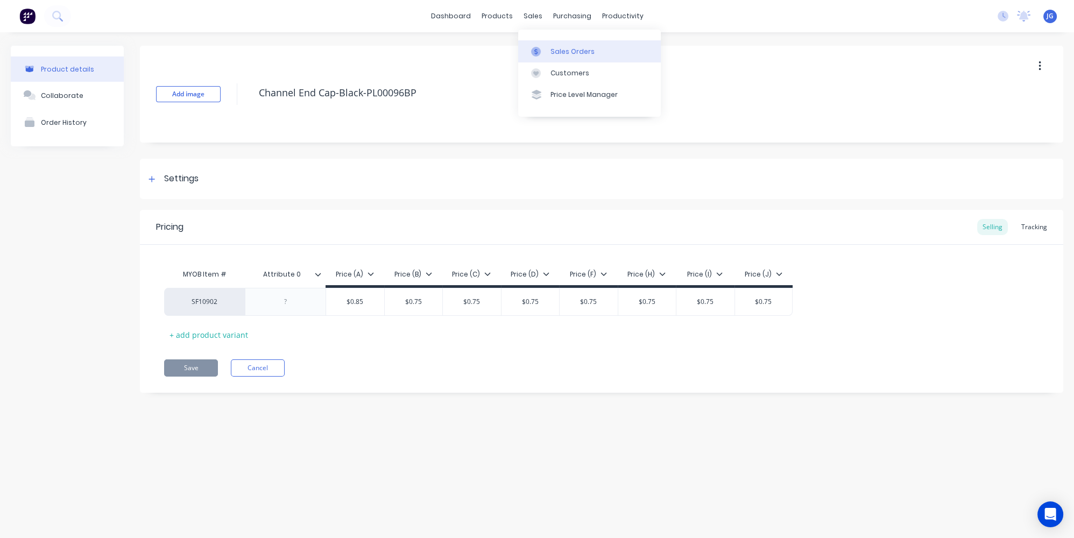
click at [532, 61] on link "Sales Orders" at bounding box center [589, 51] width 143 height 22
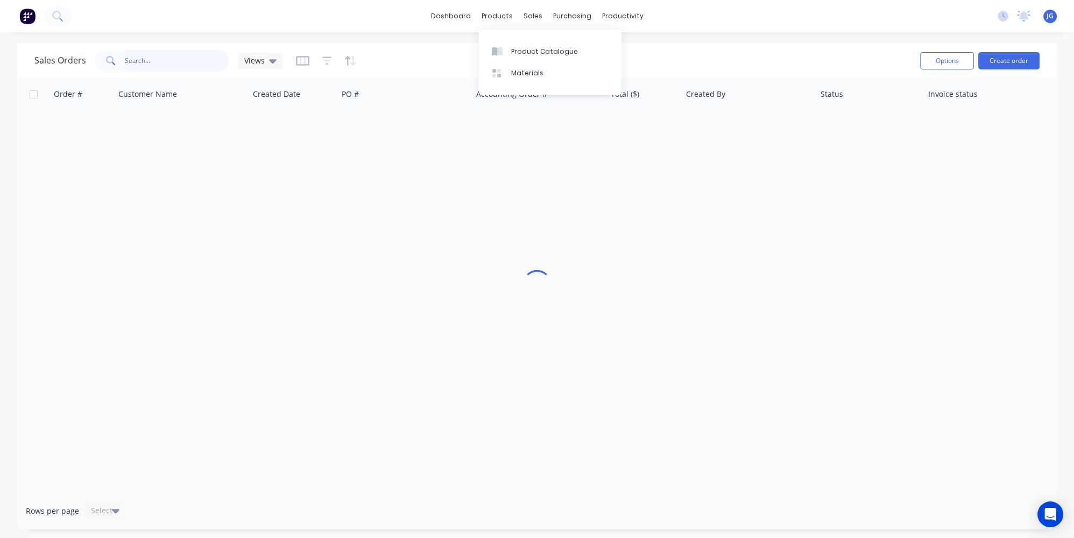
click at [184, 68] on input "text" at bounding box center [177, 61] width 105 height 22
paste input "48790"
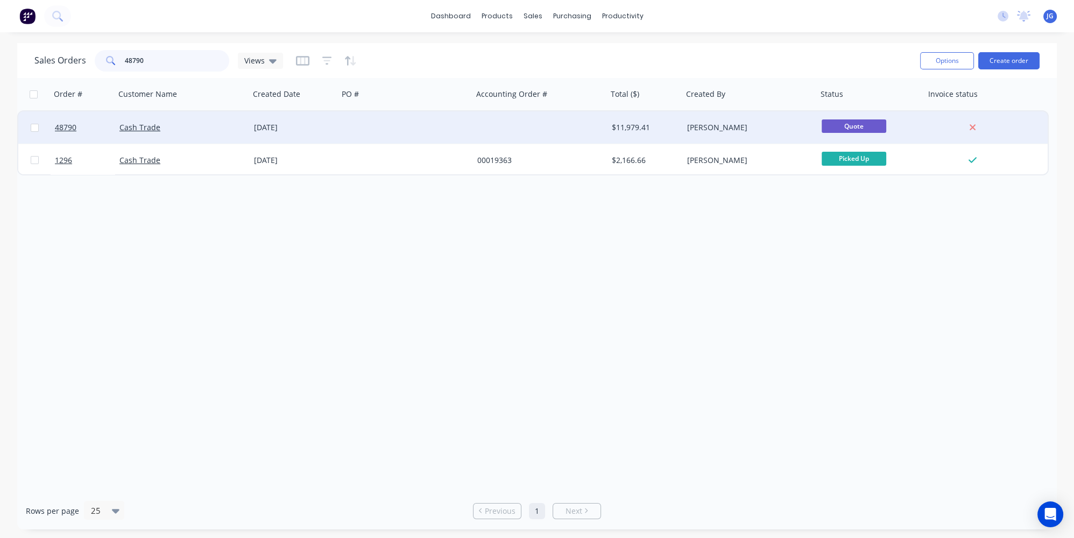
type input "48790"
click at [192, 128] on div "Cash Trade" at bounding box center [178, 127] width 119 height 11
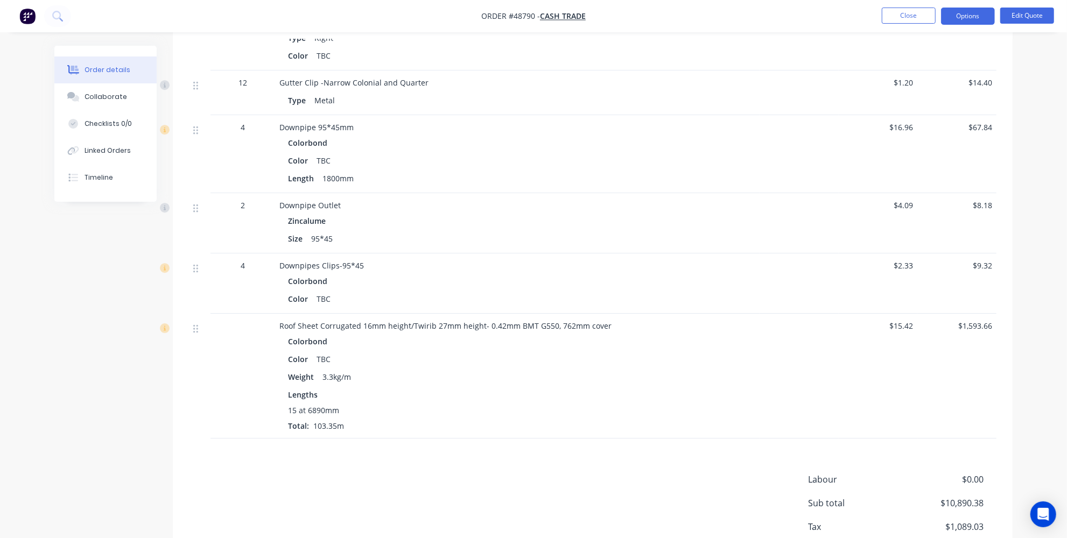
scroll to position [2786, 0]
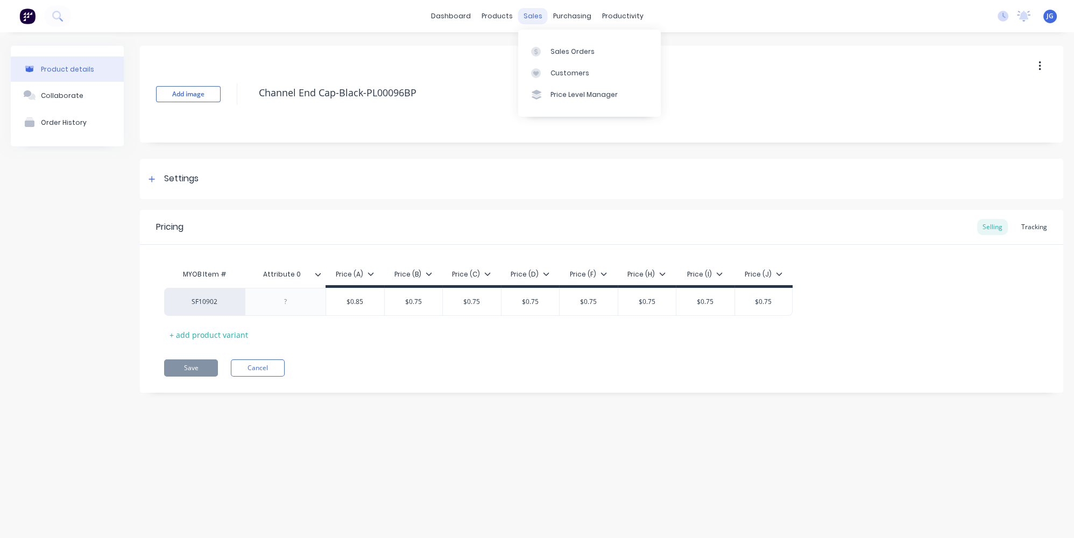
type textarea "x"
click at [543, 44] on link "Sales Orders" at bounding box center [589, 51] width 143 height 22
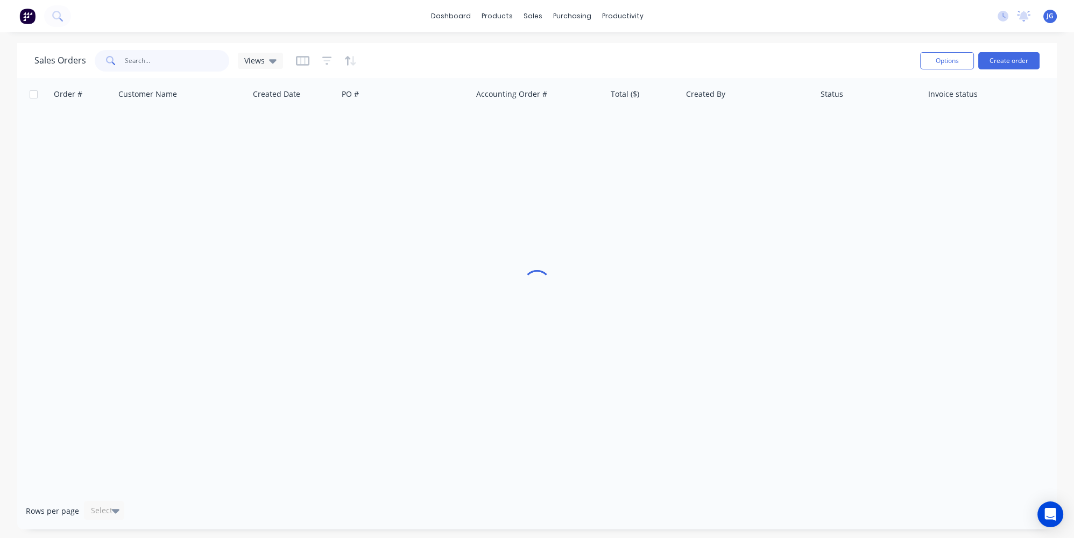
click at [192, 62] on input "text" at bounding box center [177, 61] width 105 height 22
paste input "48794"
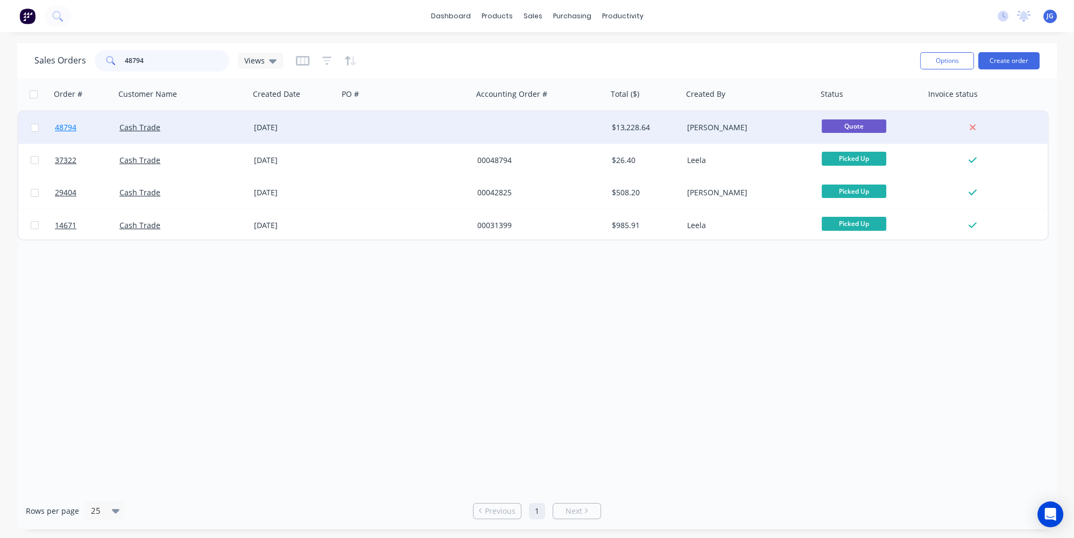
type input "48794"
click at [106, 131] on link "48794" at bounding box center [87, 127] width 65 height 32
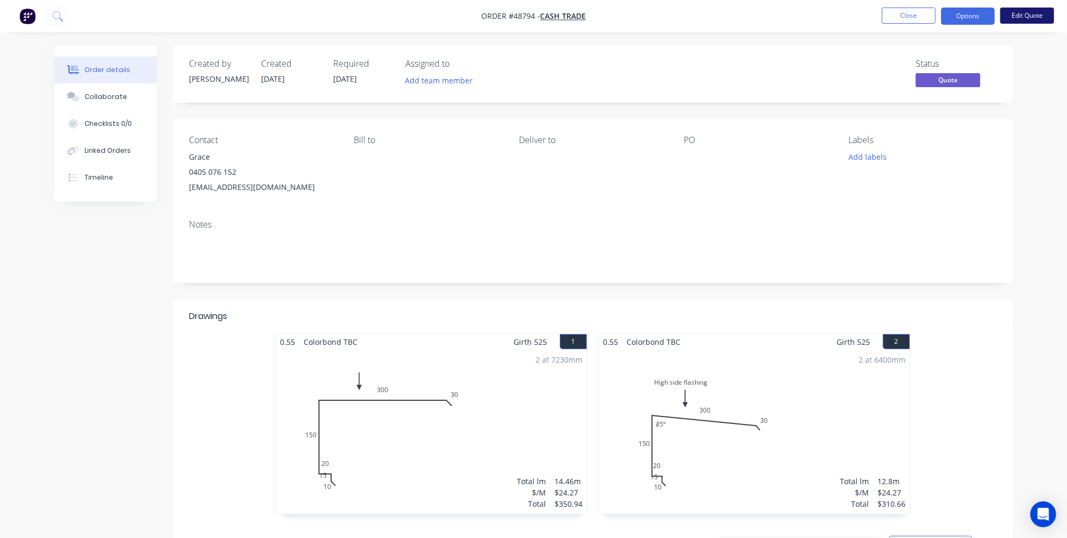
click at [1022, 10] on button "Edit Quote" at bounding box center [1027, 16] width 54 height 16
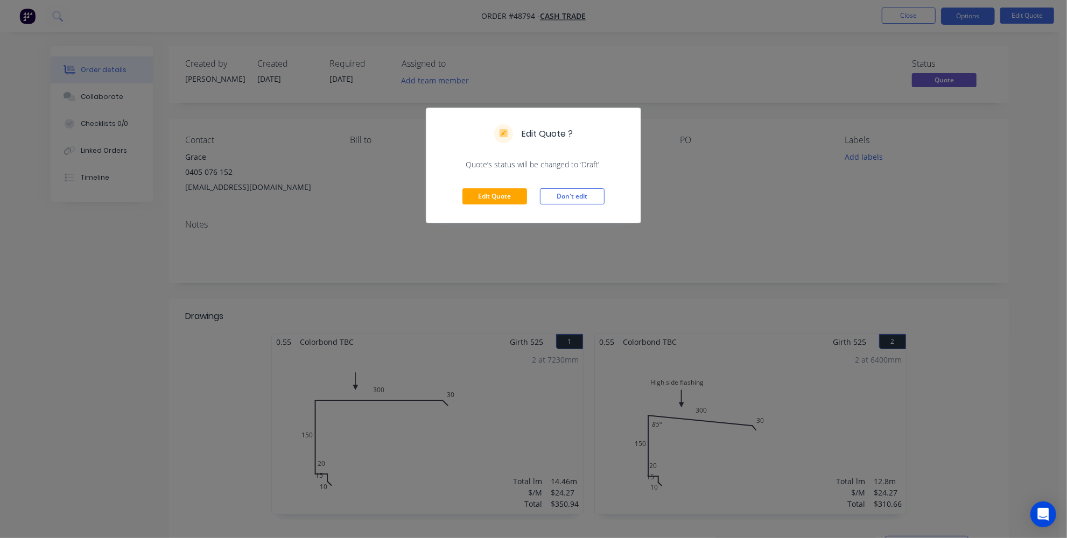
click at [513, 187] on div "Edit Quote Don't edit" at bounding box center [533, 196] width 214 height 53
click at [503, 203] on button "Edit Quote" at bounding box center [494, 196] width 65 height 16
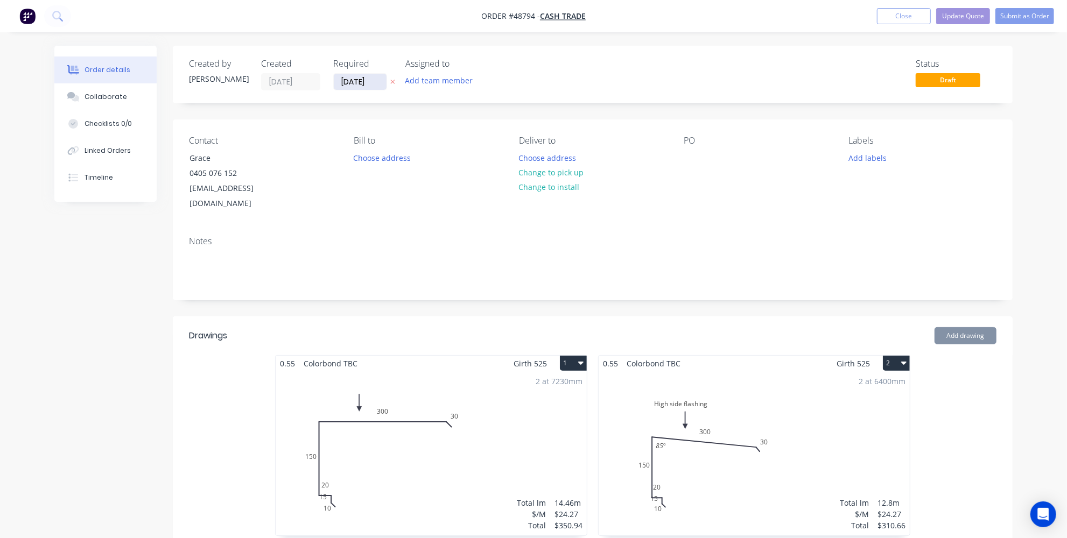
click at [340, 83] on input "02/09/25" at bounding box center [360, 82] width 53 height 16
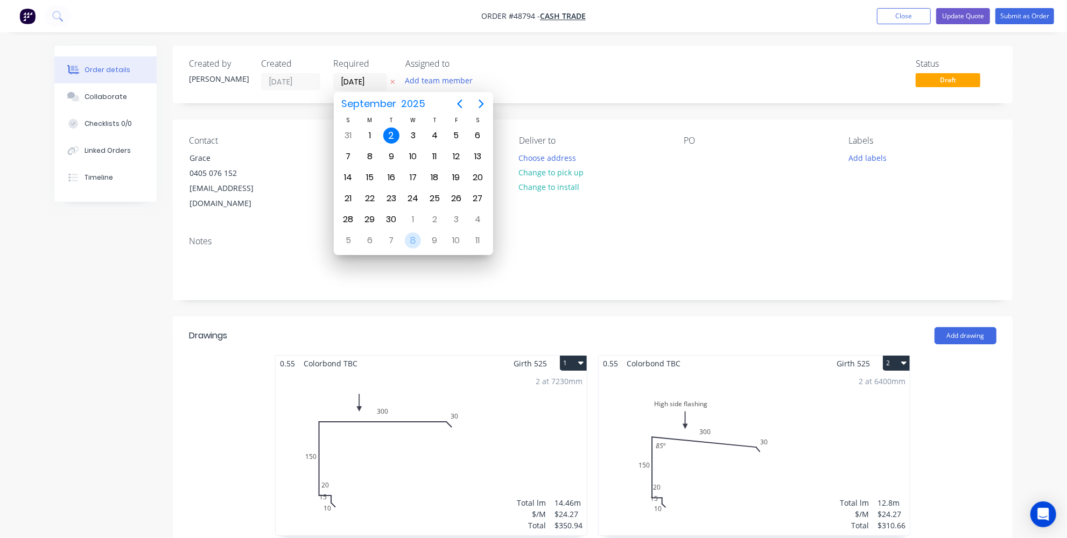
click at [405, 240] on div "8" at bounding box center [413, 240] width 22 height 20
type input "08/10/25"
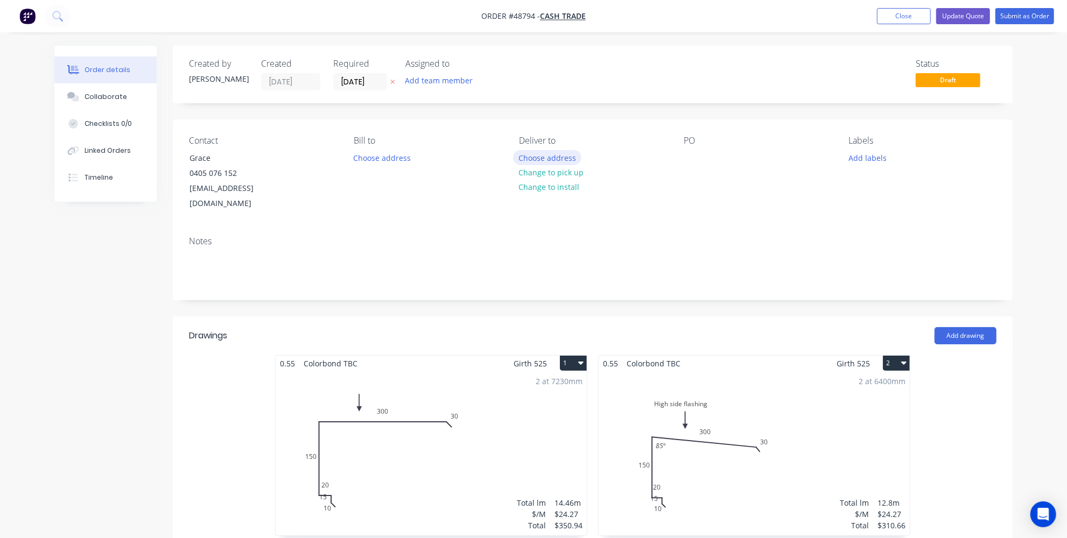
click at [536, 154] on button "Choose address" at bounding box center [547, 157] width 69 height 15
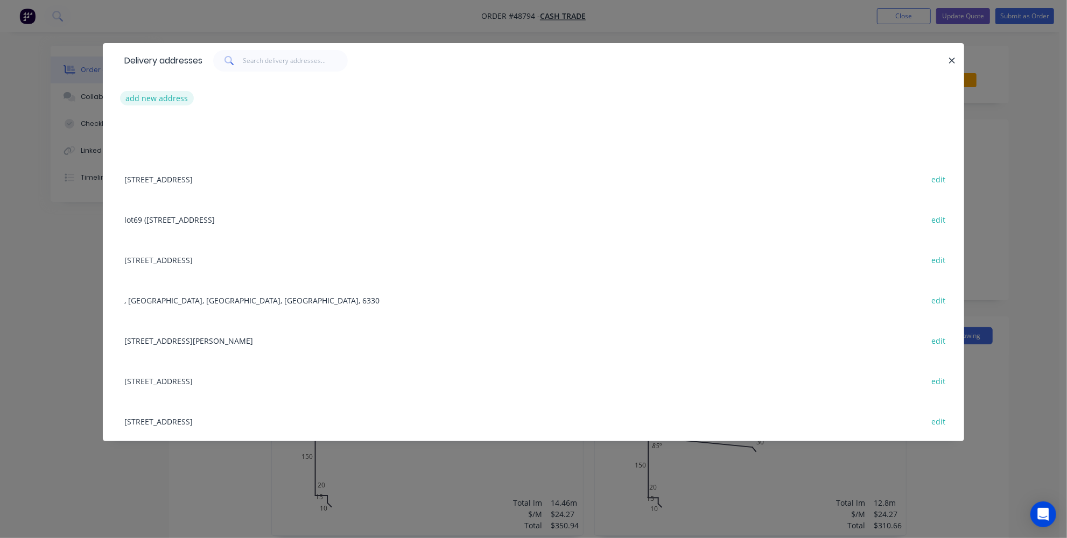
click at [141, 97] on button "add new address" at bounding box center [157, 98] width 74 height 15
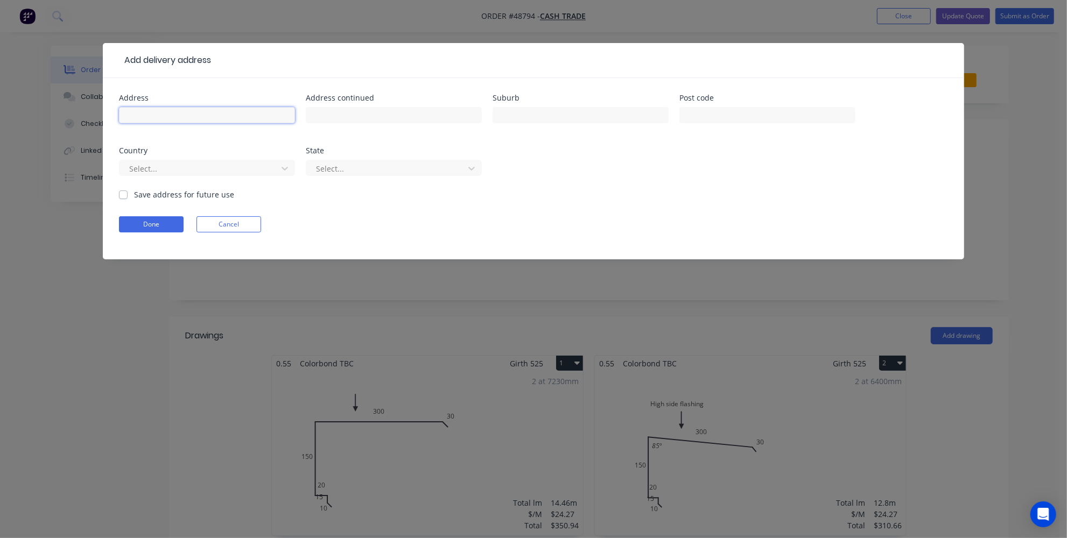
click at [267, 112] on input "text" at bounding box center [207, 115] width 176 height 16
type input "Lot 123, Hn 23, Inverness Drive"
click at [605, 108] on input "text" at bounding box center [580, 115] width 176 height 16
type input "Meadow Springs"
click at [215, 168] on div at bounding box center [200, 168] width 144 height 13
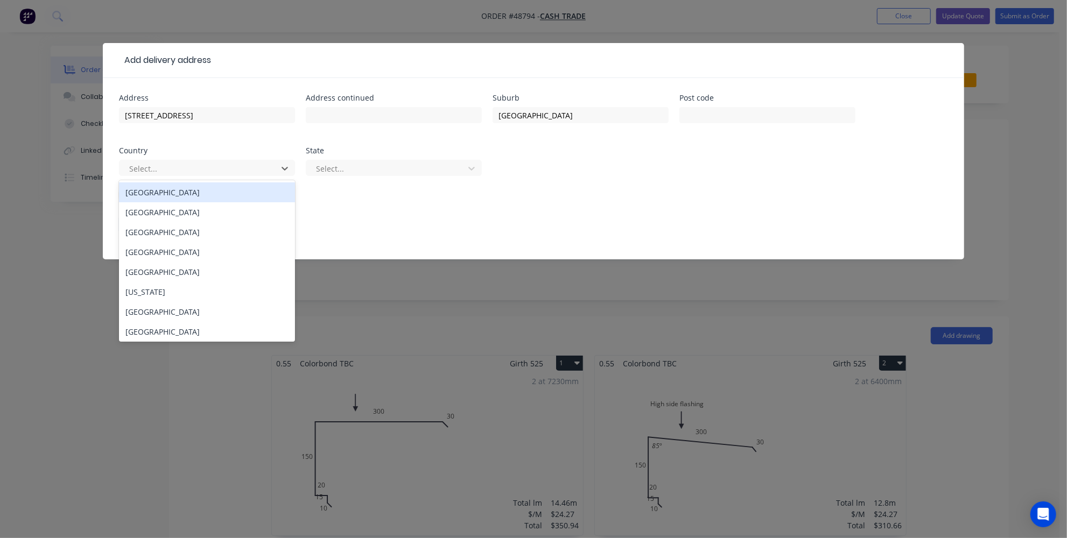
click at [200, 189] on div "Australia" at bounding box center [207, 192] width 176 height 20
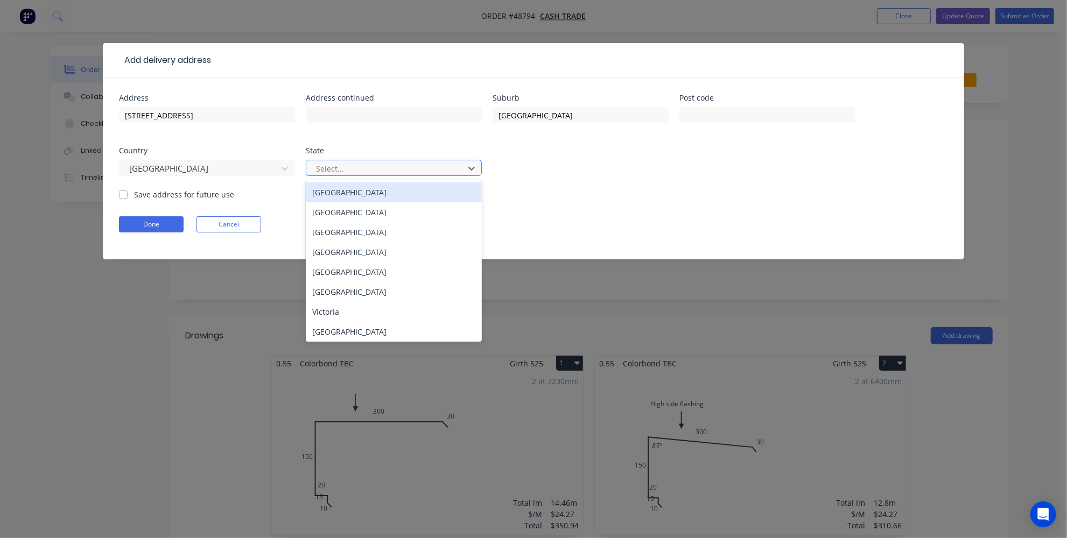
click at [328, 171] on div at bounding box center [387, 168] width 144 height 13
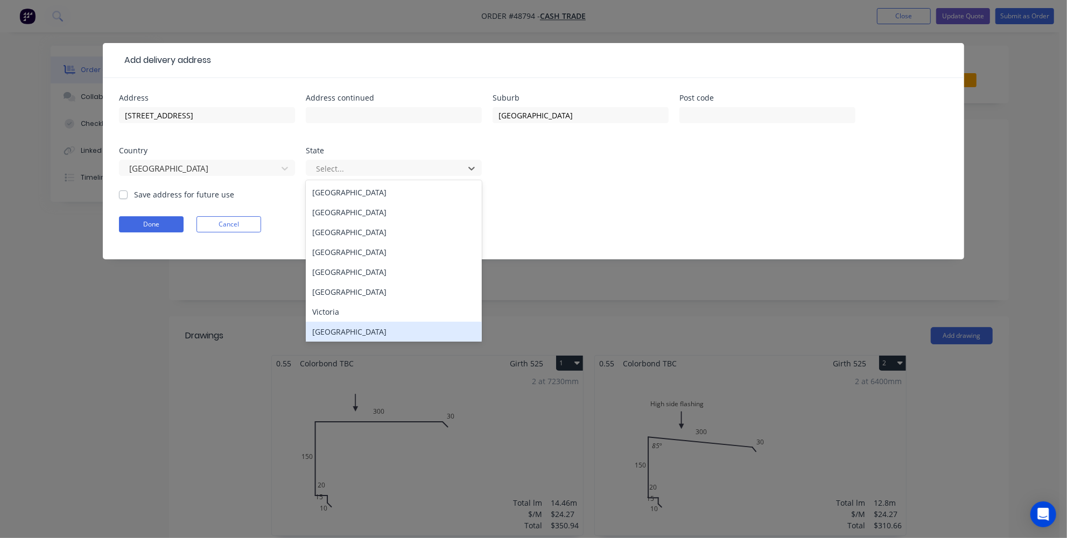
drag, startPoint x: 329, startPoint y: 335, endPoint x: 326, endPoint y: 306, distance: 29.2
click at [329, 334] on div "Western Australia" at bounding box center [394, 332] width 176 height 20
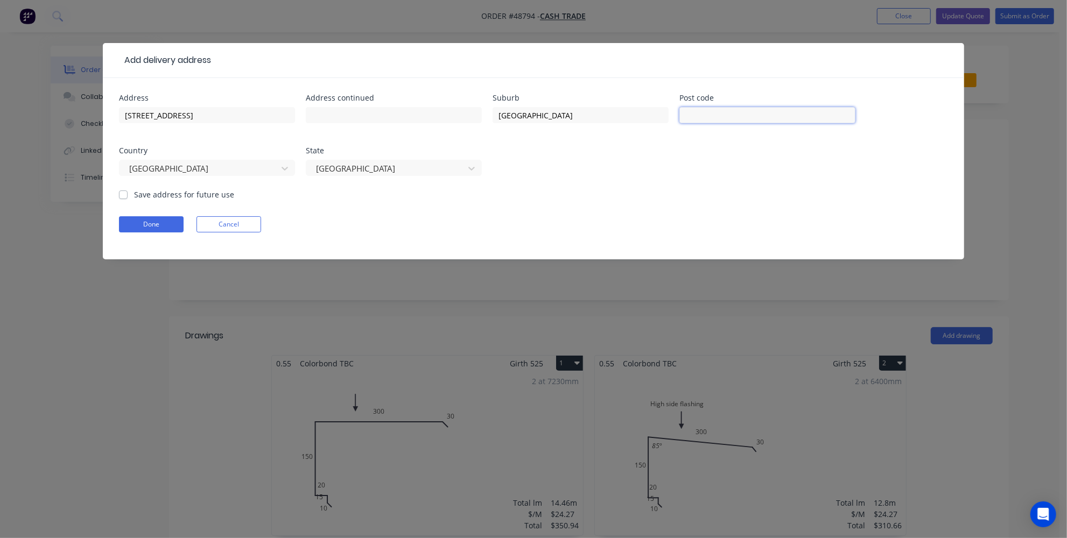
click at [732, 115] on input "text" at bounding box center [767, 115] width 176 height 16
click at [160, 220] on button "Done" at bounding box center [151, 224] width 65 height 16
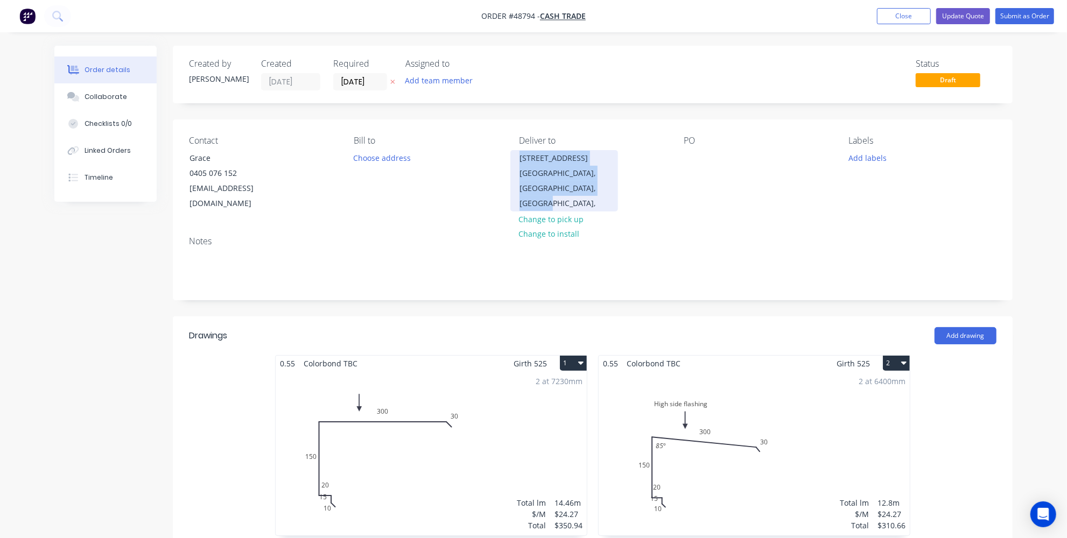
drag, startPoint x: 519, startPoint y: 158, endPoint x: 552, endPoint y: 213, distance: 63.2
click at [552, 211] on div "Lot 123, Hn 23, Inverness Drive Meadow Springs, Western Australia, Australia," at bounding box center [564, 180] width 108 height 61
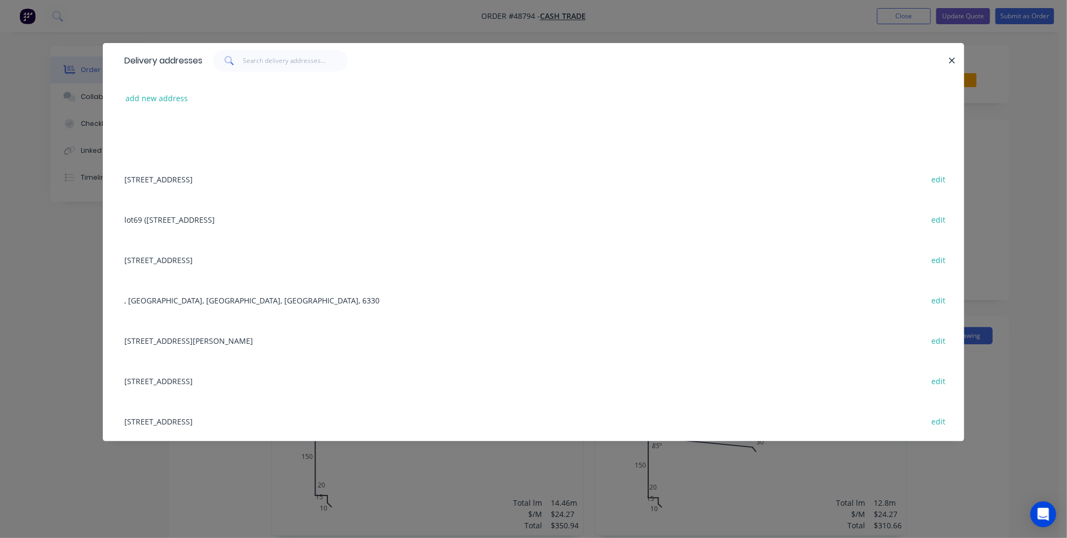
copy div "Lot 123, Hn 23, Inverness Drive Meadow Springs, Western Australia, Australia,"
click at [73, 251] on div "Delivery addresses add new address 31 Belvedaire Way, Lynwood WA 6147 edit lot6…" at bounding box center [533, 269] width 1067 height 538
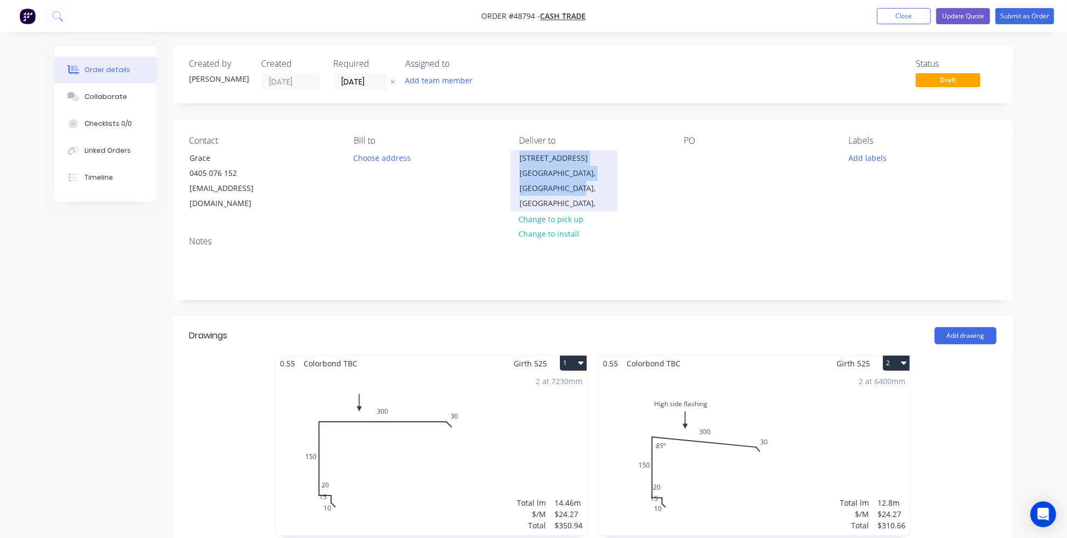
drag, startPoint x: 521, startPoint y: 153, endPoint x: 590, endPoint y: 201, distance: 83.9
click at [590, 201] on div "Lot 123, Hn 23, Inverness Drive Meadow Springs, Western Australia, Australia," at bounding box center [564, 180] width 108 height 61
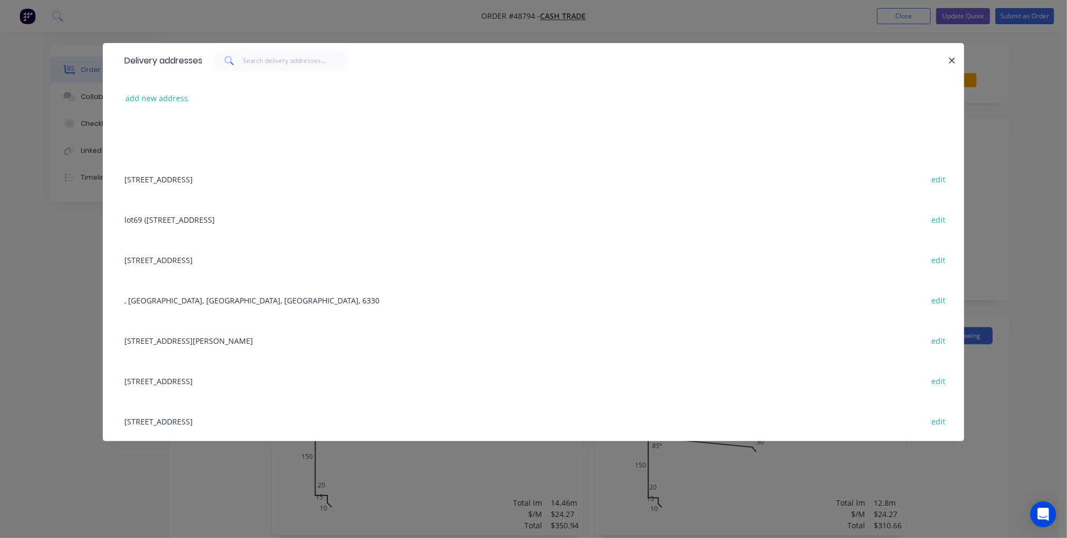
copy div "Lot 123, Hn 23, Inverness Drive Meadow Springs, Western Australia,"
click at [18, 253] on div "Delivery addresses add new address 31 Belvedaire Way, Lynwood WA 6147 edit lot6…" at bounding box center [533, 269] width 1067 height 538
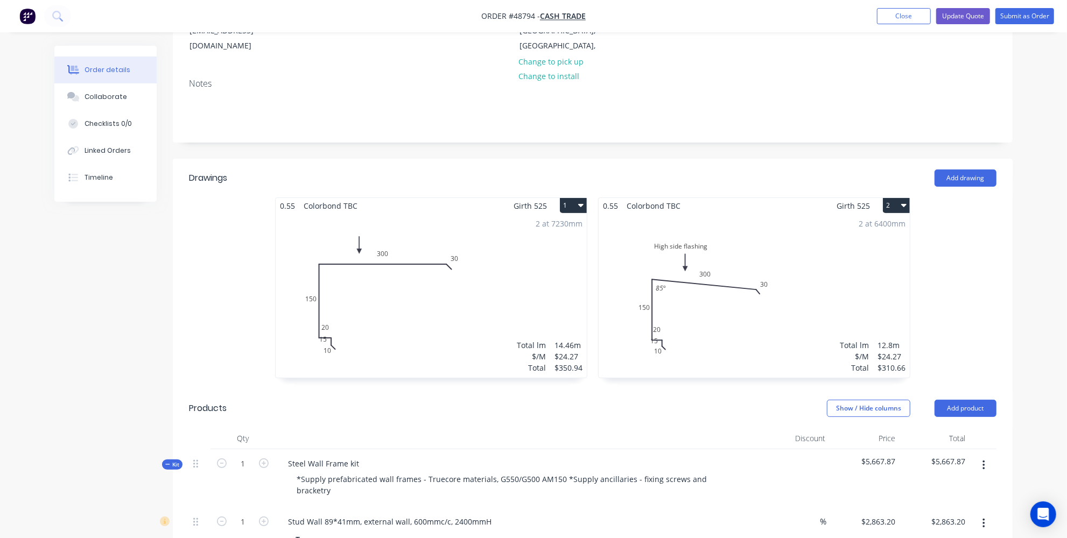
scroll to position [195, 0]
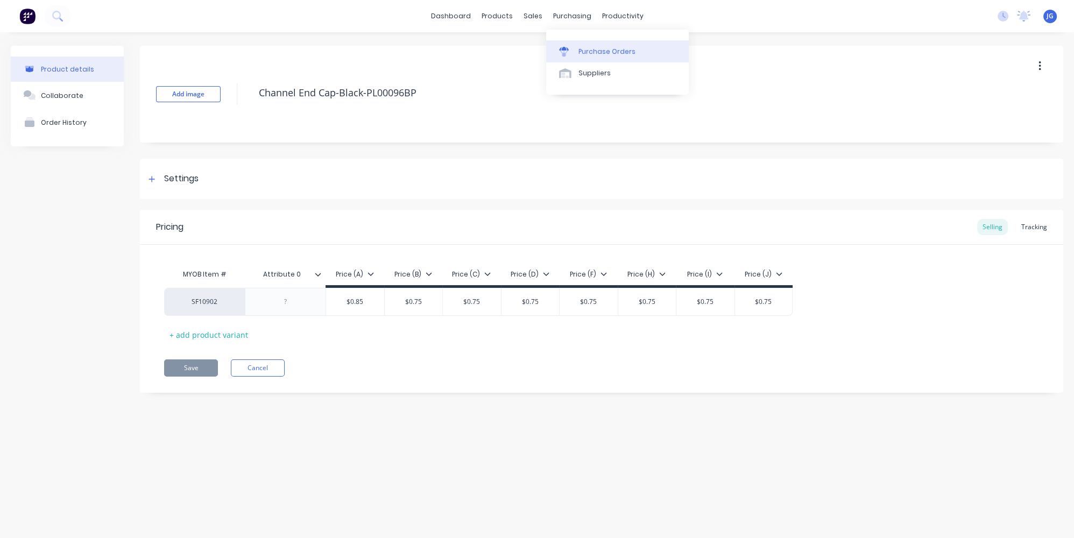
click at [583, 48] on div "Purchase Orders" at bounding box center [606, 52] width 57 height 10
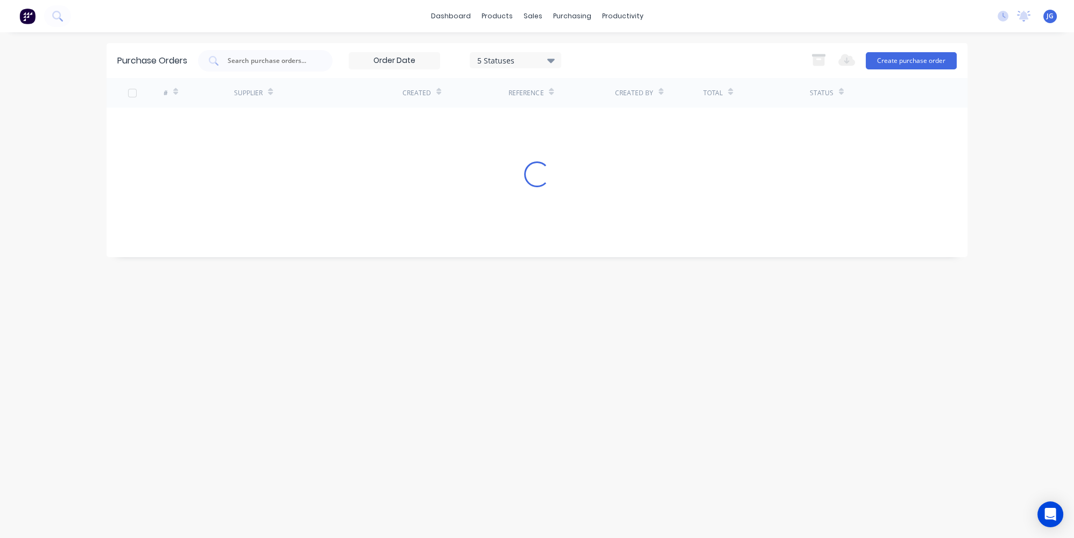
click at [303, 46] on div "Purchase Orders 5 Statuses 5 Statuses Export to Excel (XLSX) Create purchase or…" at bounding box center [537, 60] width 861 height 35
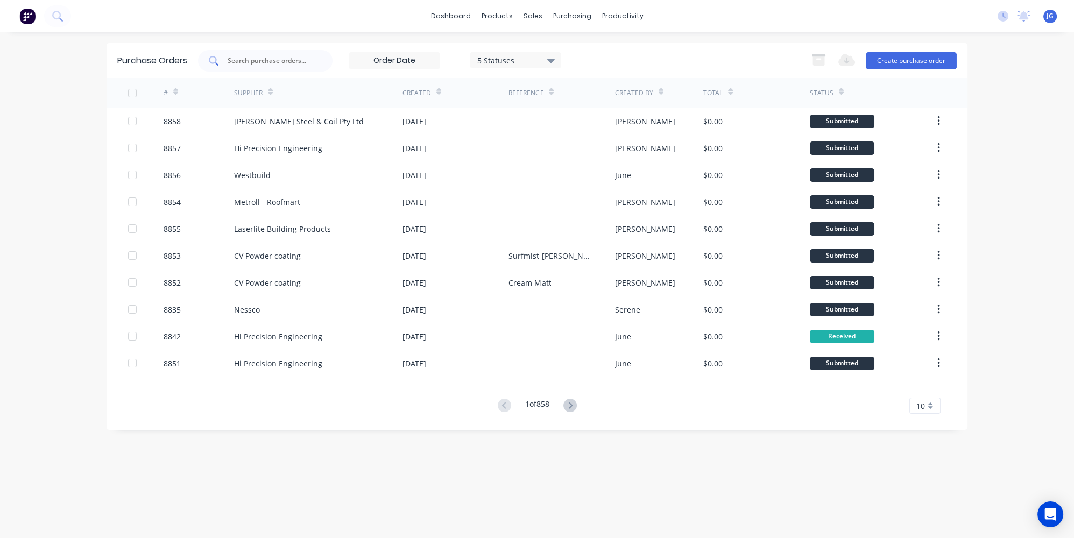
click at [300, 57] on input "text" at bounding box center [271, 60] width 89 height 11
paste input "8766"
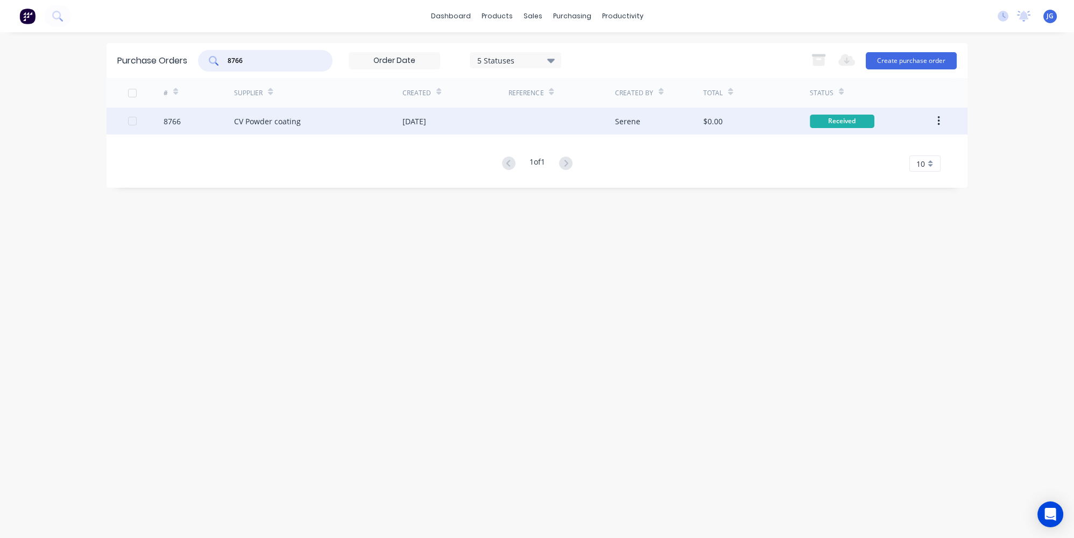
type input "8766"
click at [227, 126] on div "8766" at bounding box center [199, 121] width 71 height 27
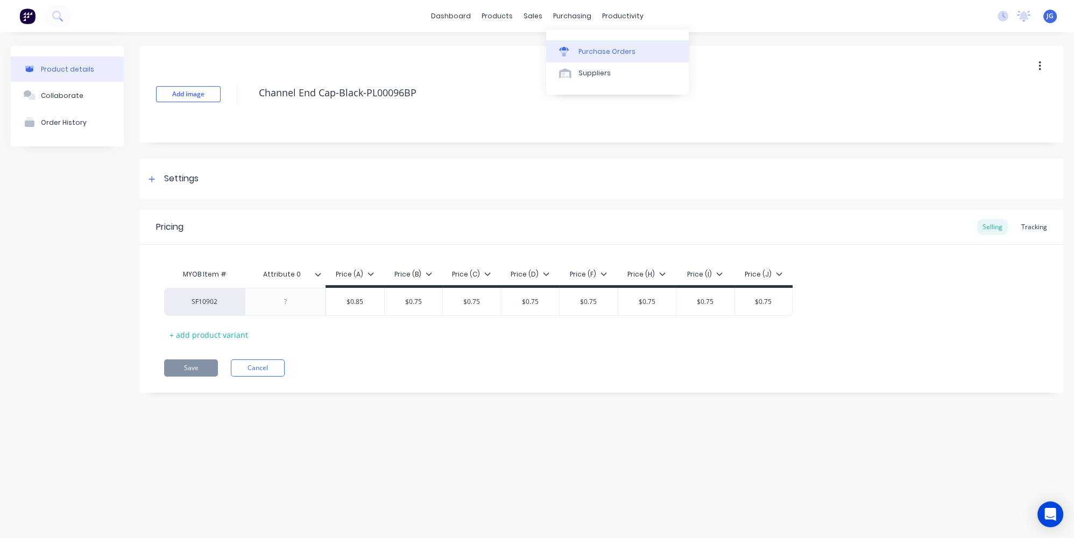
click at [593, 49] on div "Purchase Orders" at bounding box center [606, 52] width 57 height 10
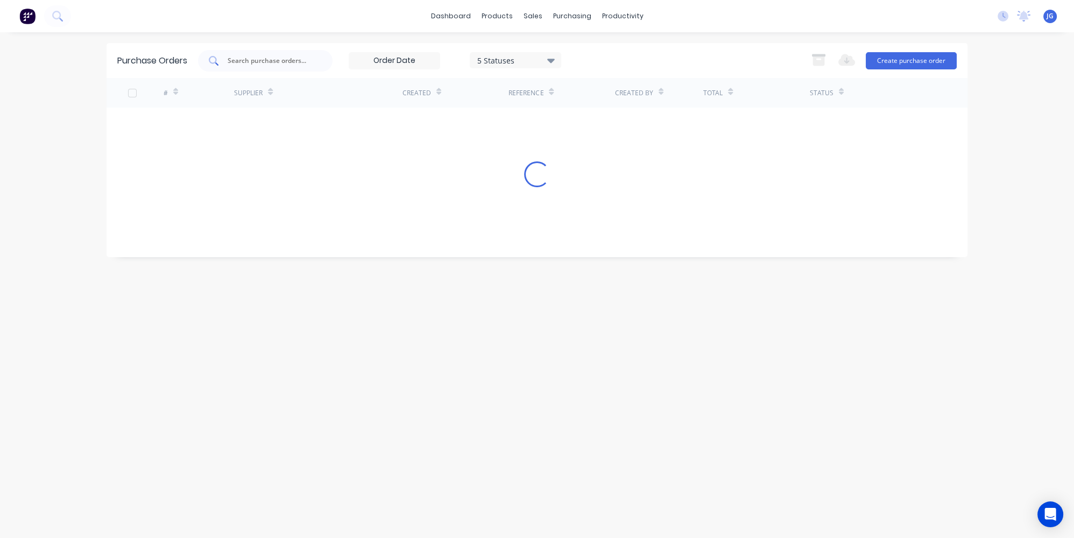
click at [263, 51] on div at bounding box center [265, 61] width 135 height 22
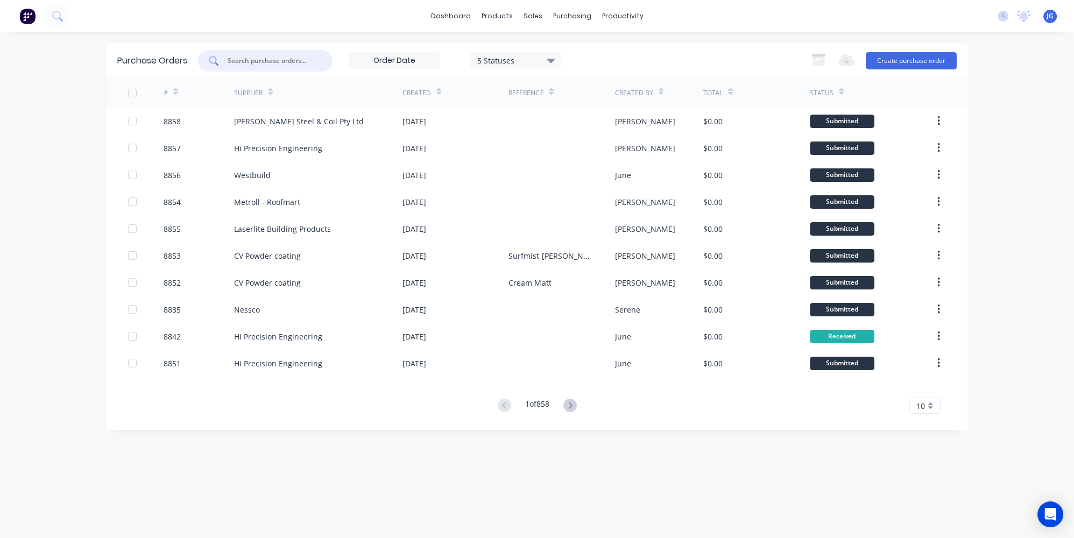
paste input "8766"
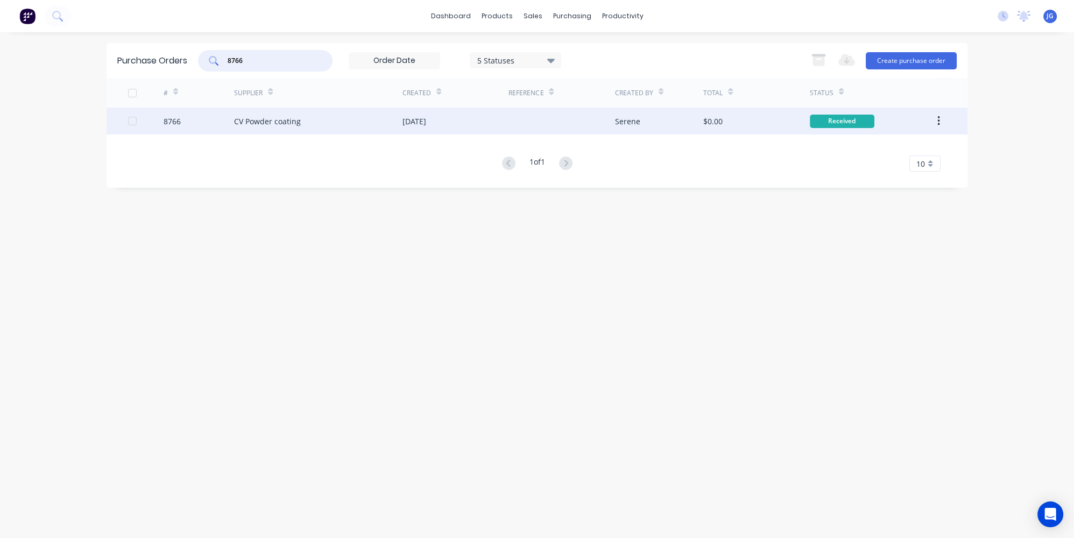
type input "8766"
click at [225, 120] on div "8766" at bounding box center [199, 121] width 71 height 27
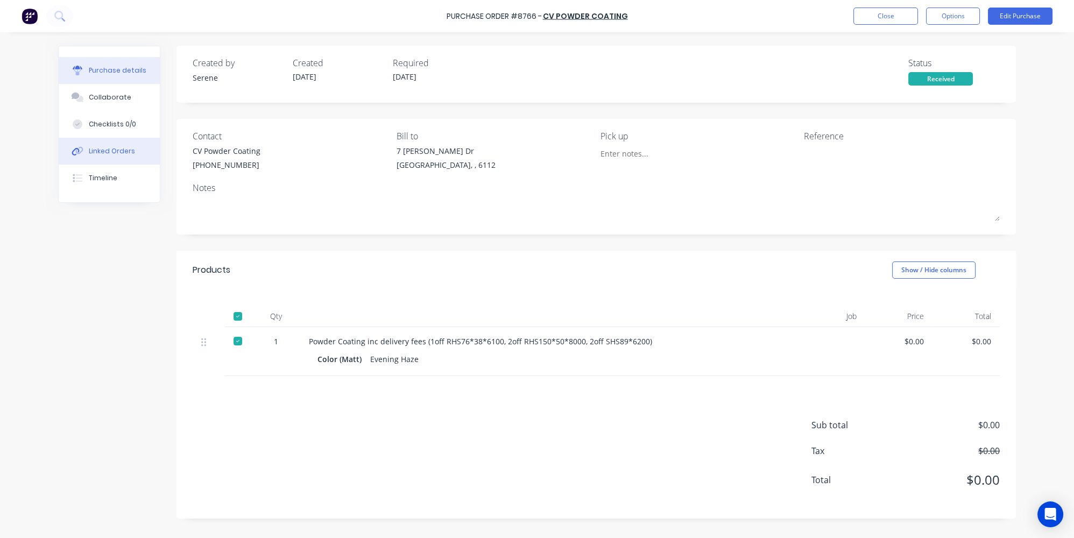
click at [104, 151] on div "Linked Orders" at bounding box center [112, 151] width 46 height 10
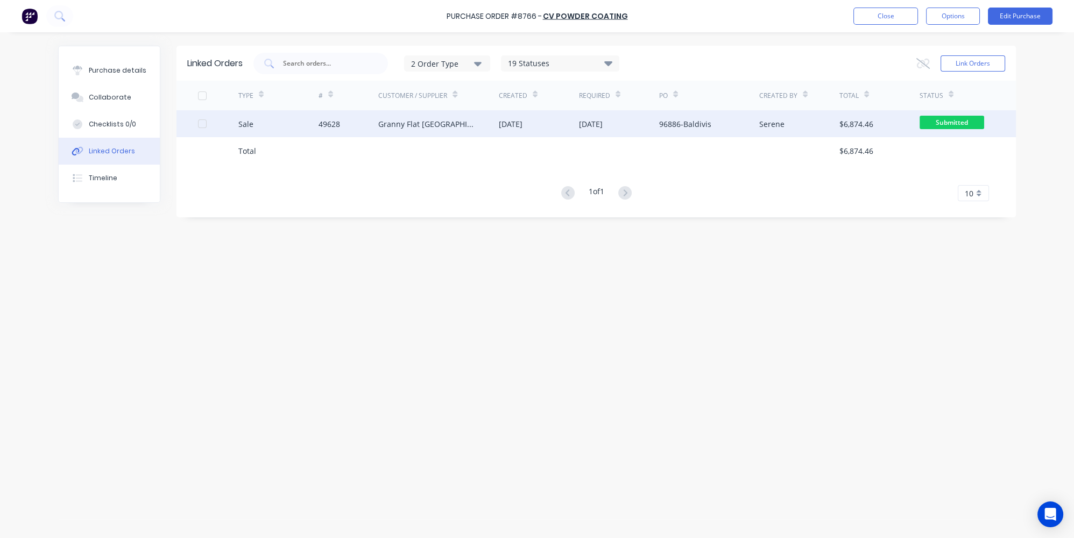
click at [283, 127] on div "Sale" at bounding box center [278, 123] width 80 height 27
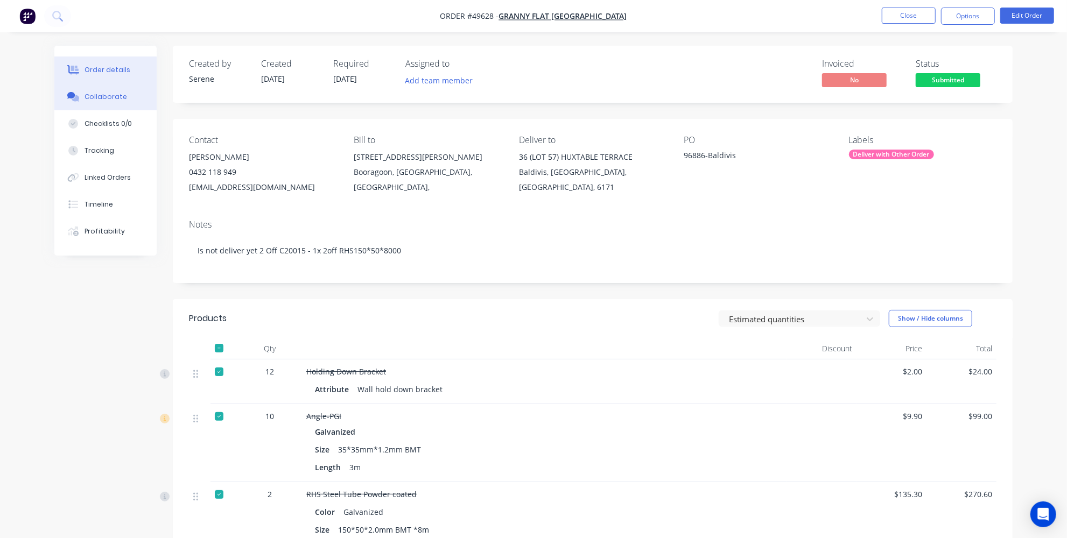
drag, startPoint x: 110, startPoint y: 94, endPoint x: 110, endPoint y: 89, distance: 5.4
click at [110, 94] on div "Collaborate" at bounding box center [105, 97] width 43 height 10
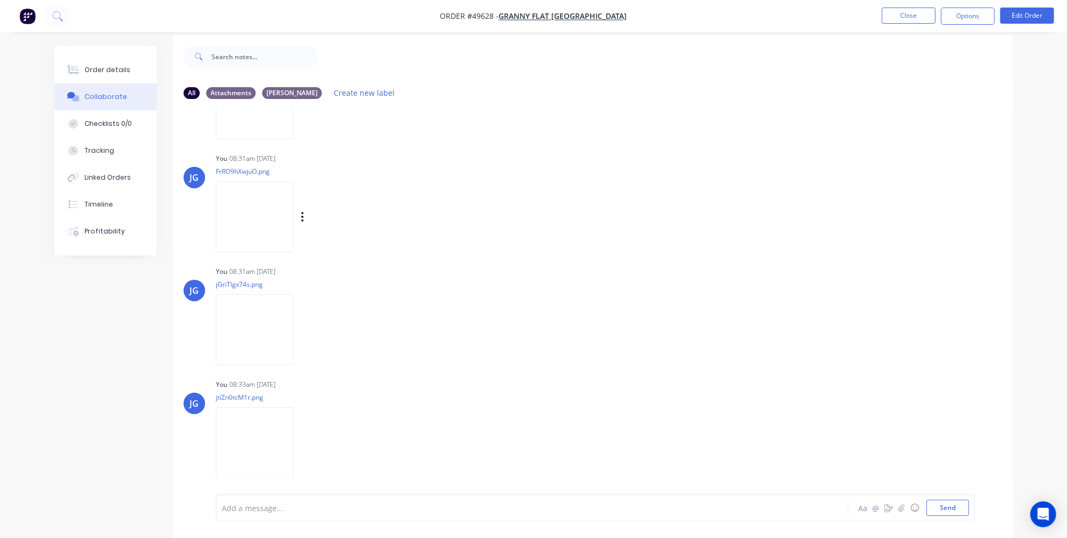
scroll to position [15, 0]
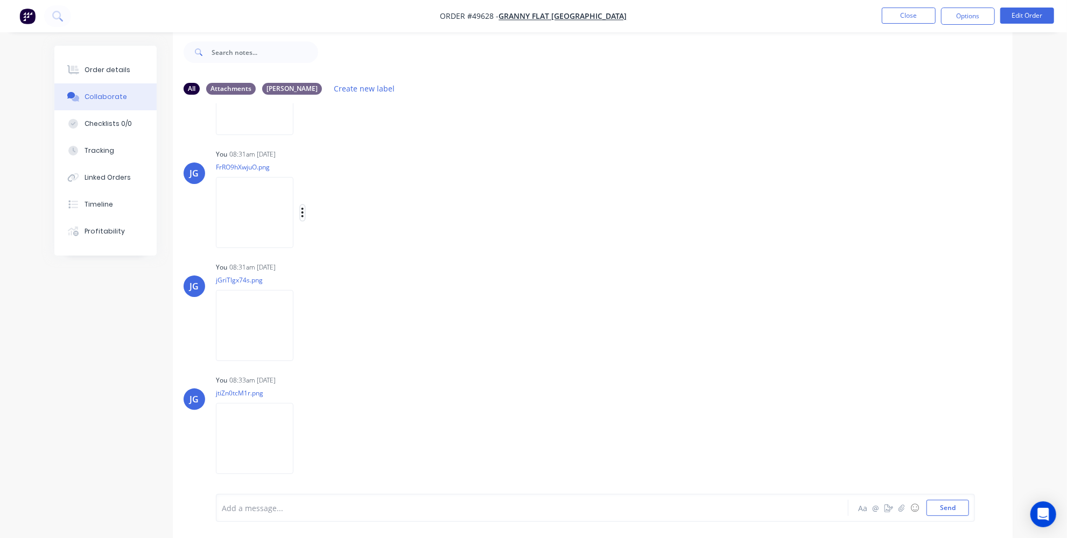
click at [303, 214] on icon "button" at bounding box center [302, 213] width 3 height 12
click at [320, 240] on button "Download" at bounding box center [372, 241] width 121 height 24
click at [301, 327] on icon "button" at bounding box center [302, 326] width 3 height 12
click at [334, 358] on button "Download" at bounding box center [372, 354] width 121 height 24
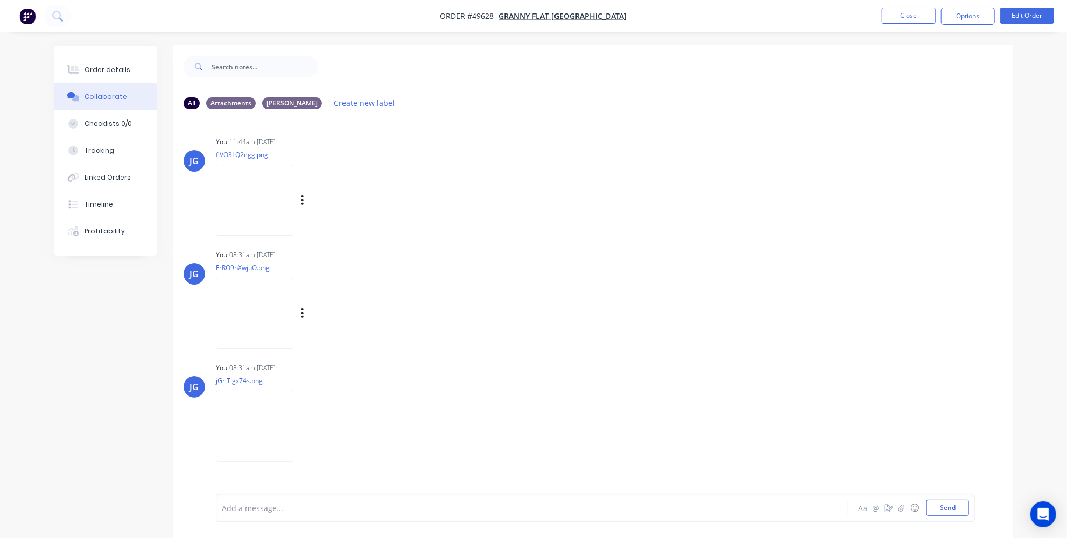
scroll to position [0, 0]
click at [305, 321] on div "Labels Download Delete" at bounding box center [358, 314] width 121 height 16
click at [302, 319] on icon "button" at bounding box center [302, 314] width 3 height 12
click at [245, 298] on img at bounding box center [254, 313] width 77 height 70
